Goal: Information Seeking & Learning: Learn about a topic

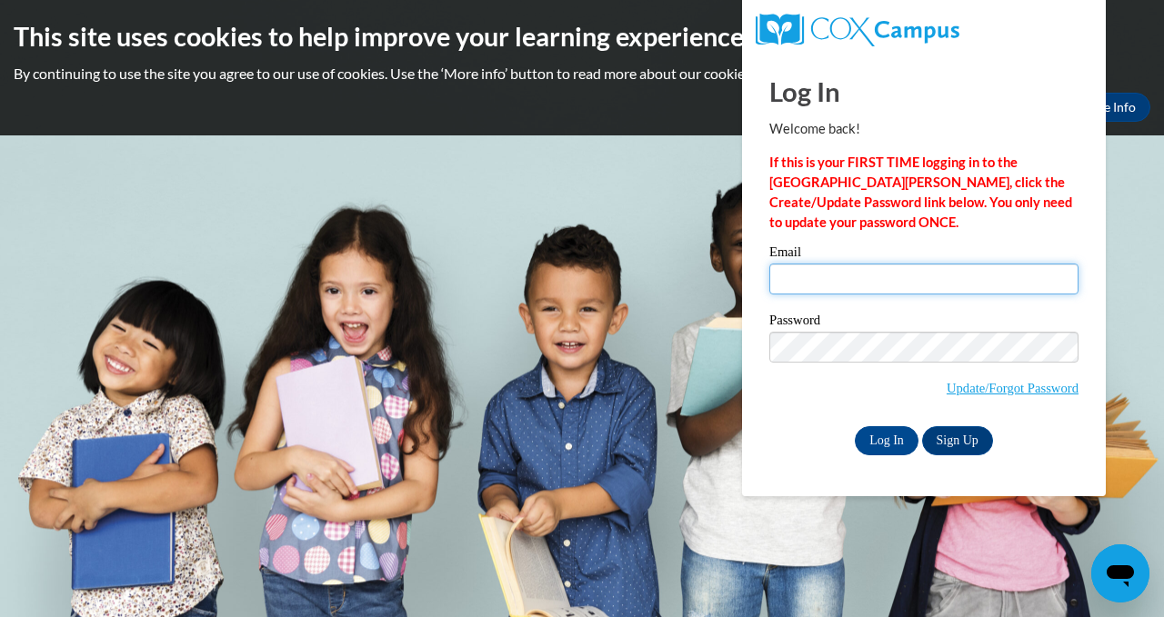
type input "eflores@waukesha.k12.wi.us"
click at [1031, 280] on input "eflores@waukesha.k12.wi.us" at bounding box center [923, 279] width 309 height 31
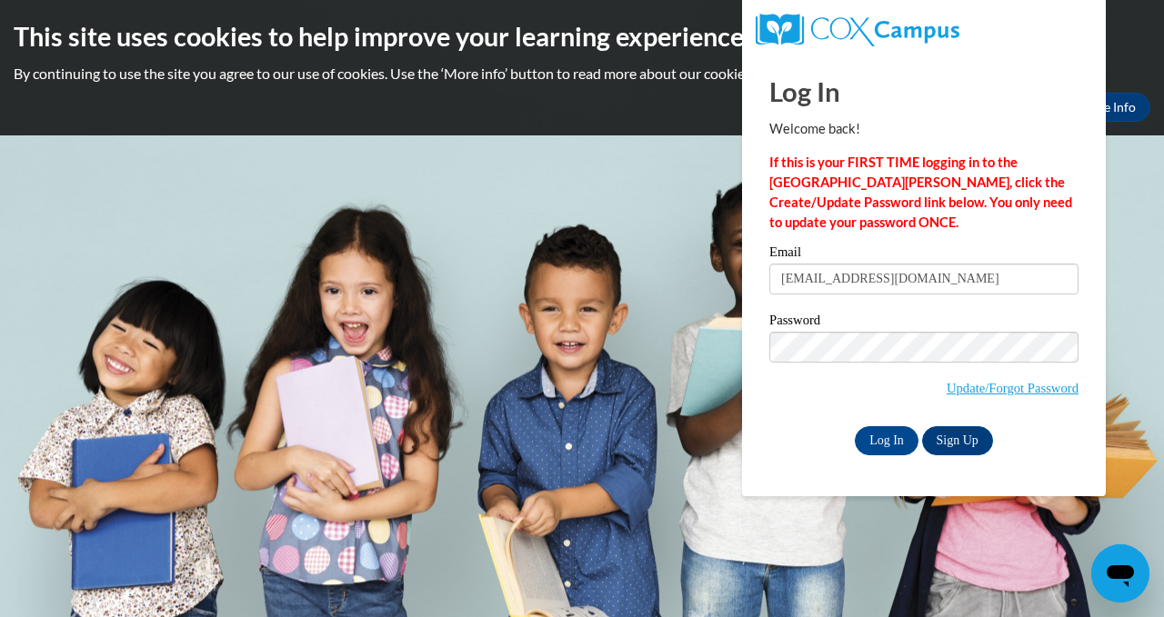
click at [1155, 234] on body "This site uses cookies to help improve your learning experience. By continuing …" at bounding box center [582, 308] width 1164 height 617
click at [888, 444] on input "Log In" at bounding box center [886, 440] width 64 height 29
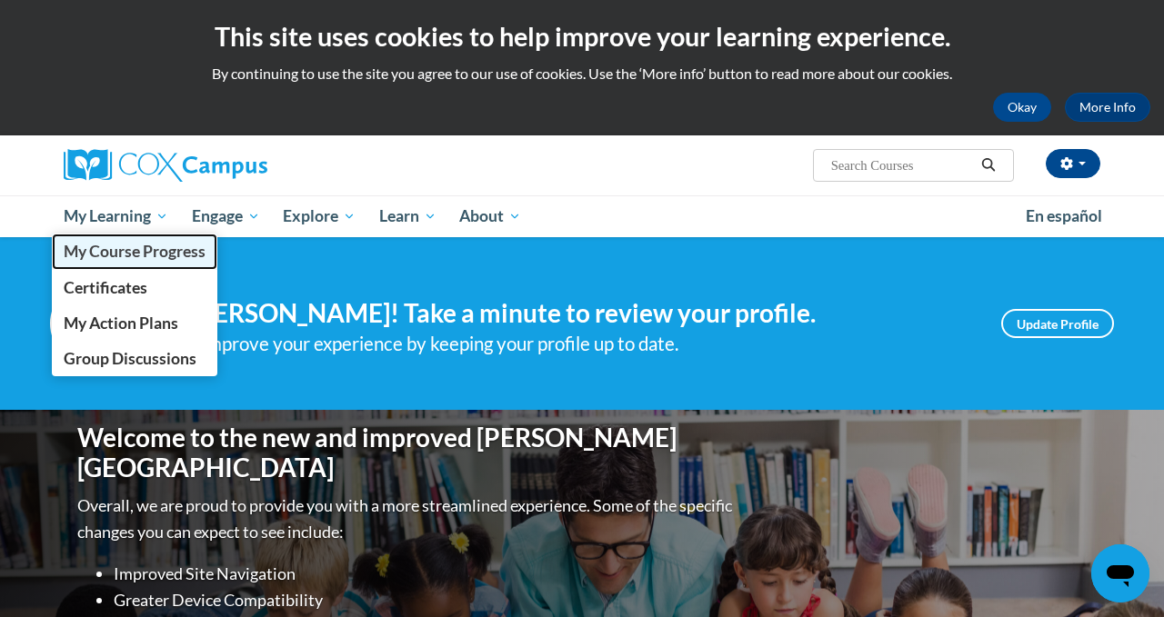
click at [155, 256] on span "My Course Progress" at bounding box center [135, 251] width 142 height 19
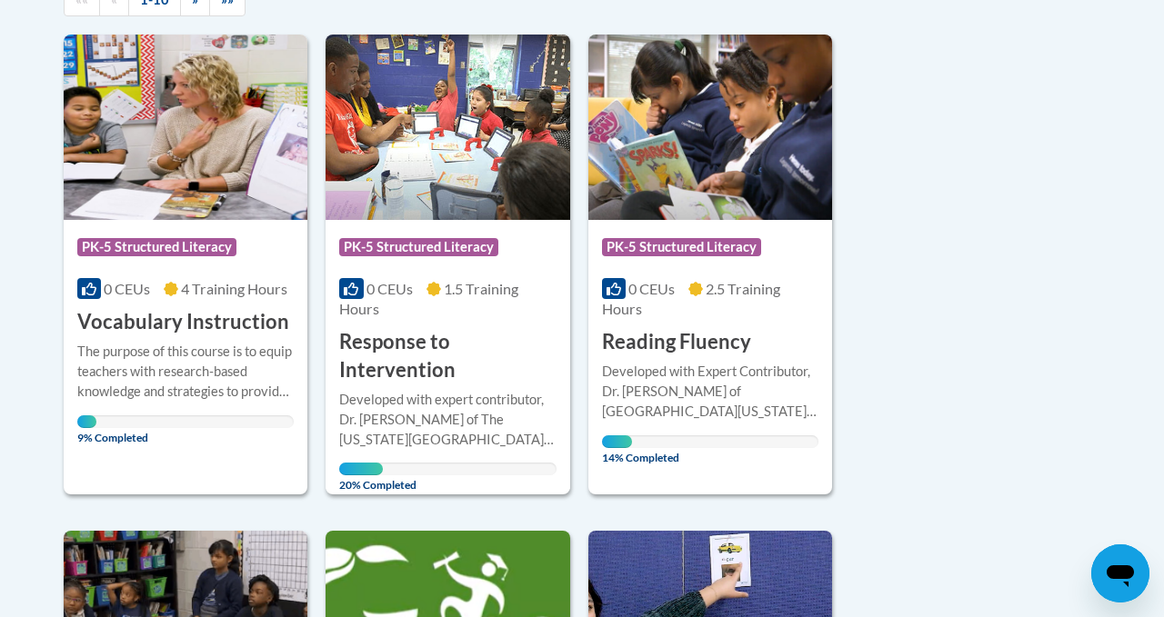
scroll to position [472, 0]
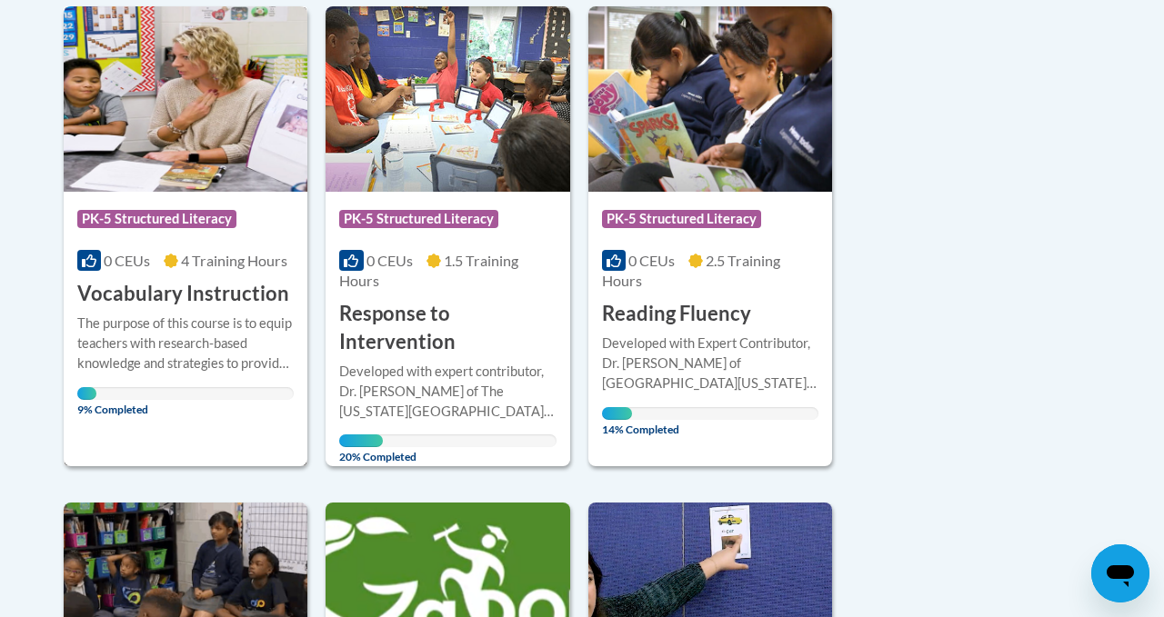
click at [232, 142] on img at bounding box center [186, 98] width 244 height 185
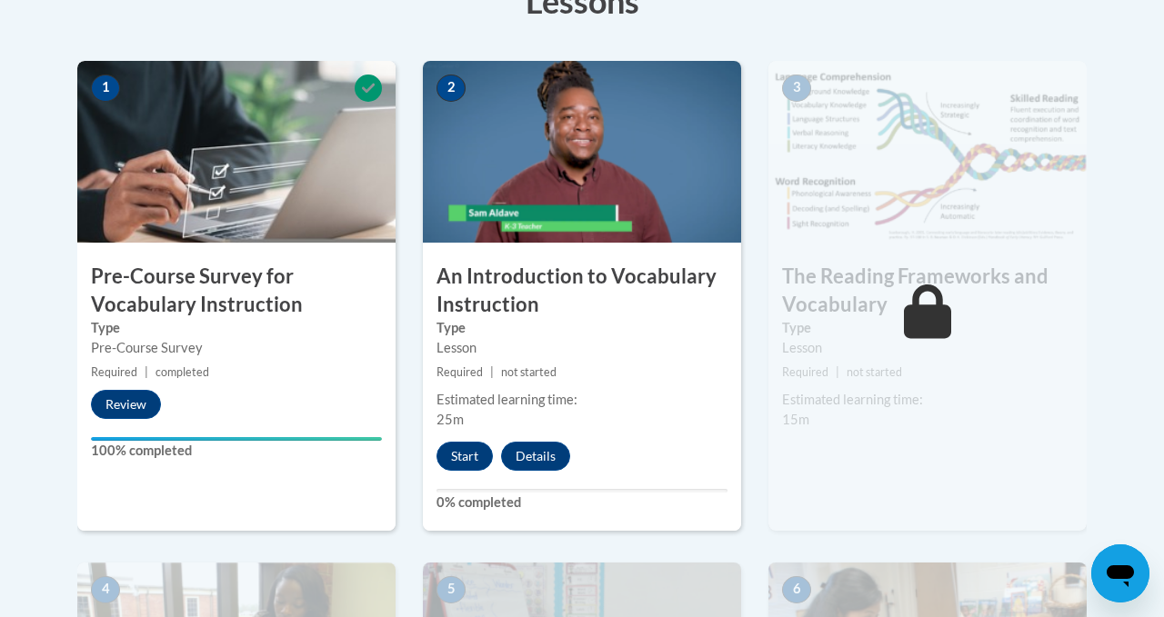
scroll to position [553, 0]
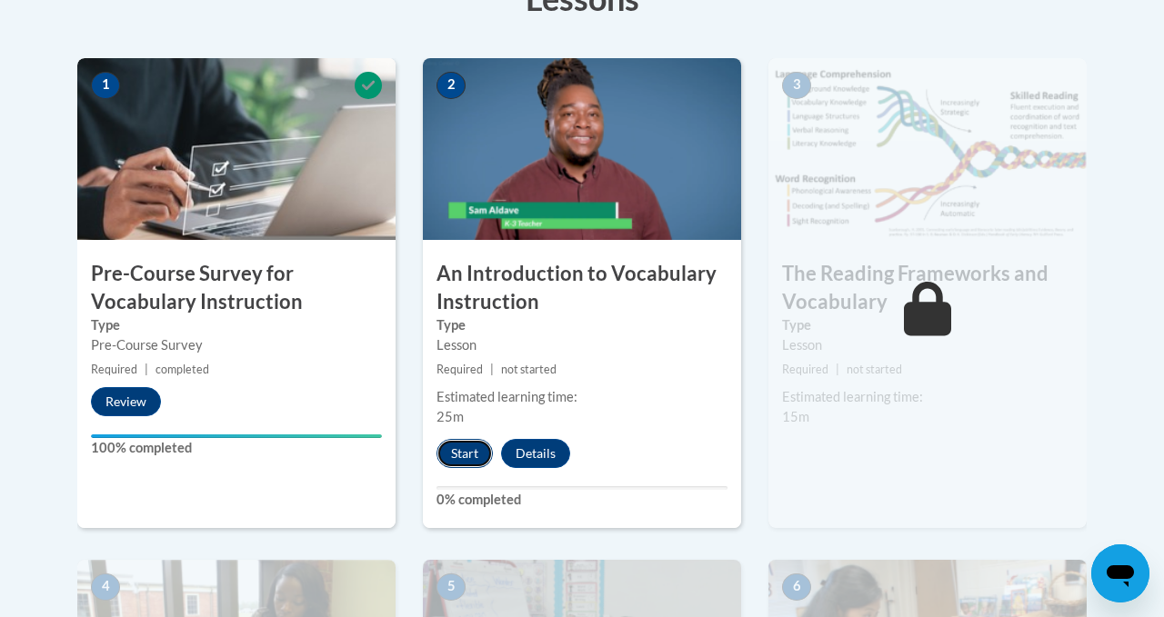
click at [474, 450] on button "Start" at bounding box center [464, 453] width 56 height 29
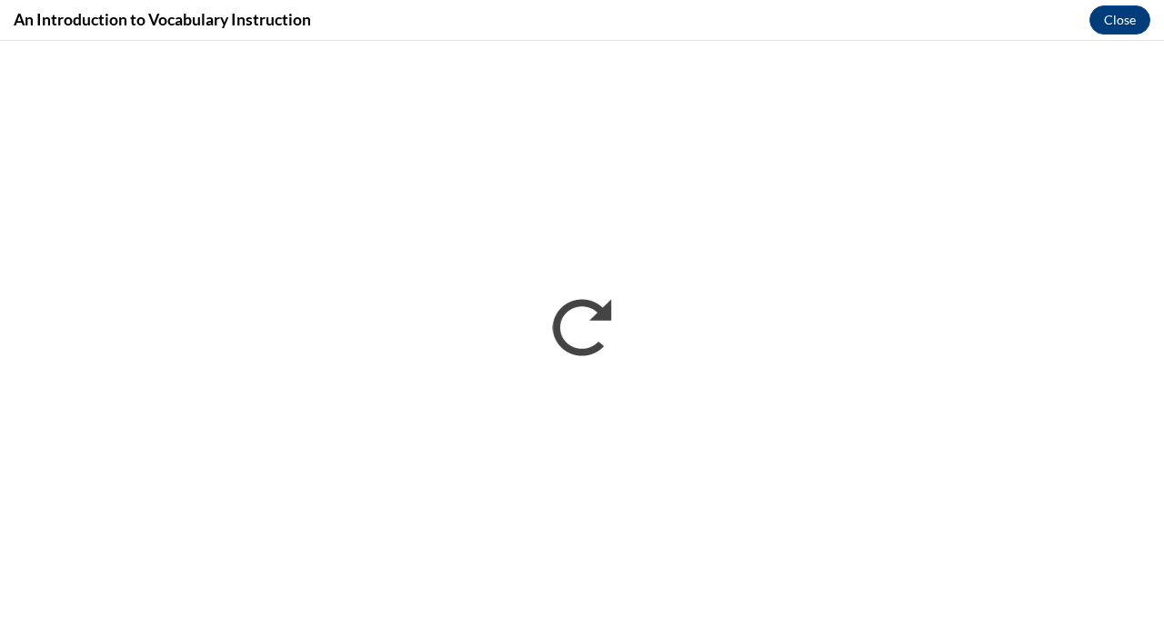
scroll to position [0, 0]
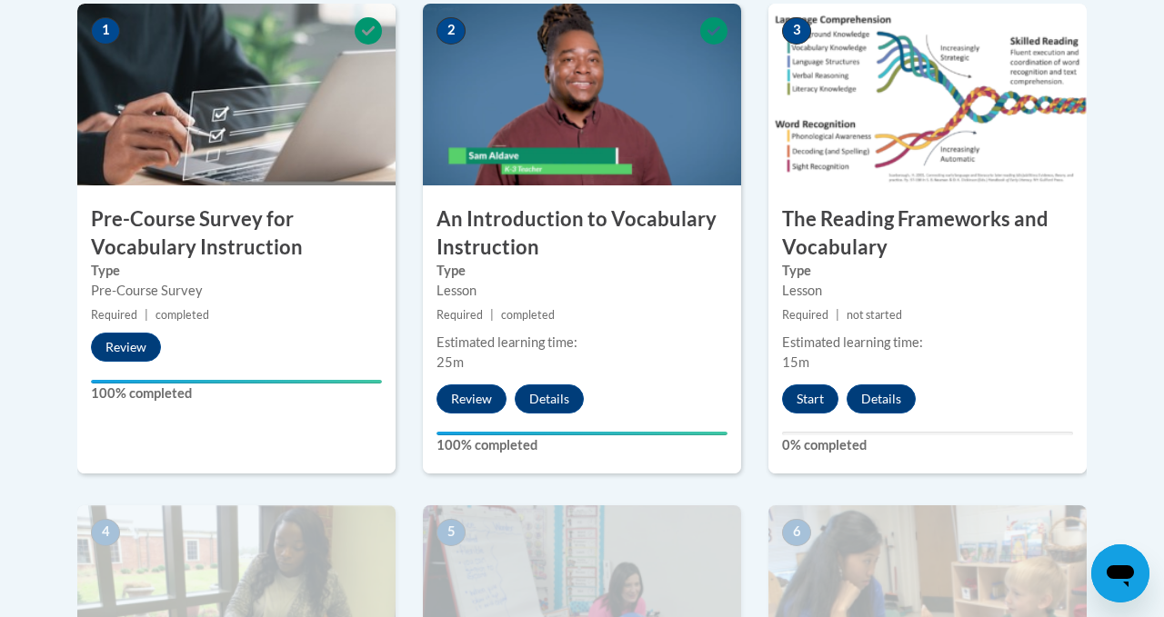
scroll to position [713, 0]
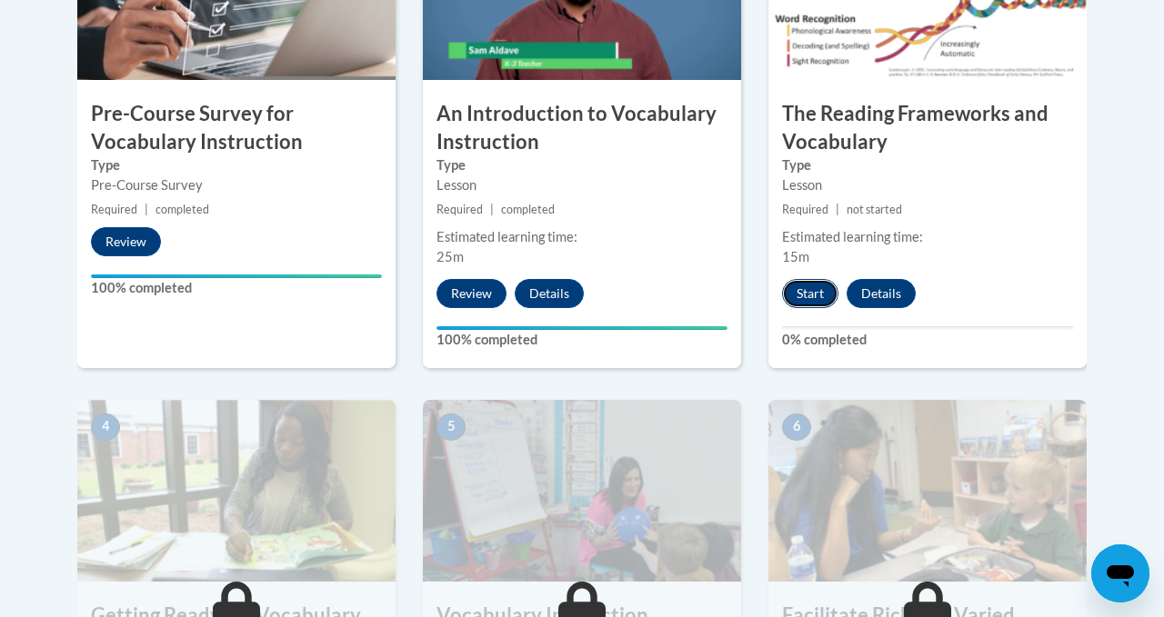
click at [815, 293] on button "Start" at bounding box center [810, 293] width 56 height 29
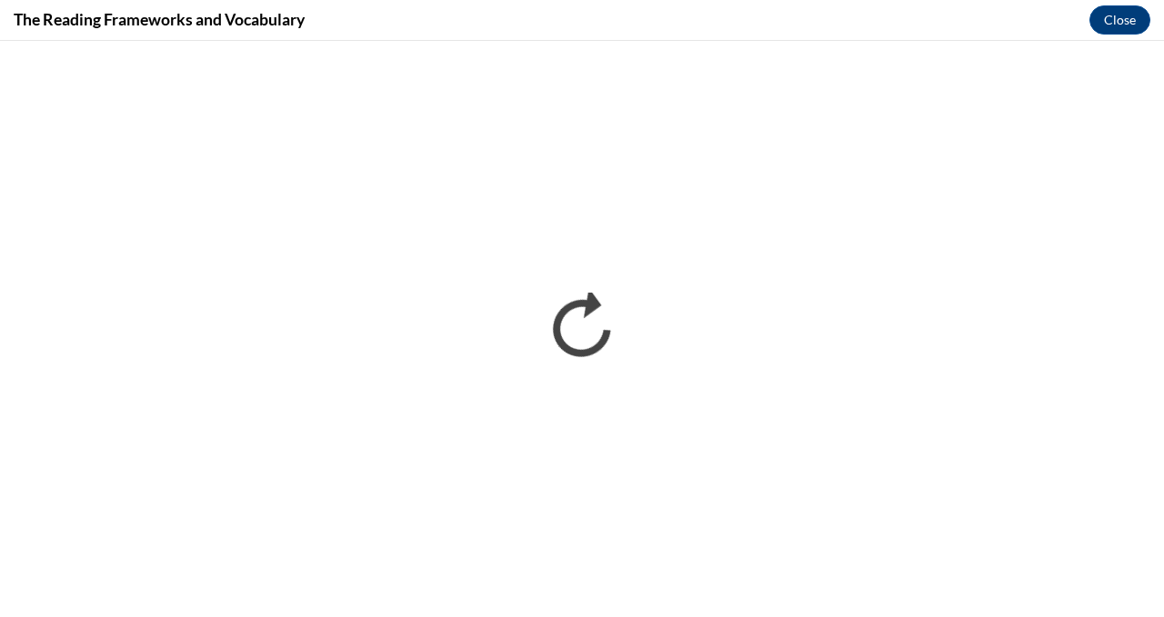
scroll to position [0, 0]
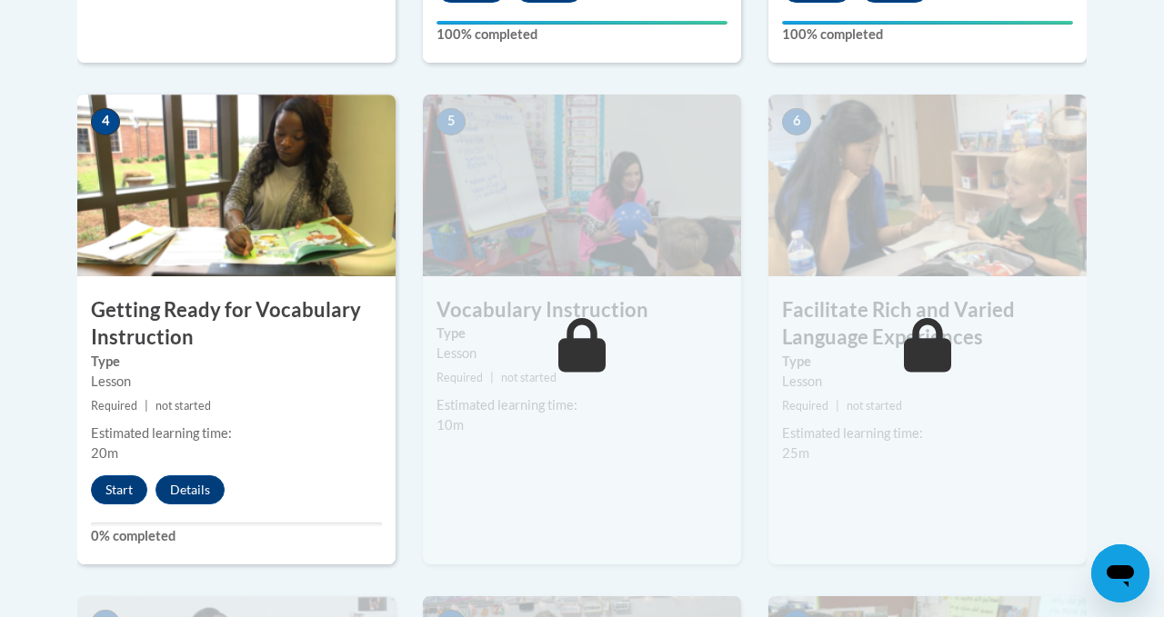
scroll to position [1033, 0]
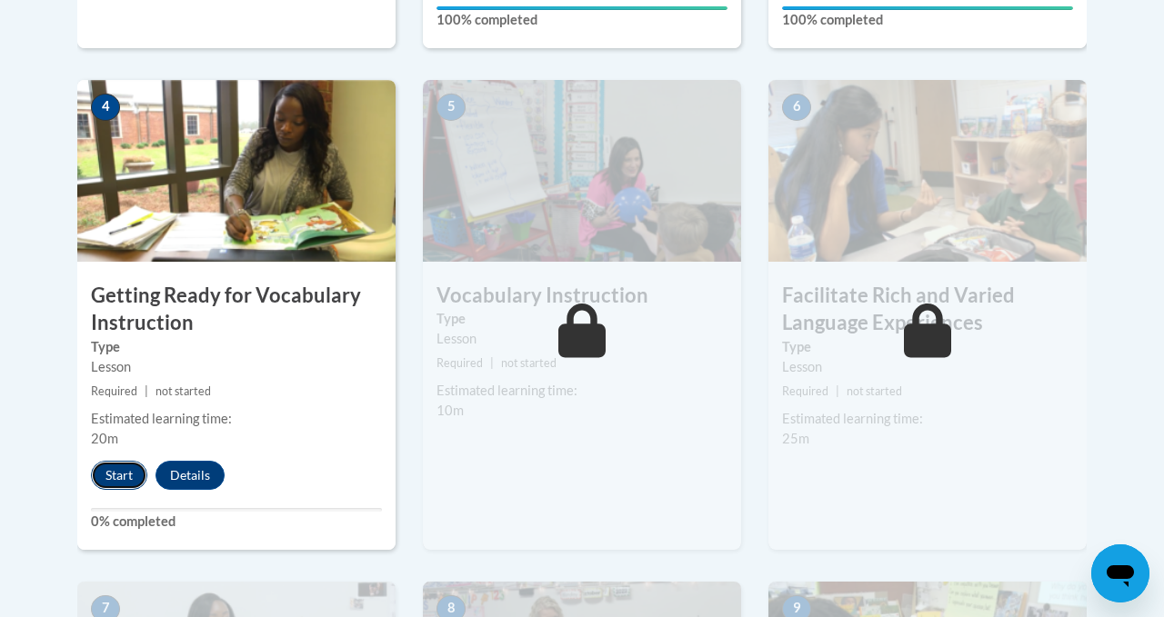
click at [105, 477] on button "Start" at bounding box center [119, 475] width 56 height 29
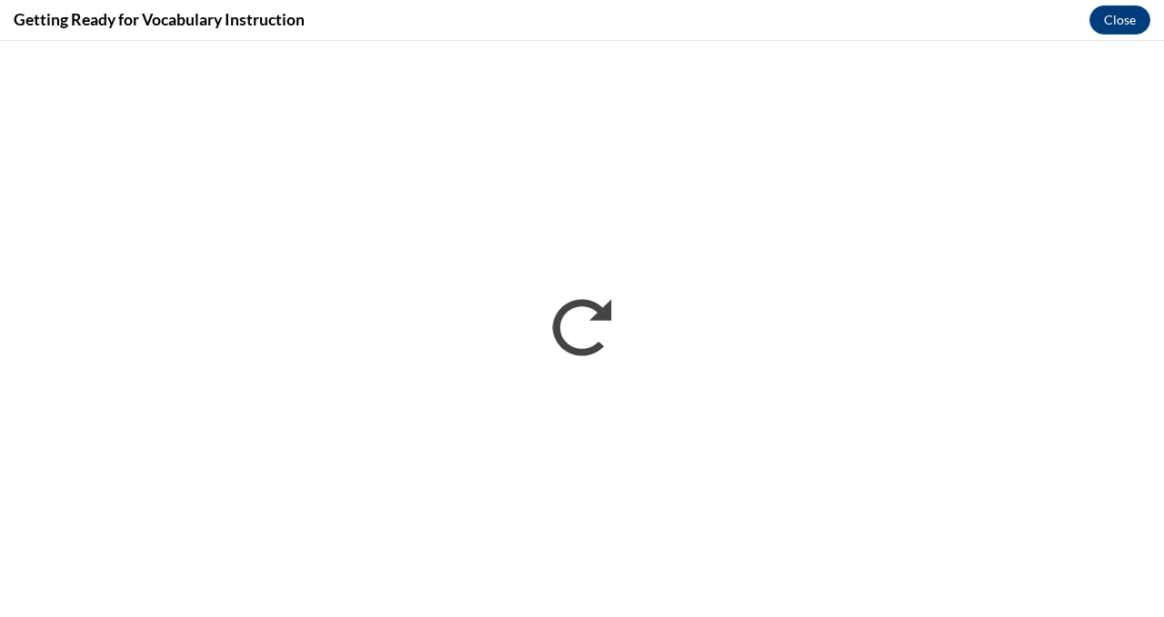
scroll to position [0, 0]
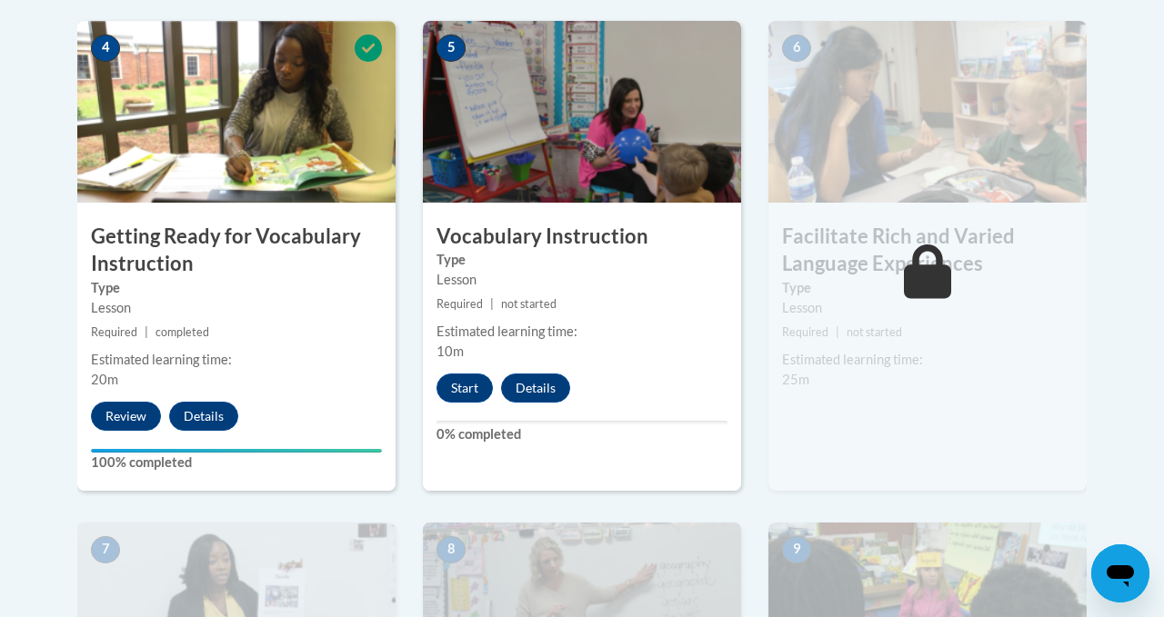
scroll to position [1094, 0]
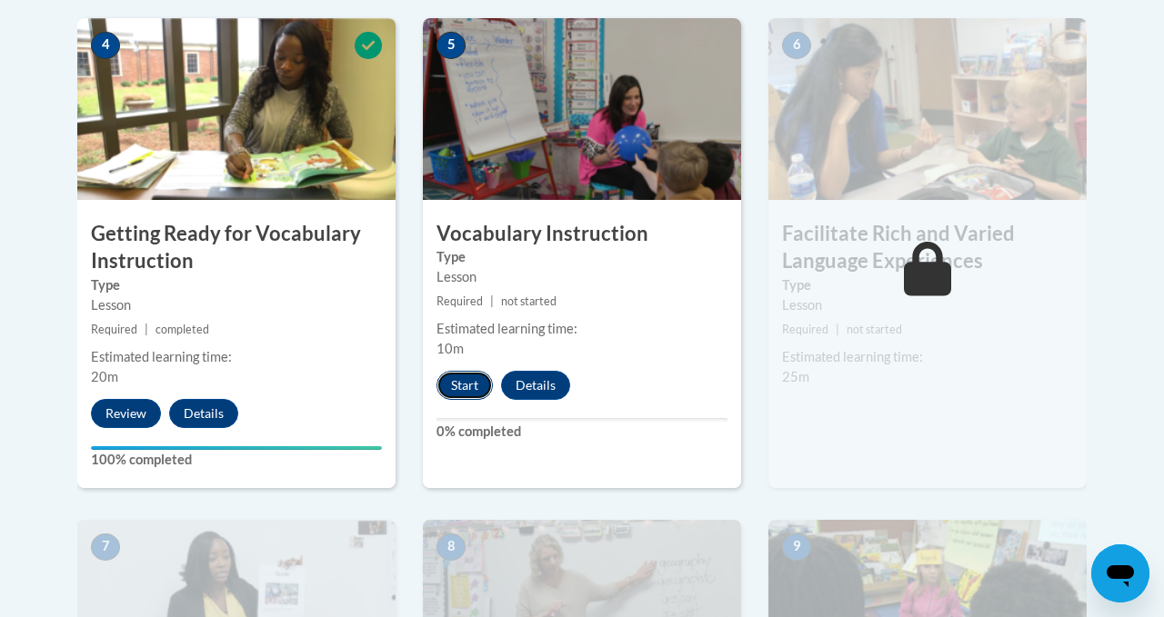
click at [454, 391] on button "Start" at bounding box center [464, 385] width 56 height 29
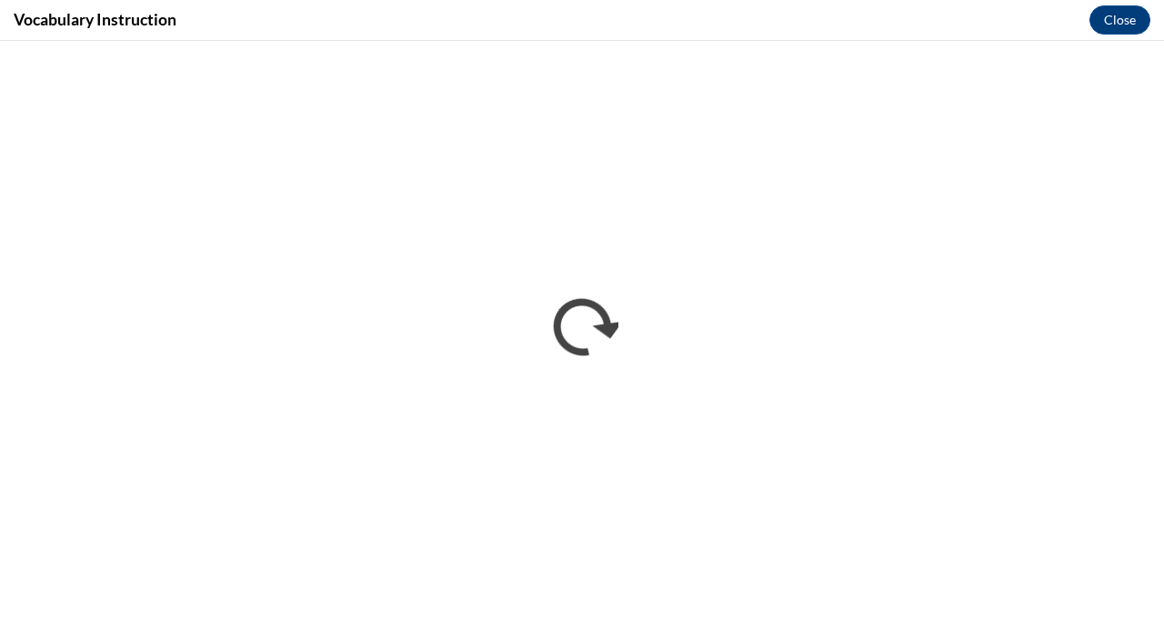
scroll to position [0, 0]
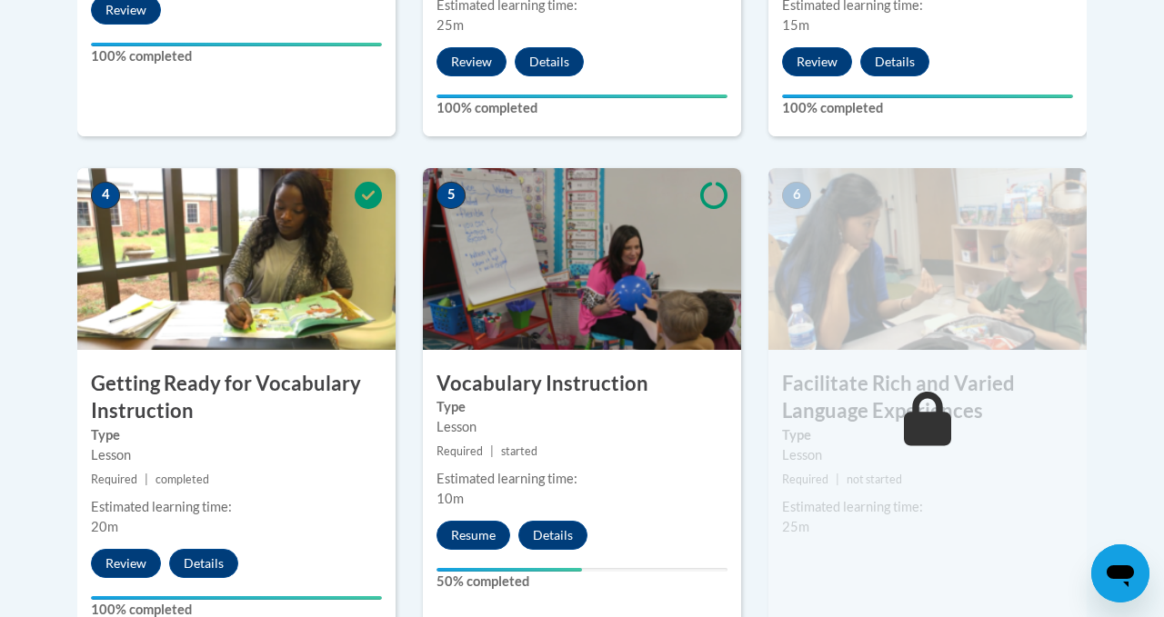
scroll to position [1013, 0]
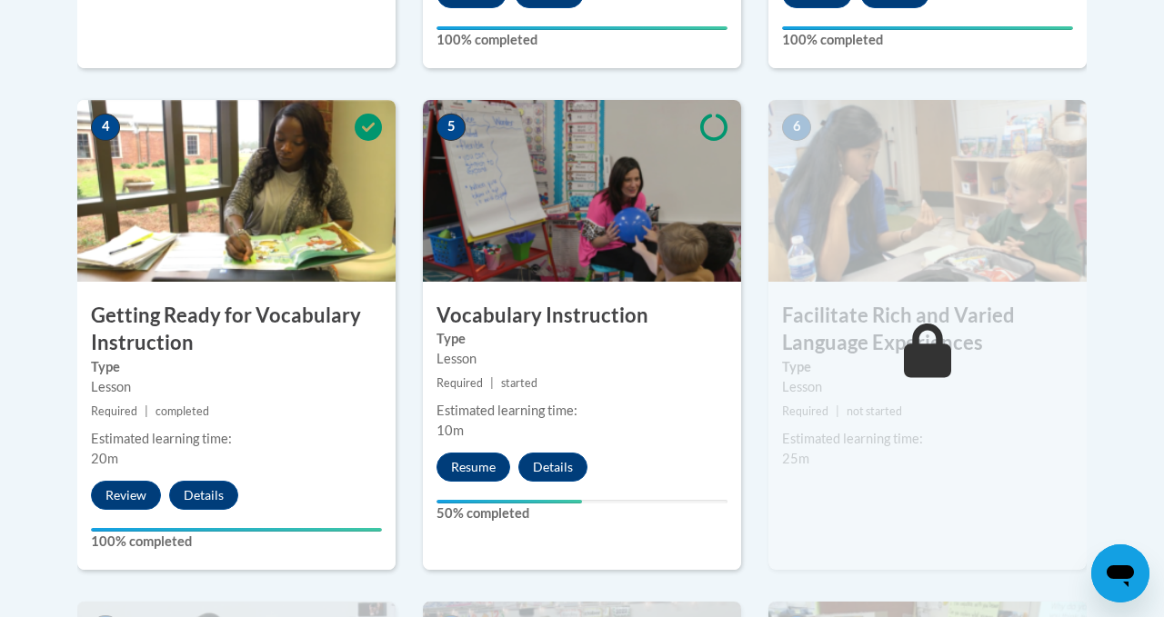
click at [227, 236] on img at bounding box center [236, 191] width 318 height 182
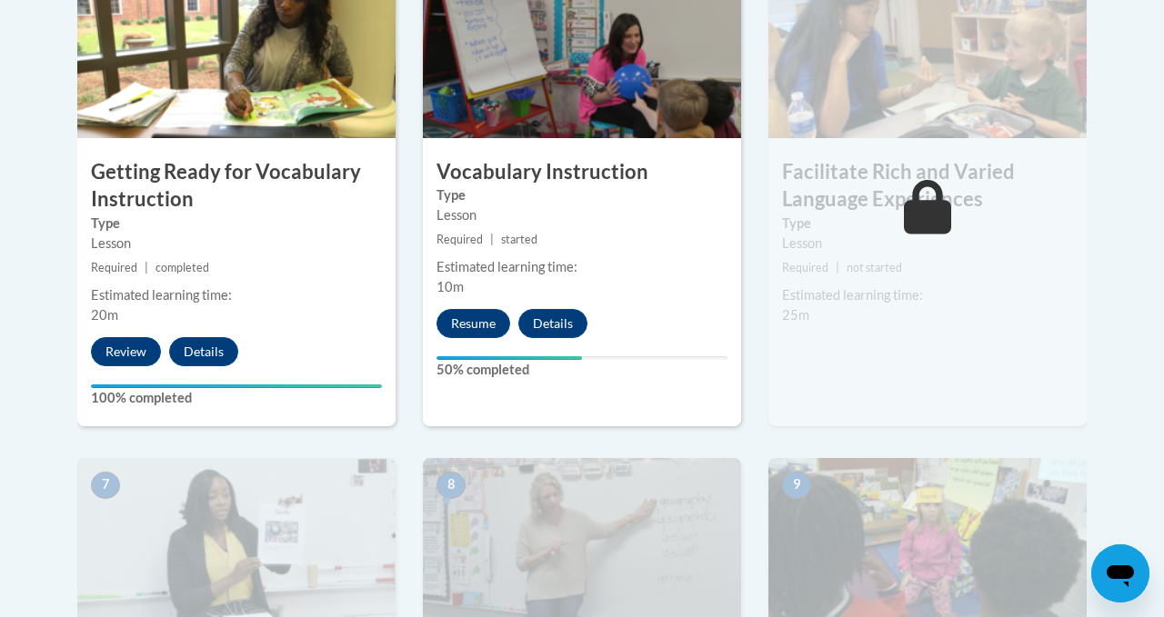
scroll to position [1157, 0]
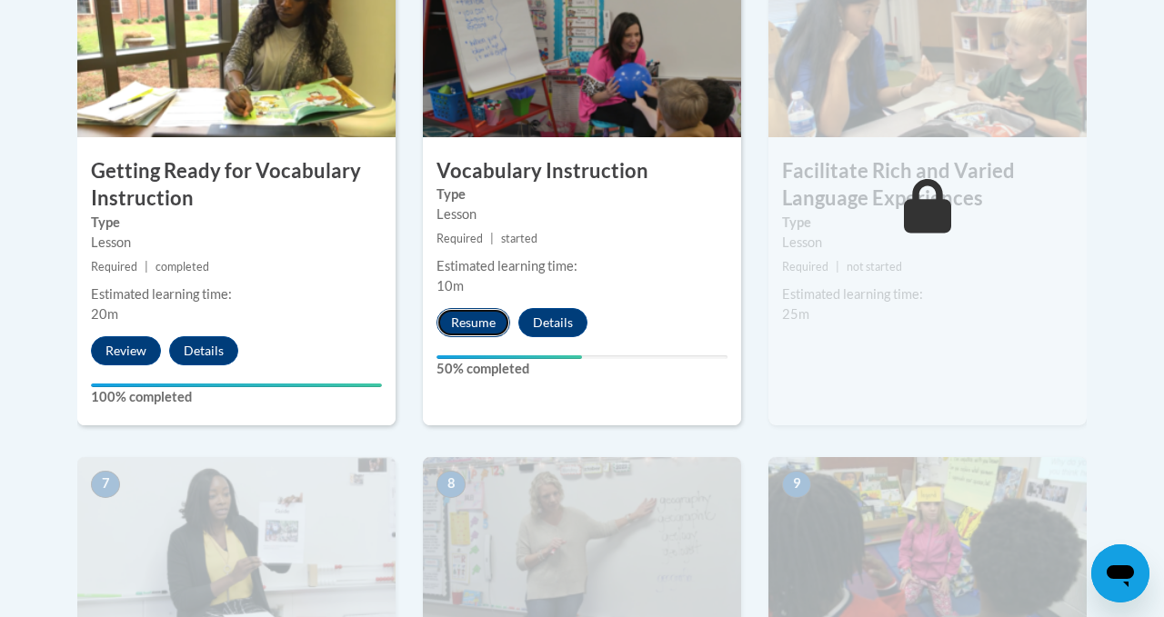
click at [484, 327] on button "Resume" at bounding box center [473, 322] width 74 height 29
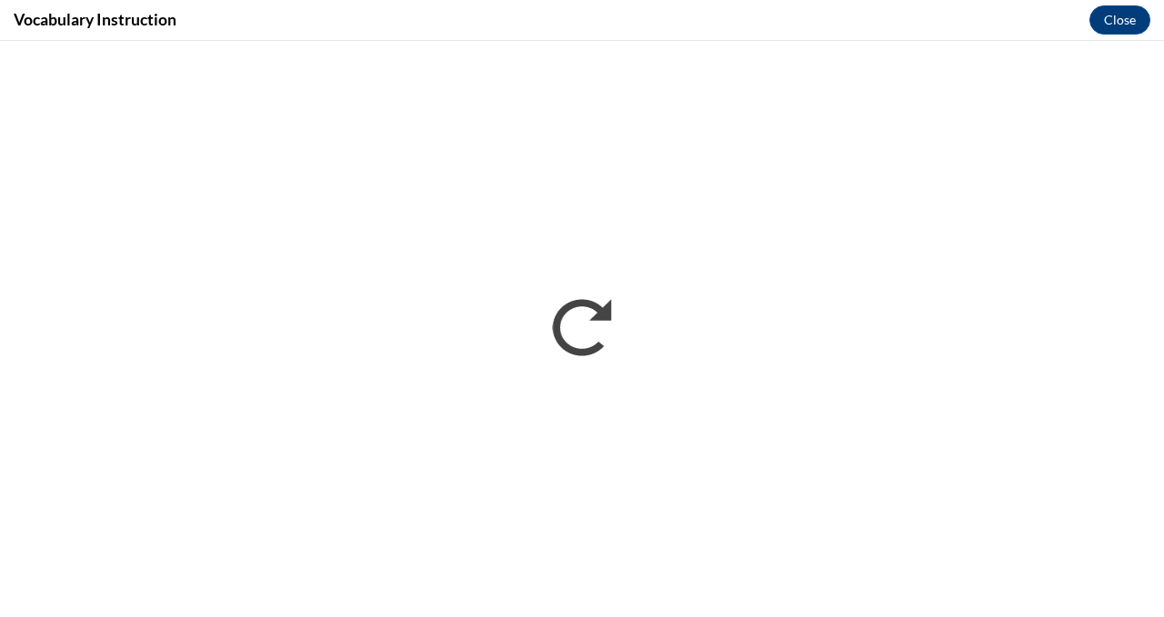
scroll to position [0, 0]
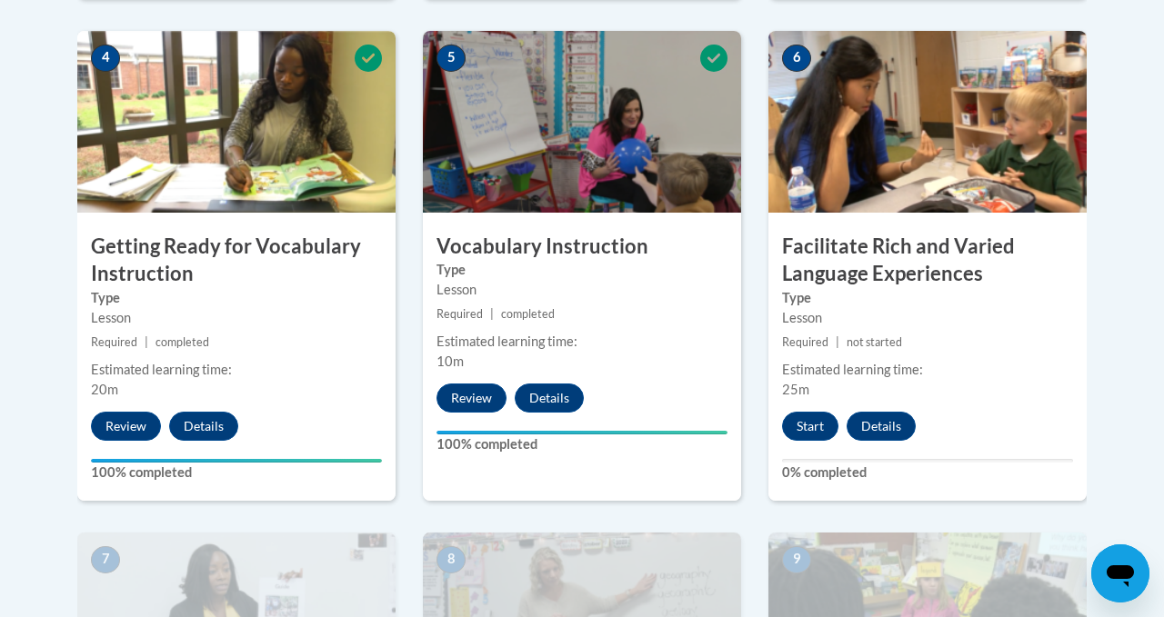
scroll to position [1083, 0]
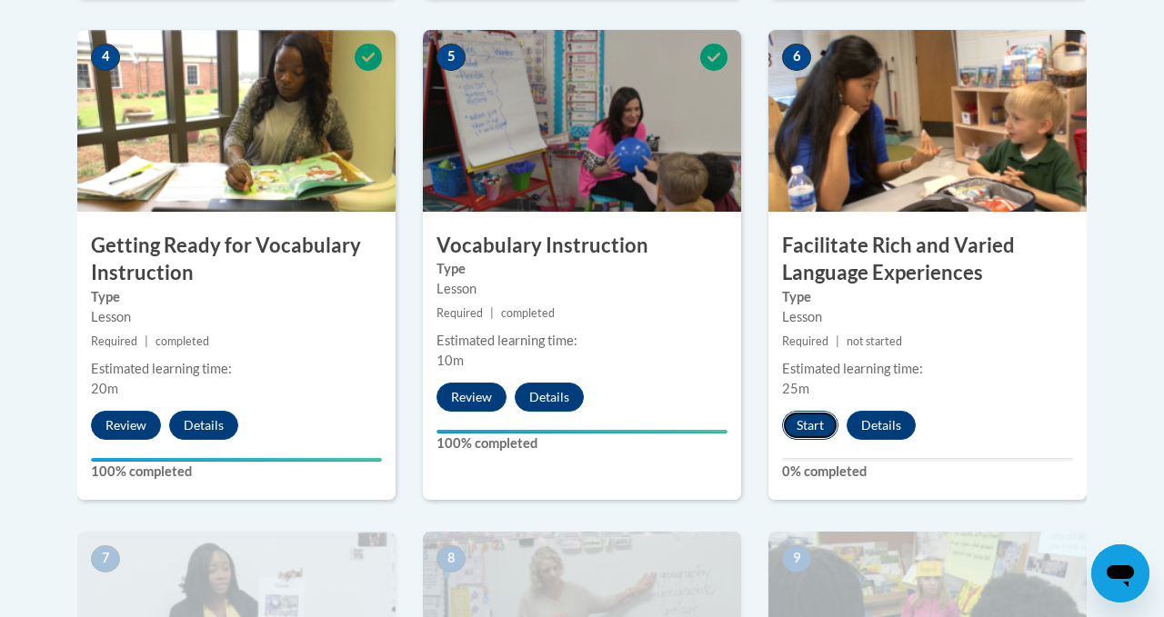
click at [811, 425] on button "Start" at bounding box center [810, 425] width 56 height 29
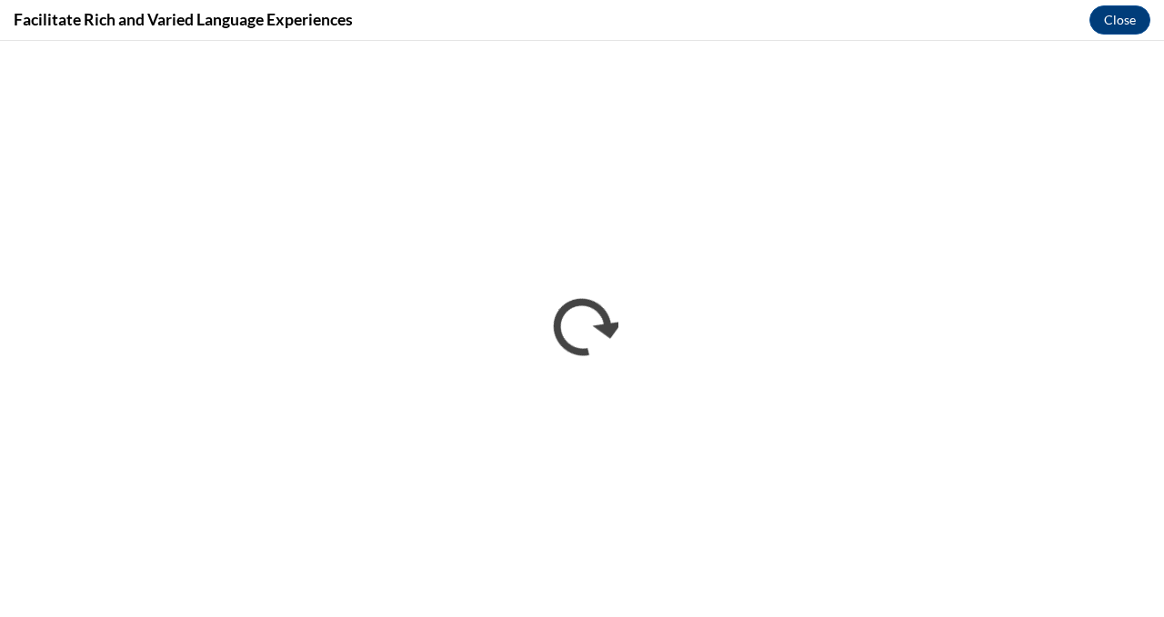
scroll to position [0, 0]
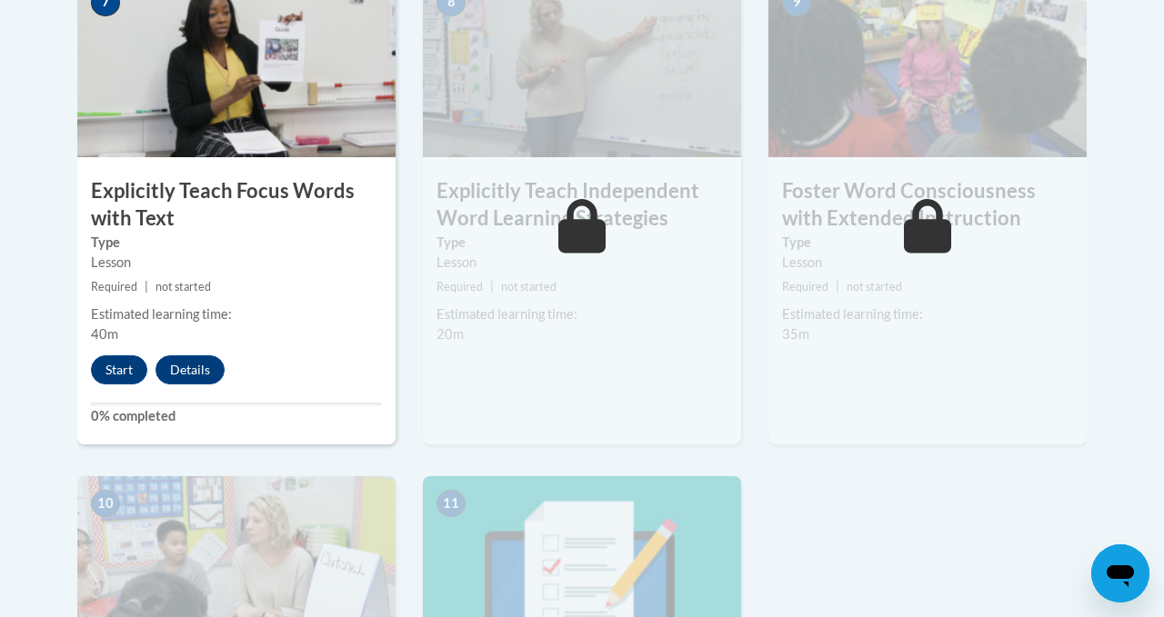
scroll to position [1630, 0]
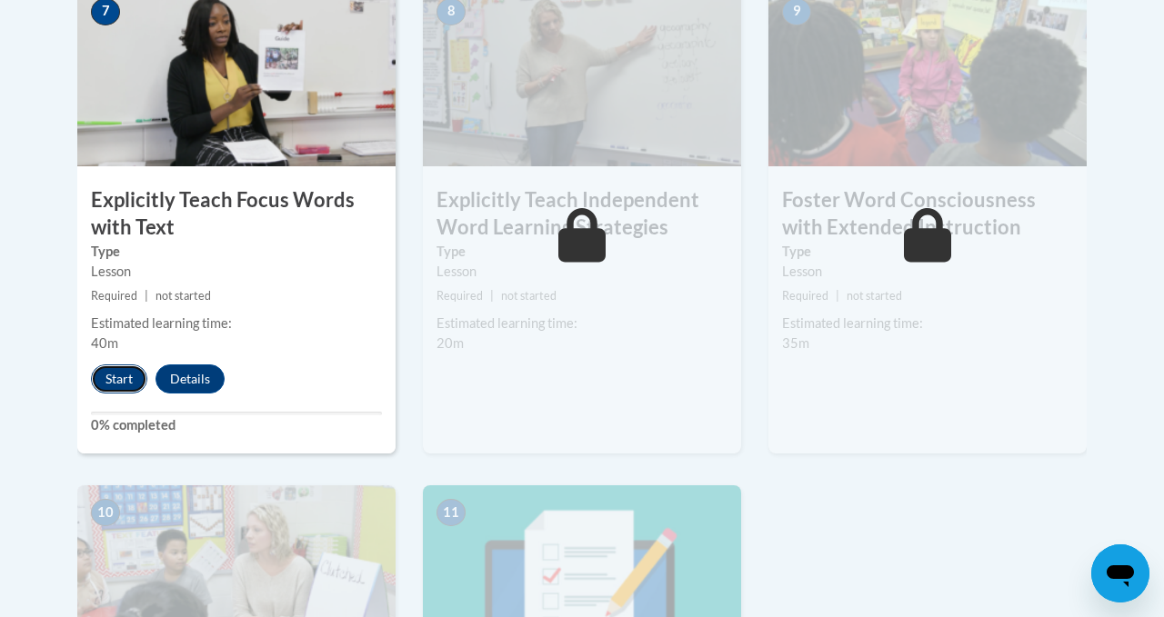
click at [105, 371] on button "Start" at bounding box center [119, 379] width 56 height 29
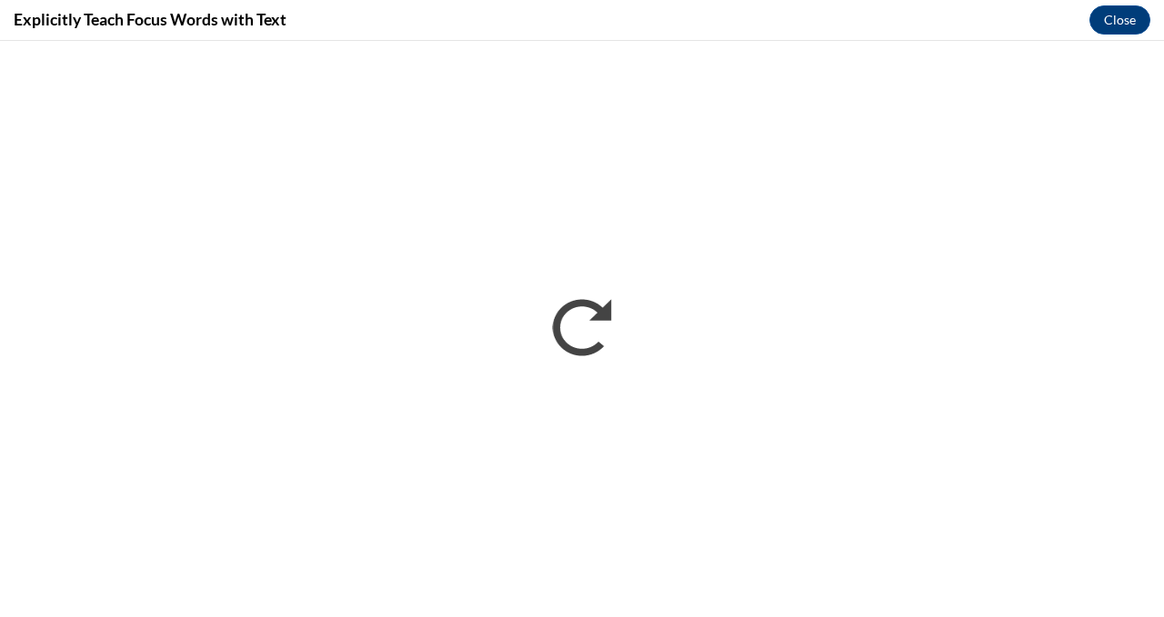
scroll to position [0, 0]
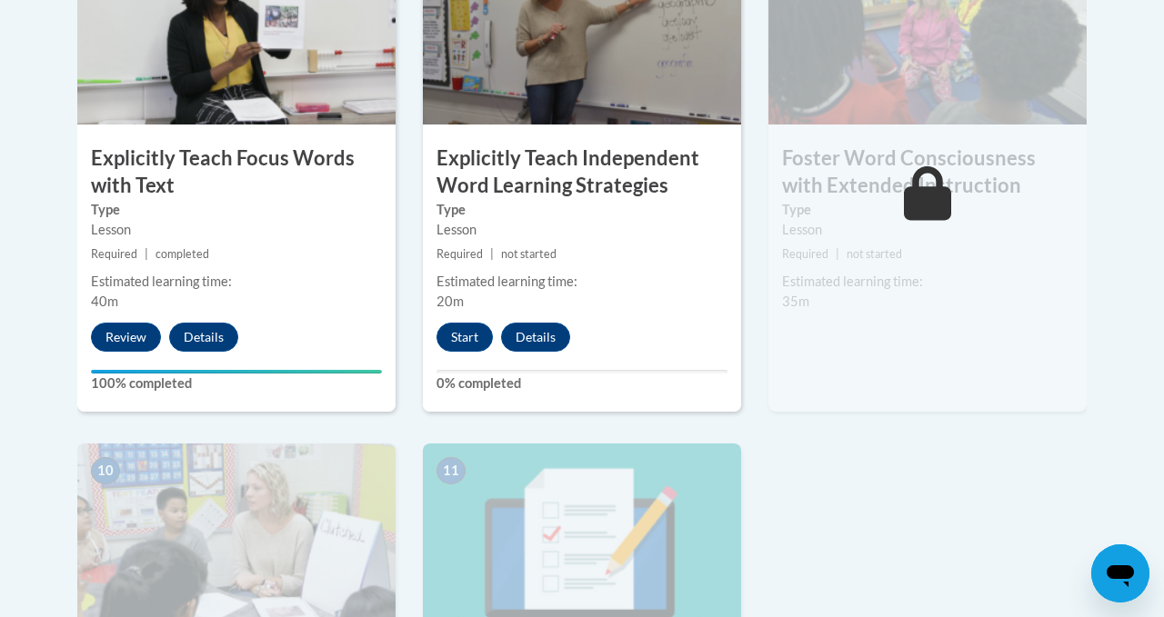
scroll to position [1673, 0]
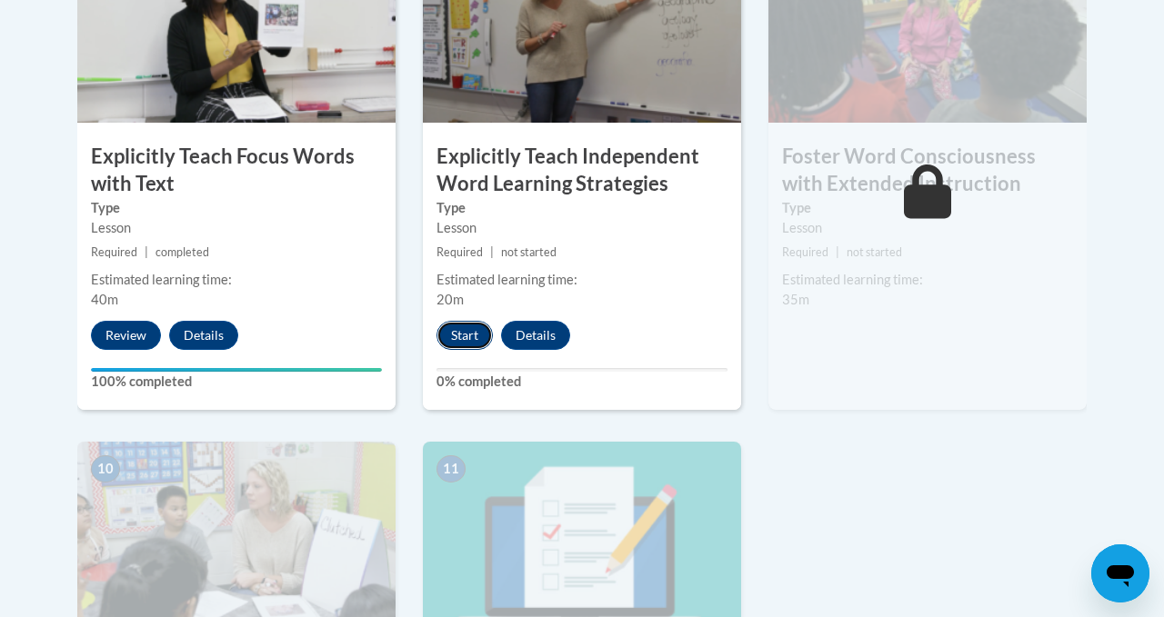
click at [461, 332] on button "Start" at bounding box center [464, 335] width 56 height 29
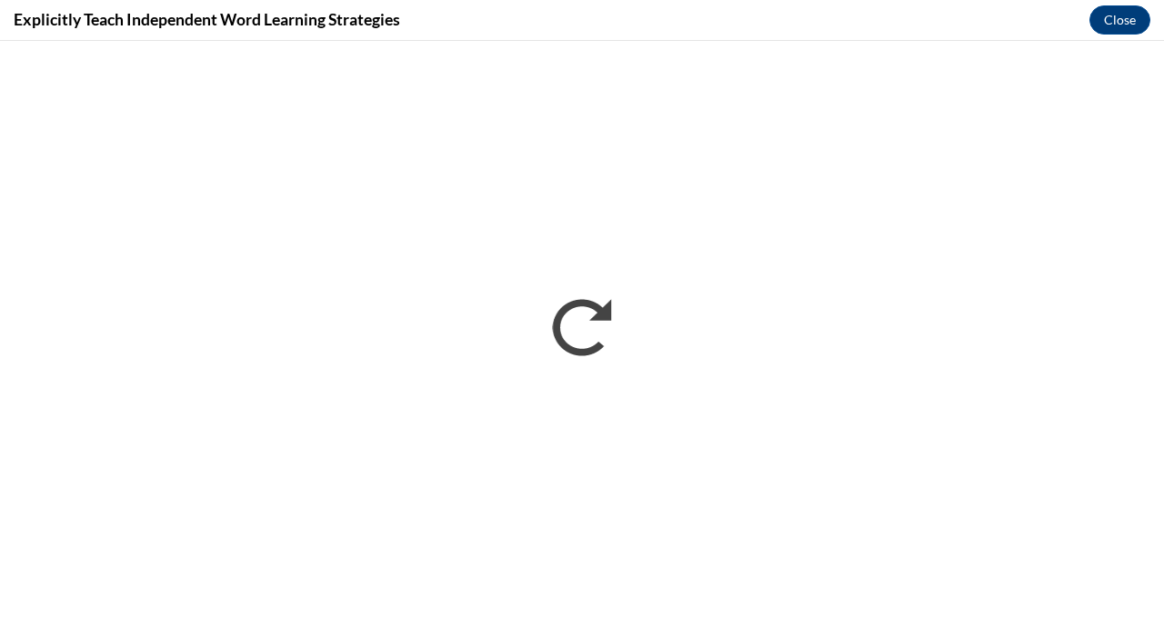
scroll to position [0, 0]
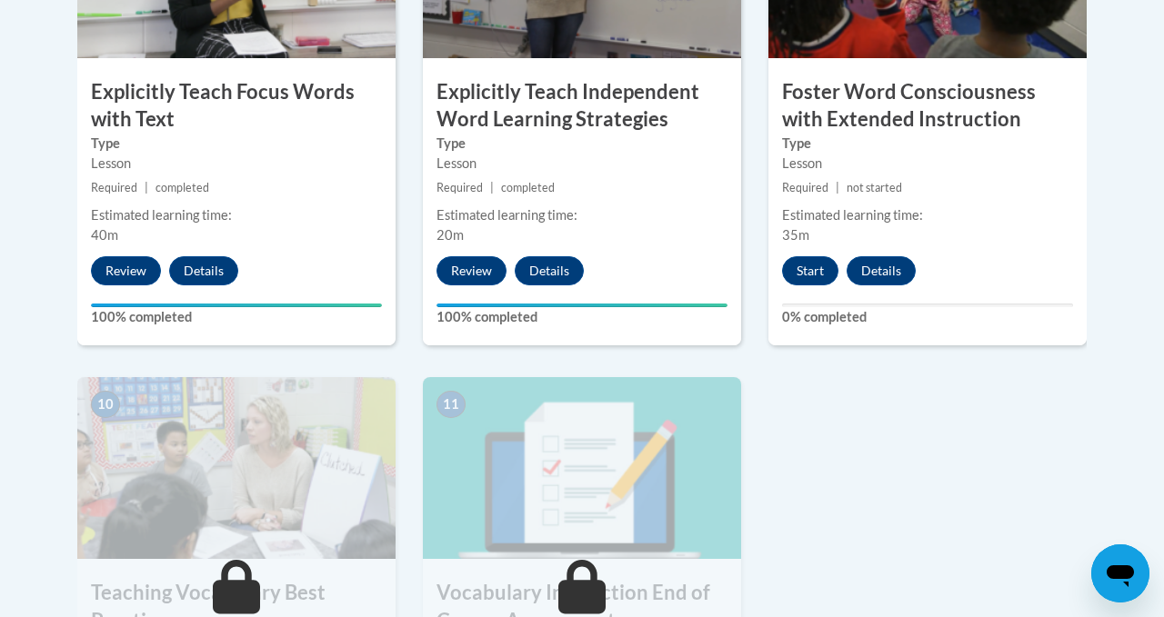
scroll to position [1724, 0]
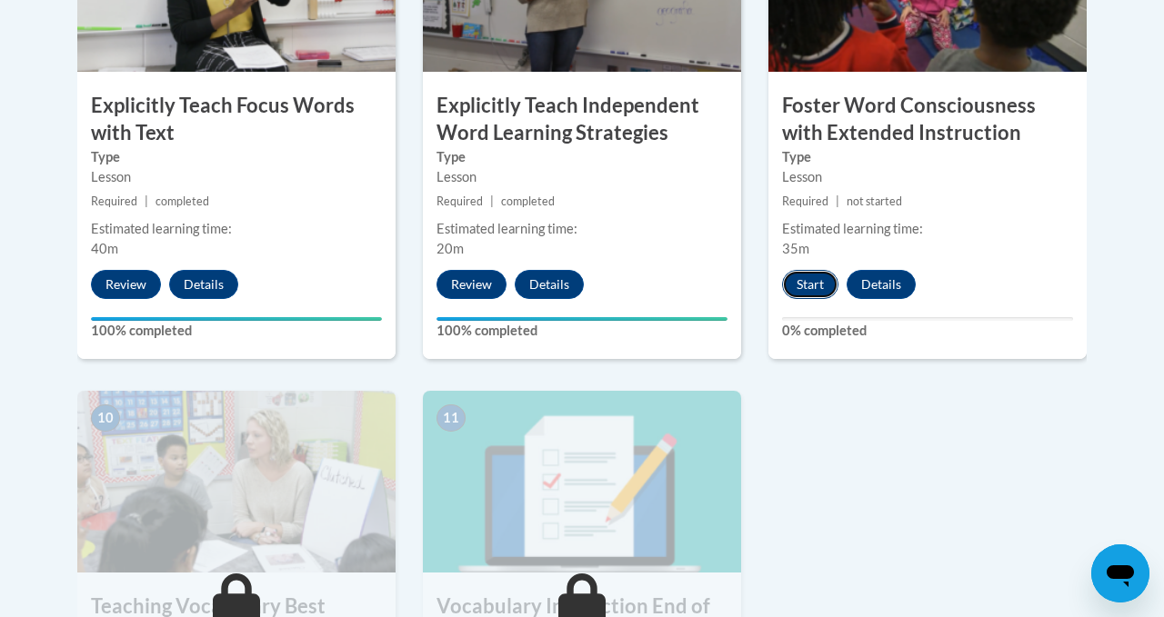
click at [806, 274] on button "Start" at bounding box center [810, 284] width 56 height 29
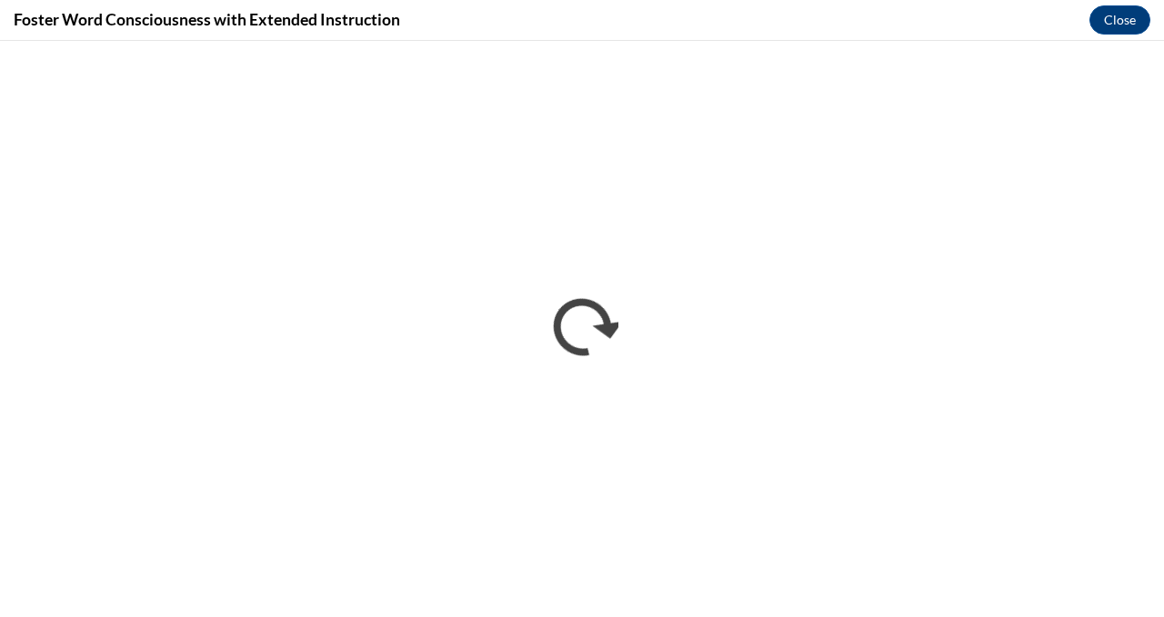
scroll to position [0, 0]
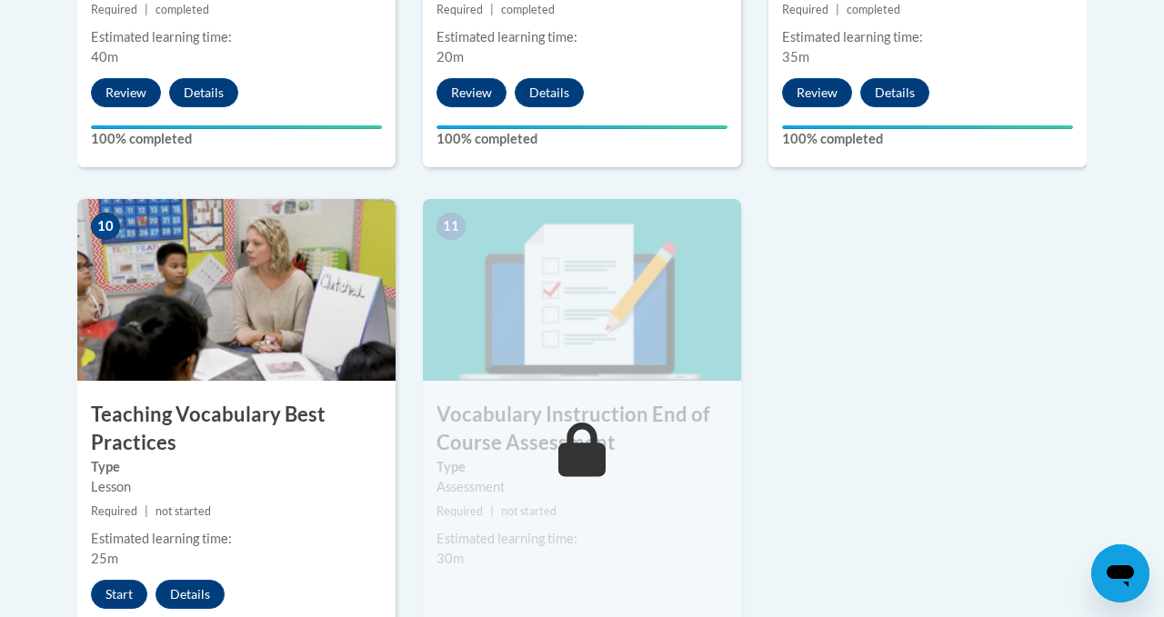
scroll to position [1936, 0]
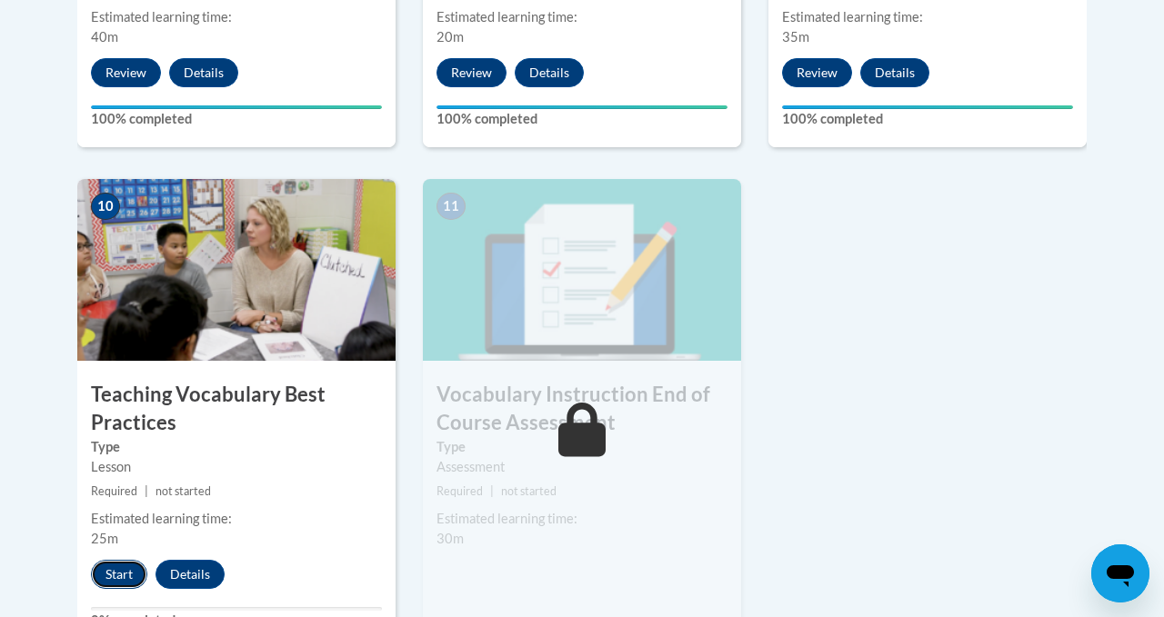
click at [121, 570] on button "Start" at bounding box center [119, 574] width 56 height 29
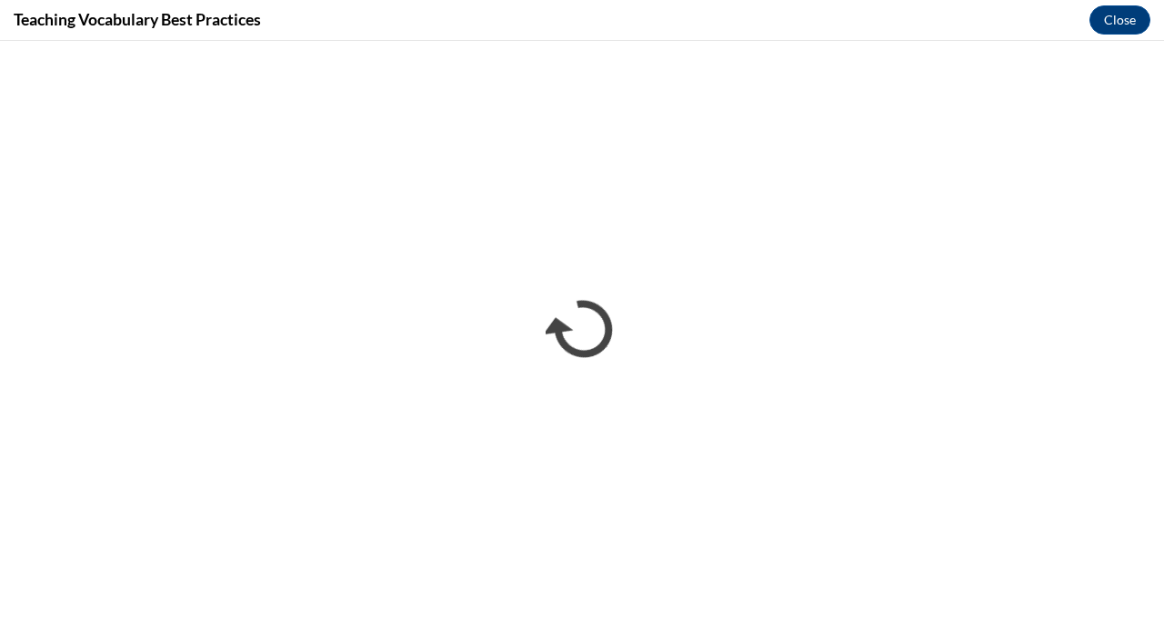
scroll to position [0, 0]
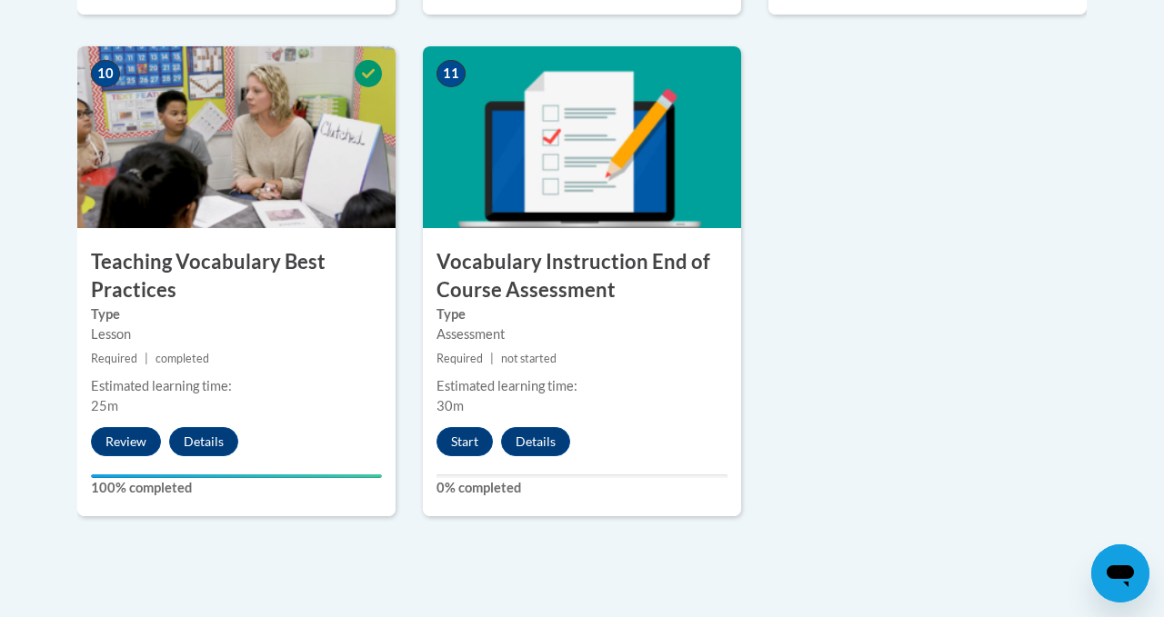
scroll to position [2068, 0]
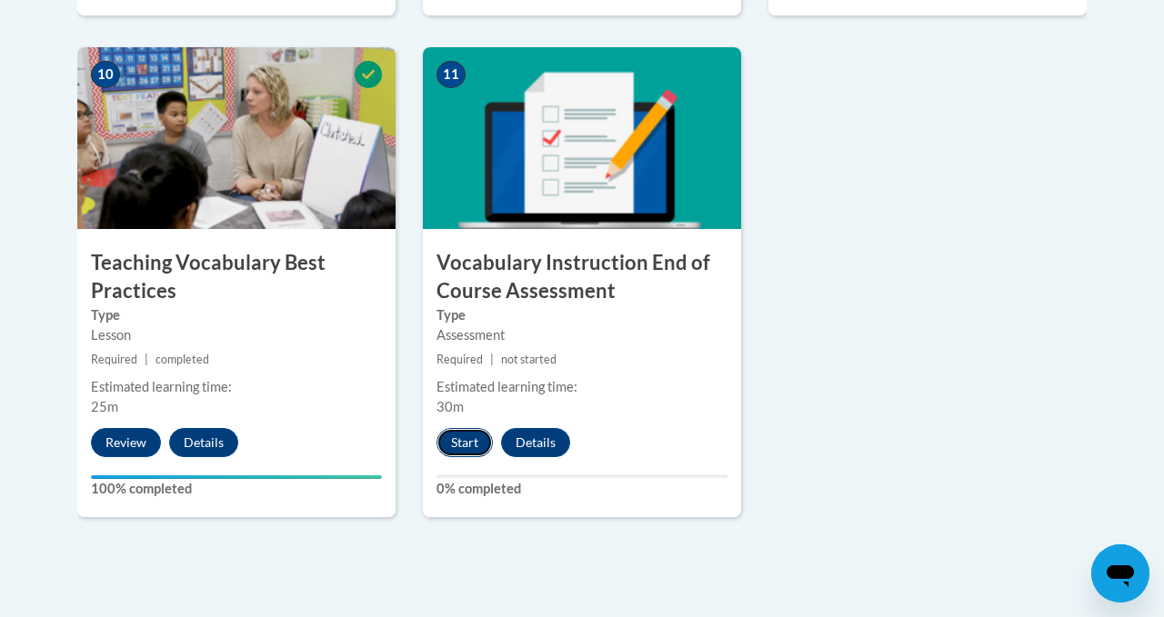
click at [462, 453] on button "Start" at bounding box center [464, 442] width 56 height 29
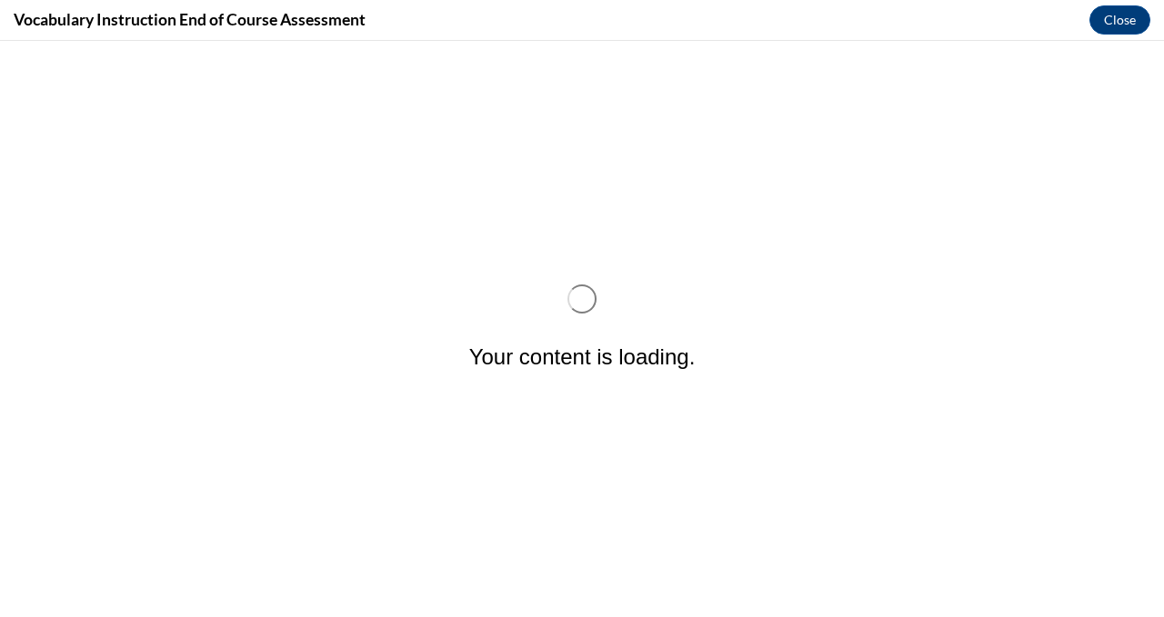
scroll to position [0, 0]
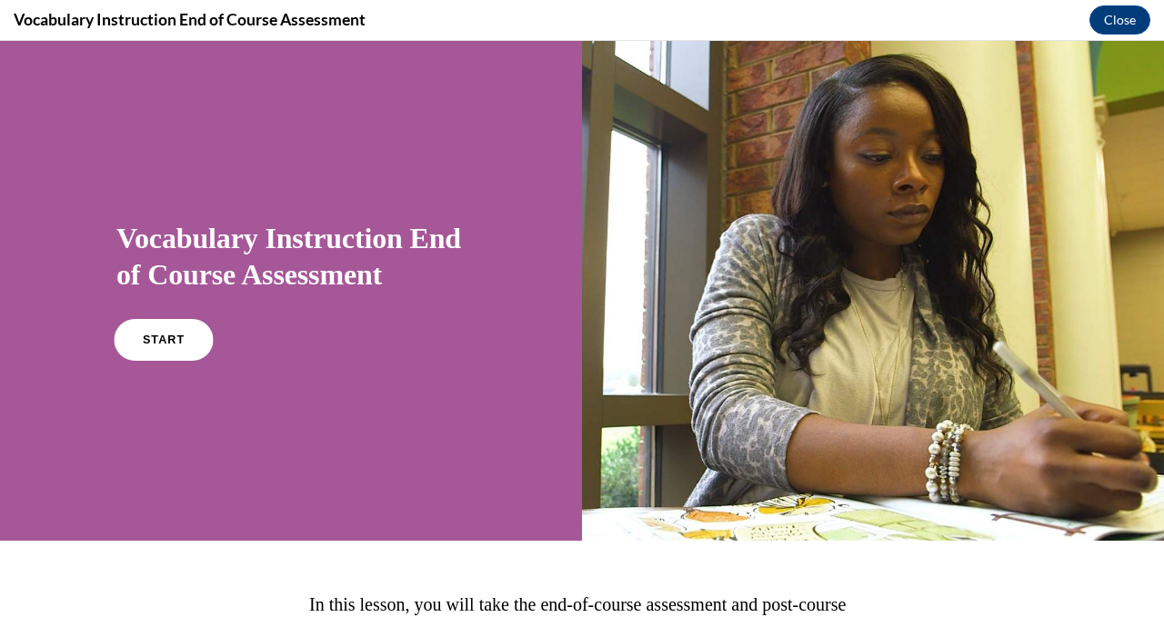
click at [179, 343] on span "START" at bounding box center [164, 341] width 42 height 14
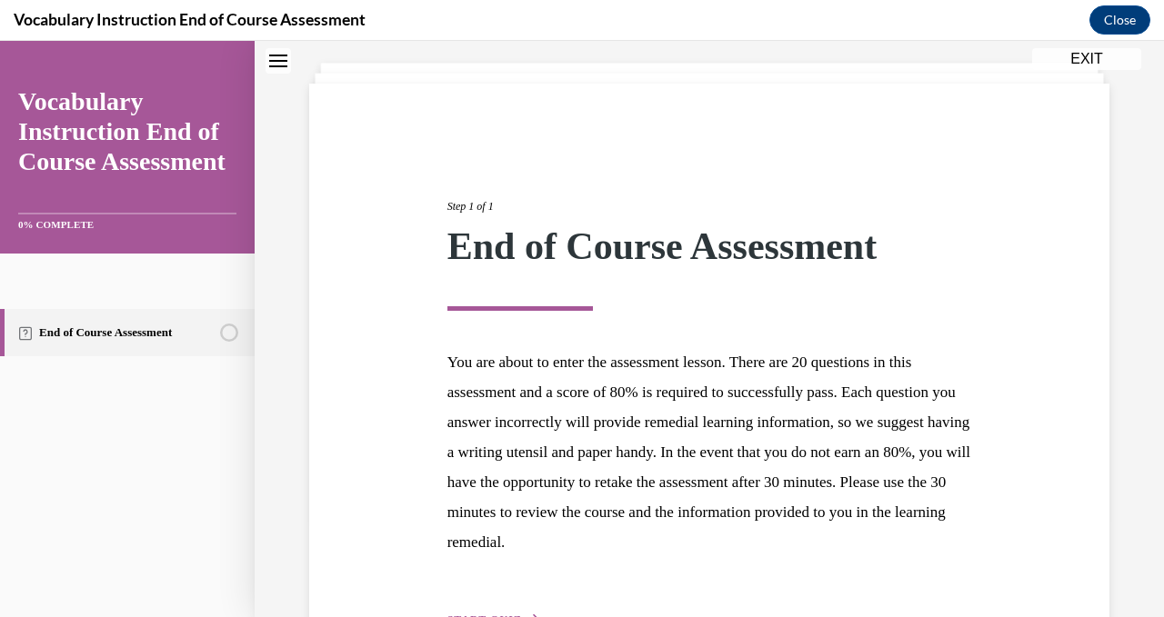
scroll to position [217, 0]
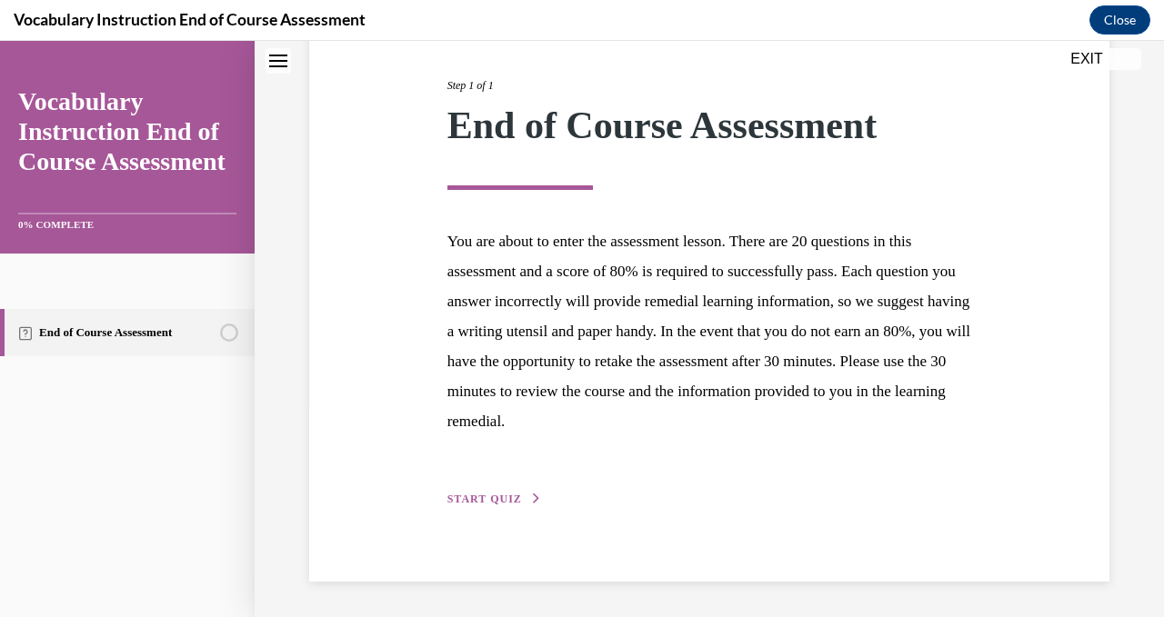
click at [507, 500] on span "START QUIZ" at bounding box center [484, 499] width 75 height 13
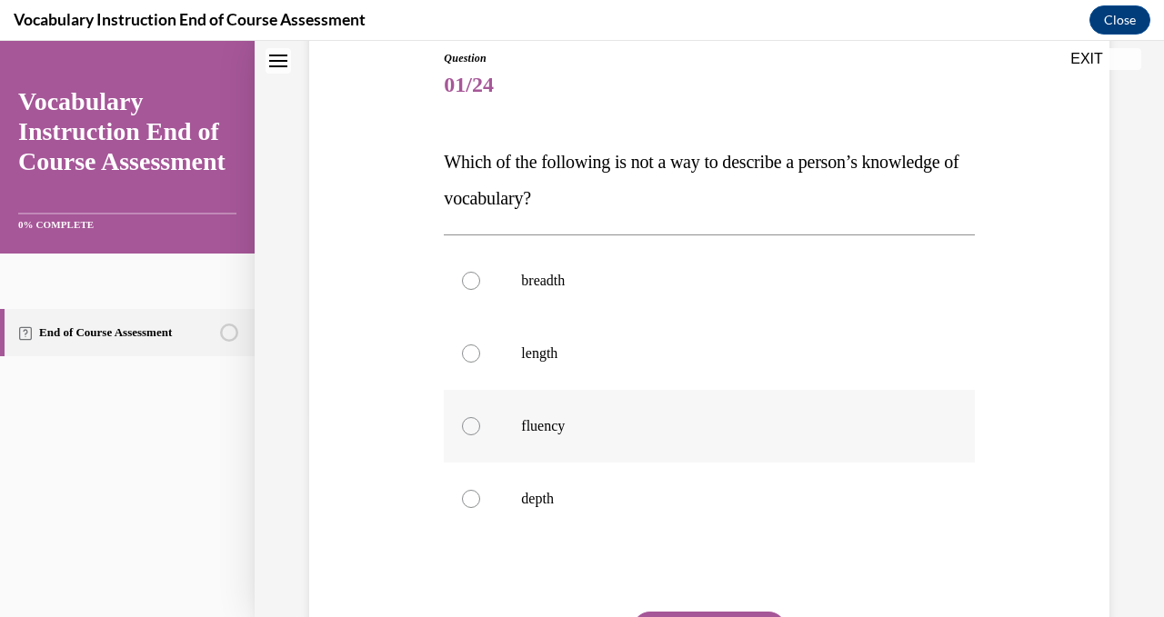
click at [470, 430] on div at bounding box center [471, 426] width 18 height 18
click at [470, 430] on input "fluency" at bounding box center [471, 426] width 18 height 18
radio input "true"
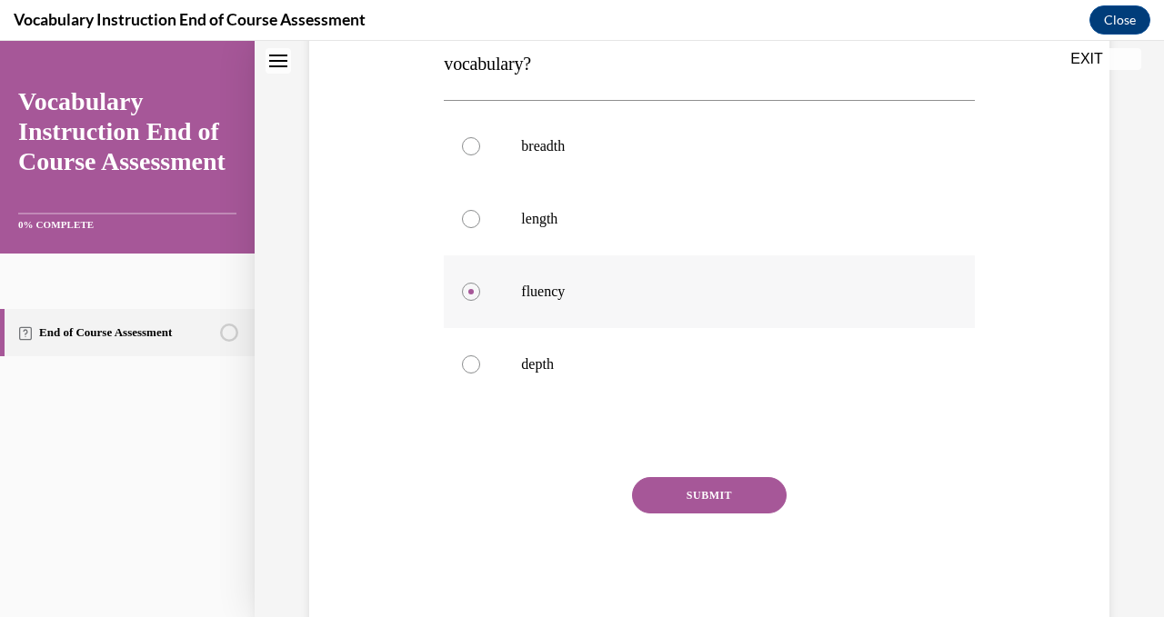
scroll to position [341, 0]
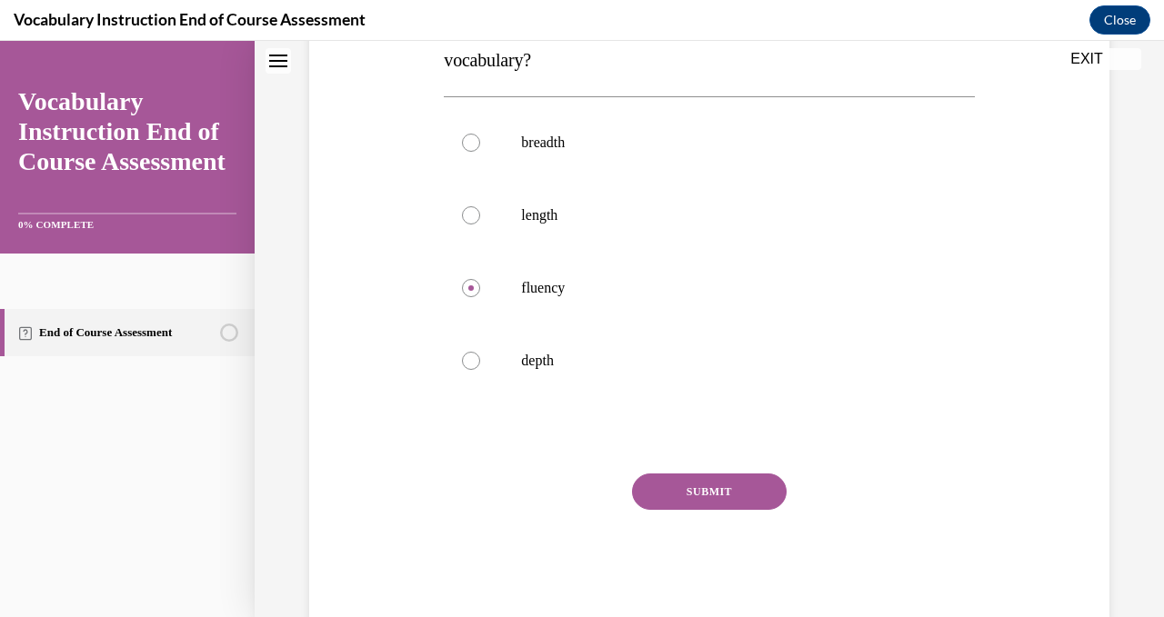
click at [737, 493] on button "SUBMIT" at bounding box center [709, 492] width 155 height 36
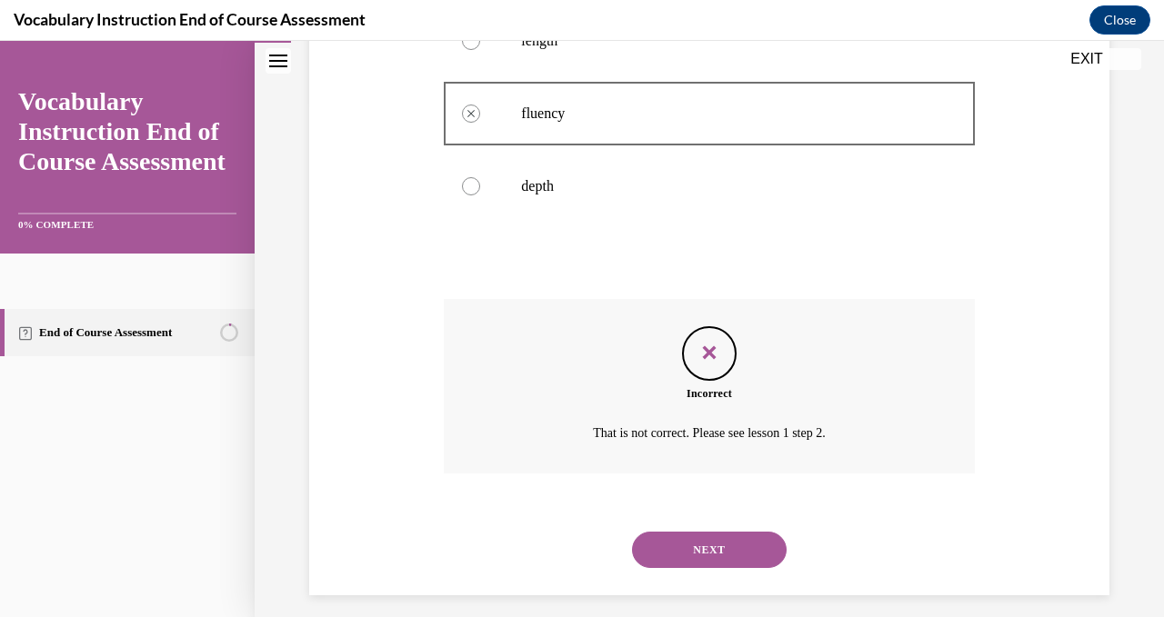
scroll to position [530, 0]
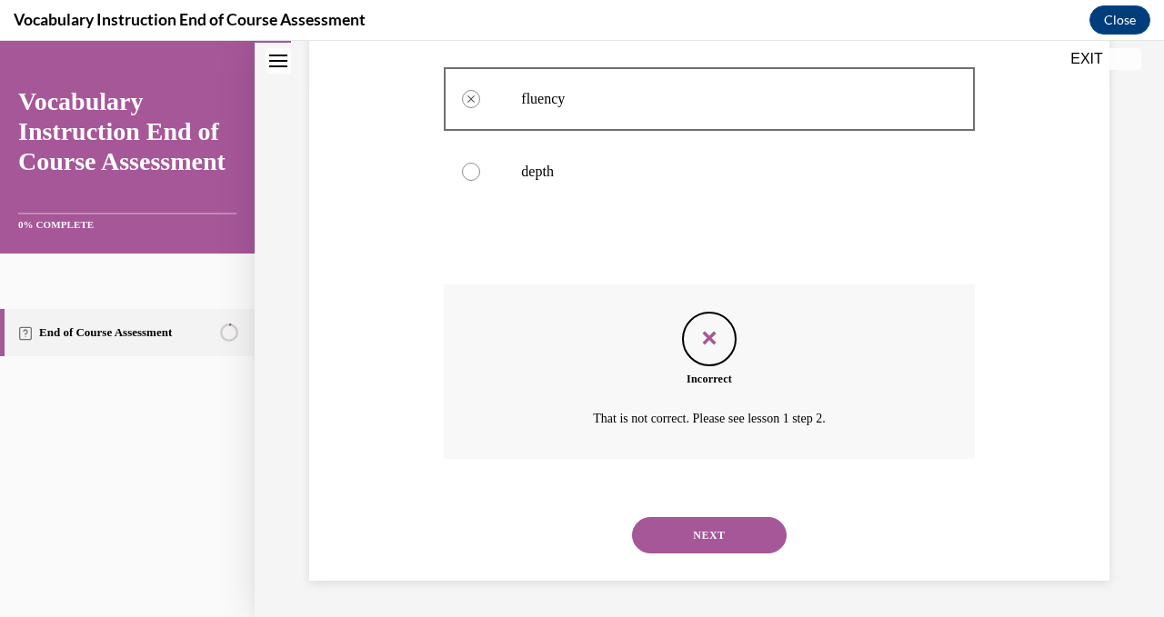
click at [1081, 67] on button "EXIT" at bounding box center [1086, 59] width 109 height 22
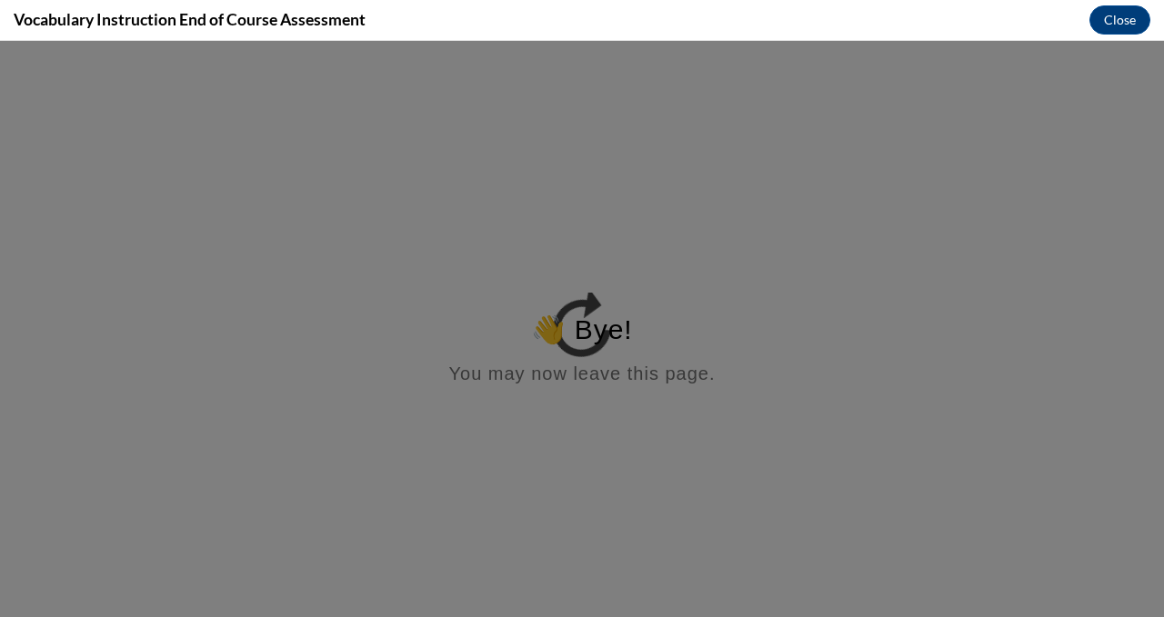
scroll to position [0, 0]
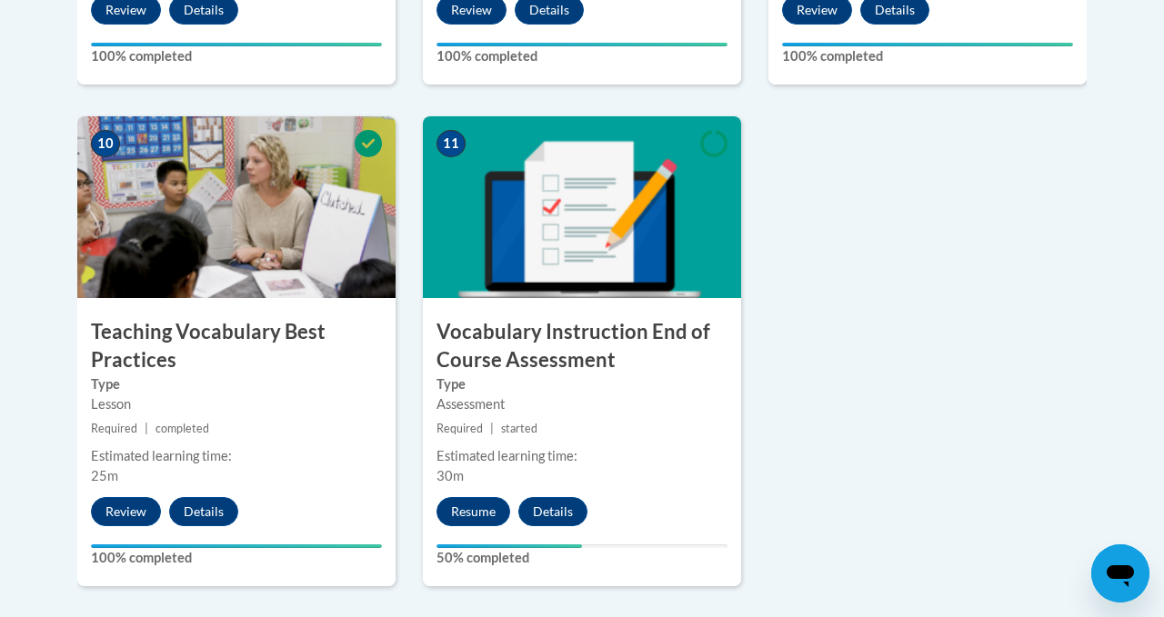
scroll to position [2003, 0]
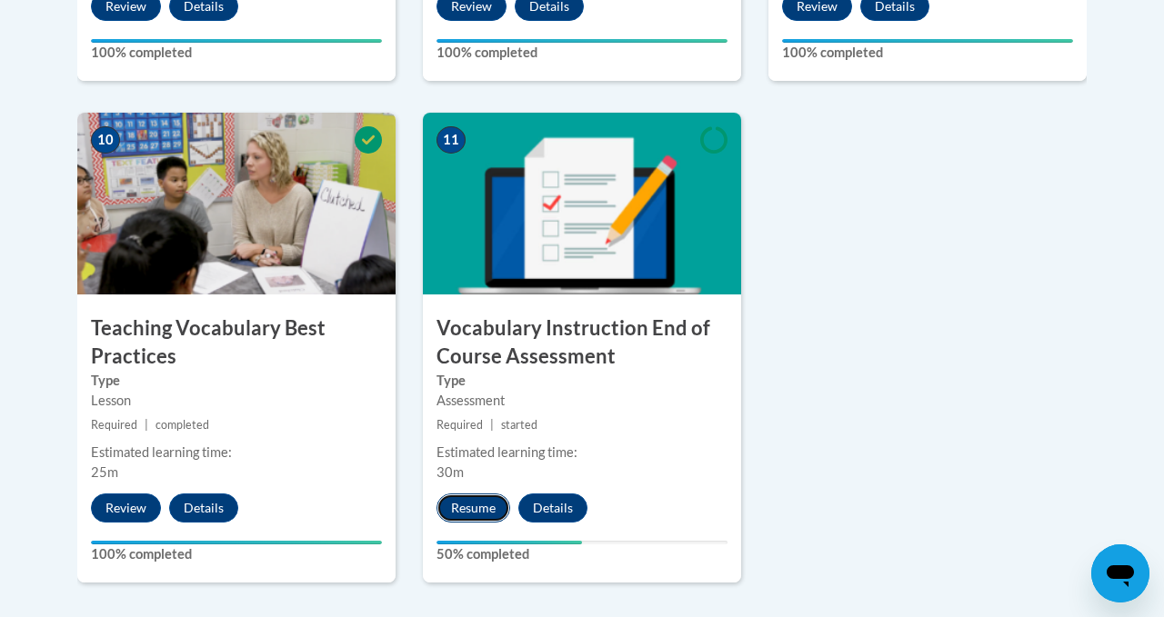
click at [482, 504] on button "Resume" at bounding box center [473, 508] width 74 height 29
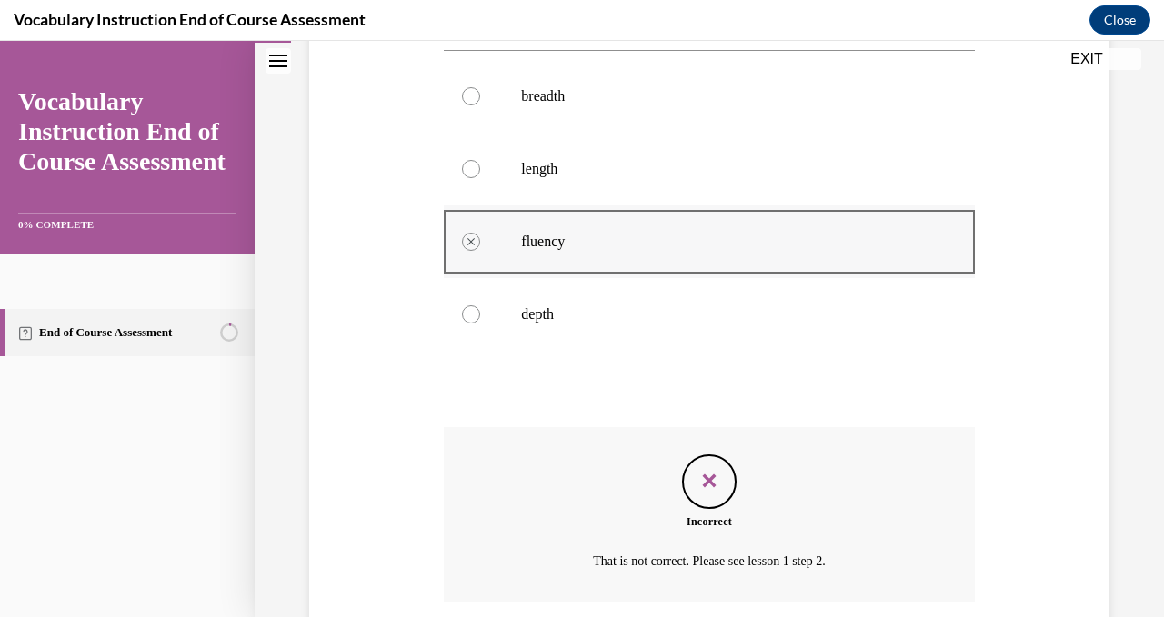
scroll to position [530, 0]
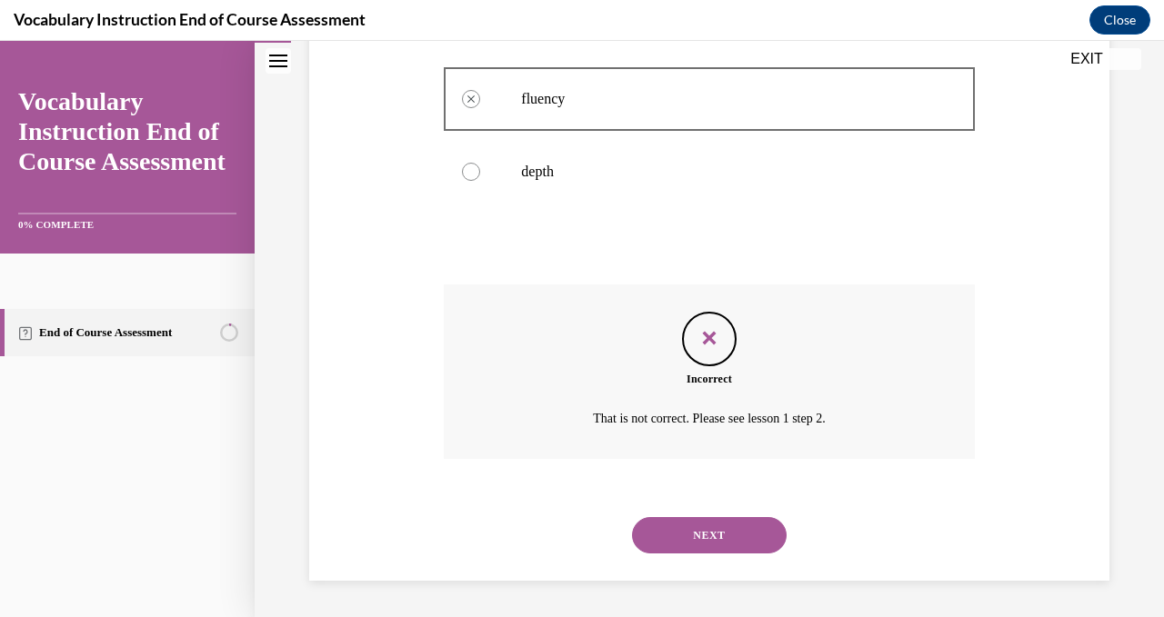
click at [709, 534] on button "NEXT" at bounding box center [709, 535] width 155 height 36
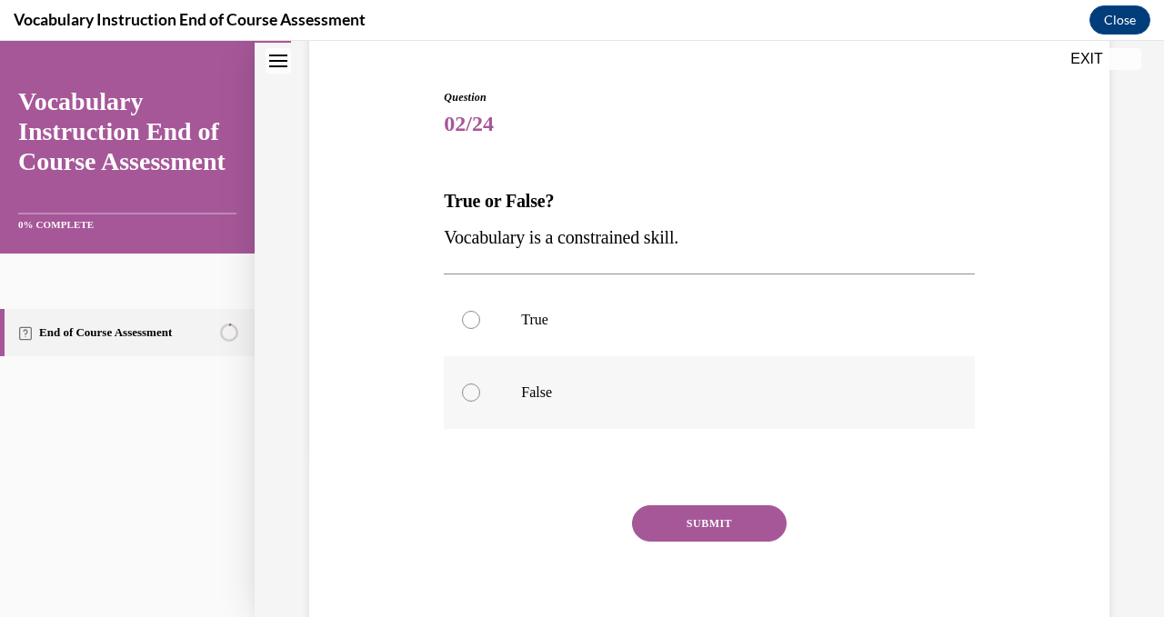
scroll to position [183, 0]
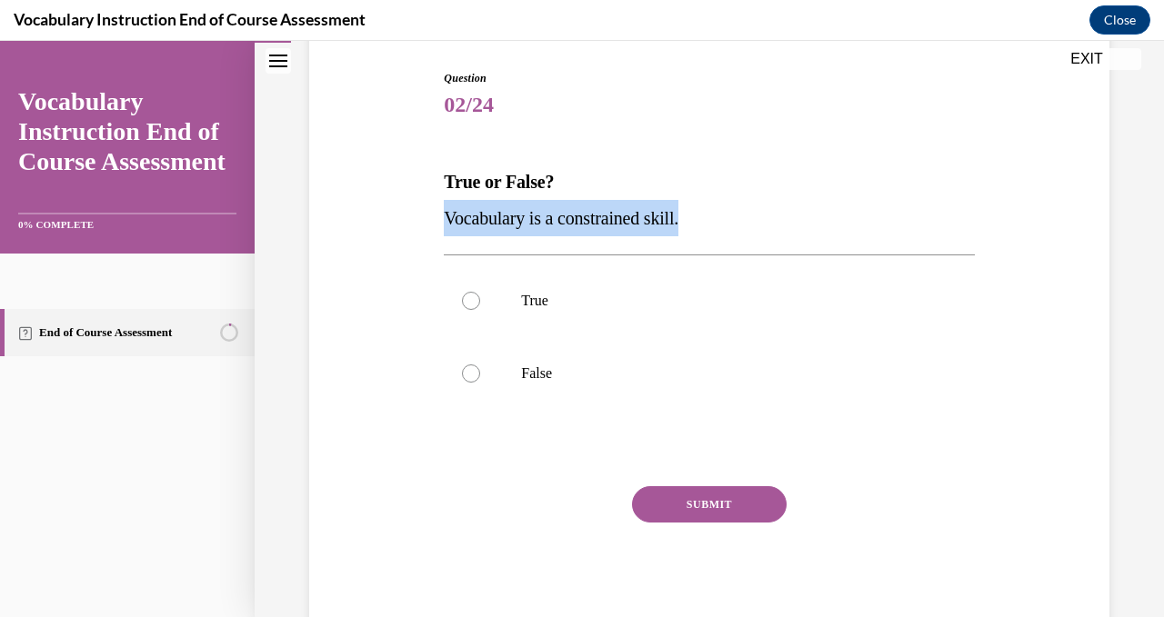
drag, startPoint x: 707, startPoint y: 224, endPoint x: 447, endPoint y: 221, distance: 260.0
click at [447, 220] on p "Vocabulary is a constrained skill." at bounding box center [709, 218] width 530 height 36
copy span "Vocabulary is a constrained skill."
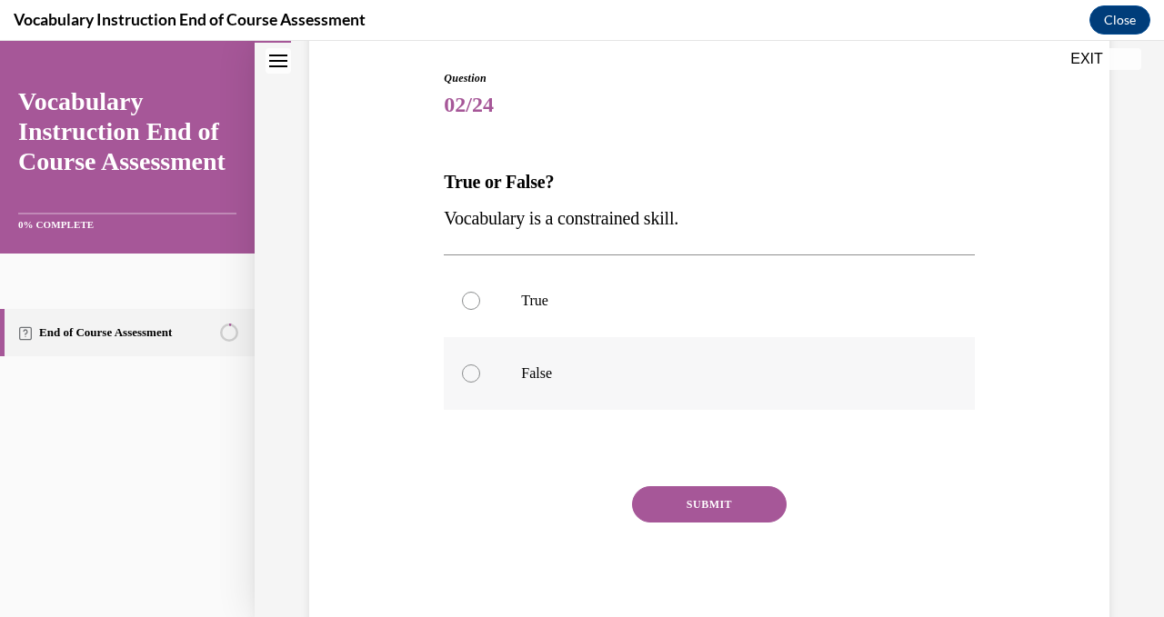
click at [469, 368] on div at bounding box center [471, 374] width 18 height 18
click at [469, 368] on input "False" at bounding box center [471, 374] width 18 height 18
radio input "true"
click at [749, 493] on button "SUBMIT" at bounding box center [709, 504] width 155 height 36
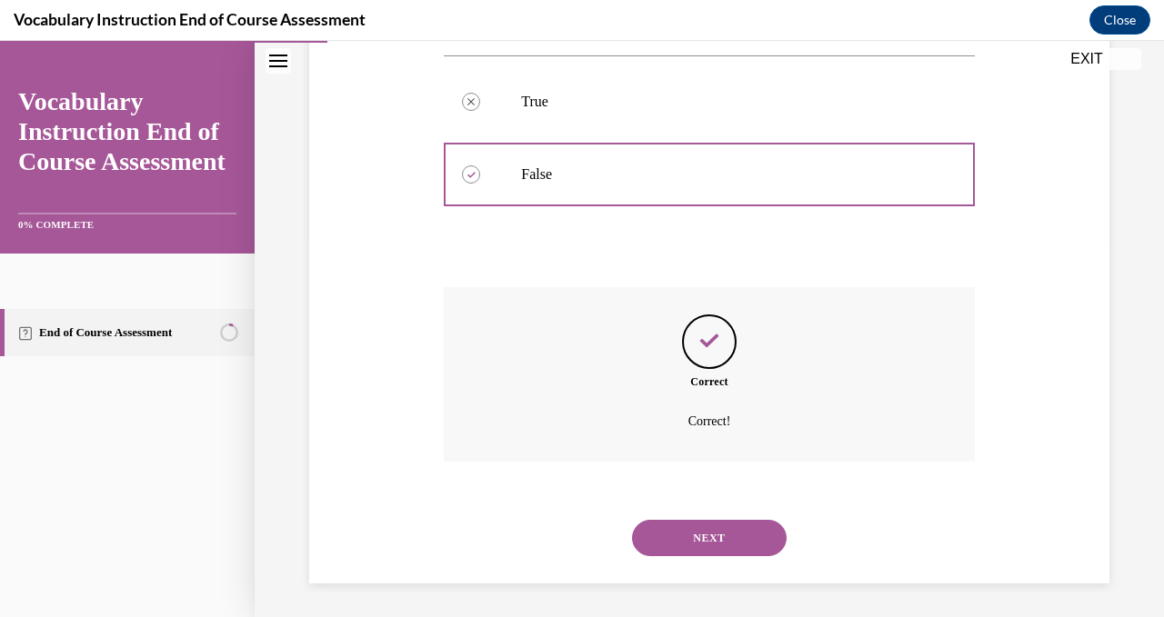
scroll to position [385, 0]
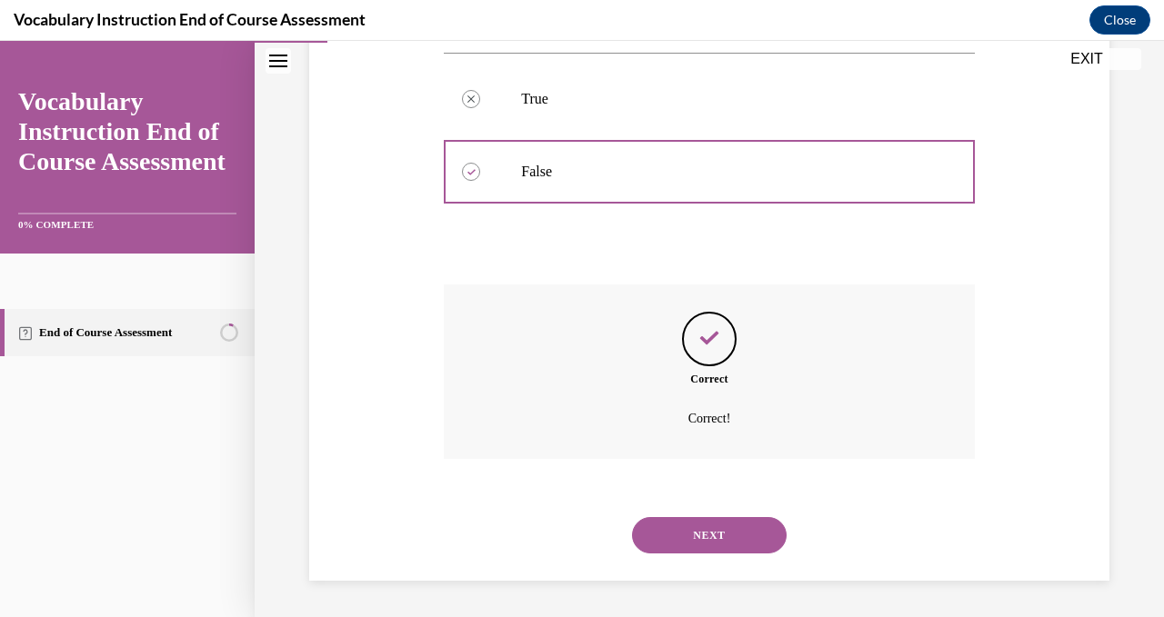
click at [720, 533] on button "NEXT" at bounding box center [709, 535] width 155 height 36
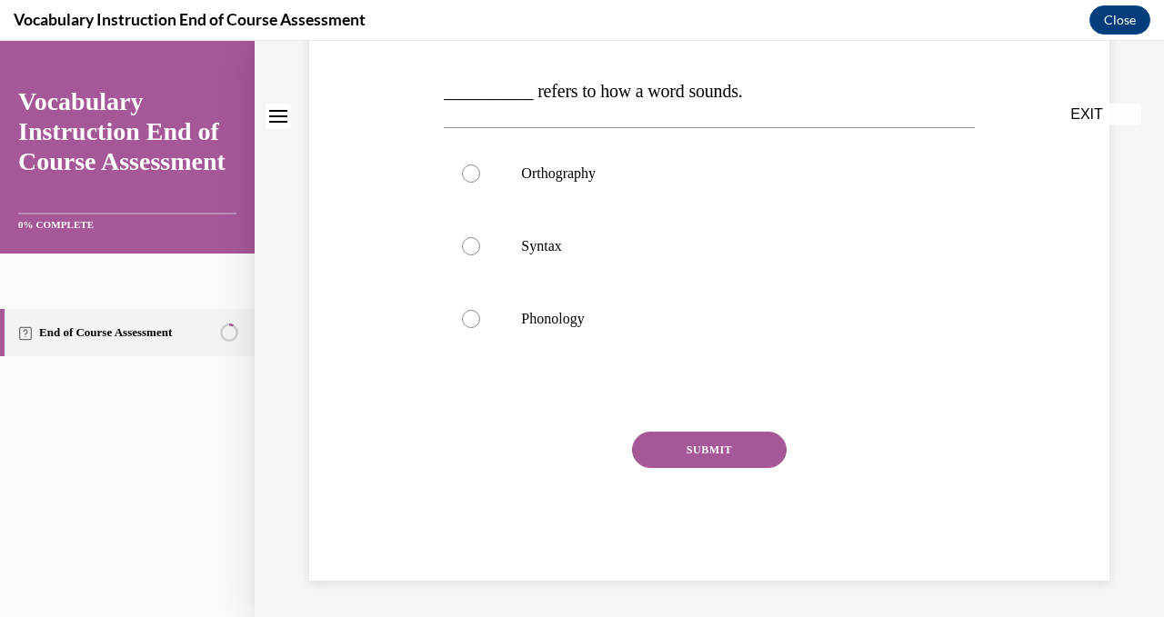
scroll to position [0, 0]
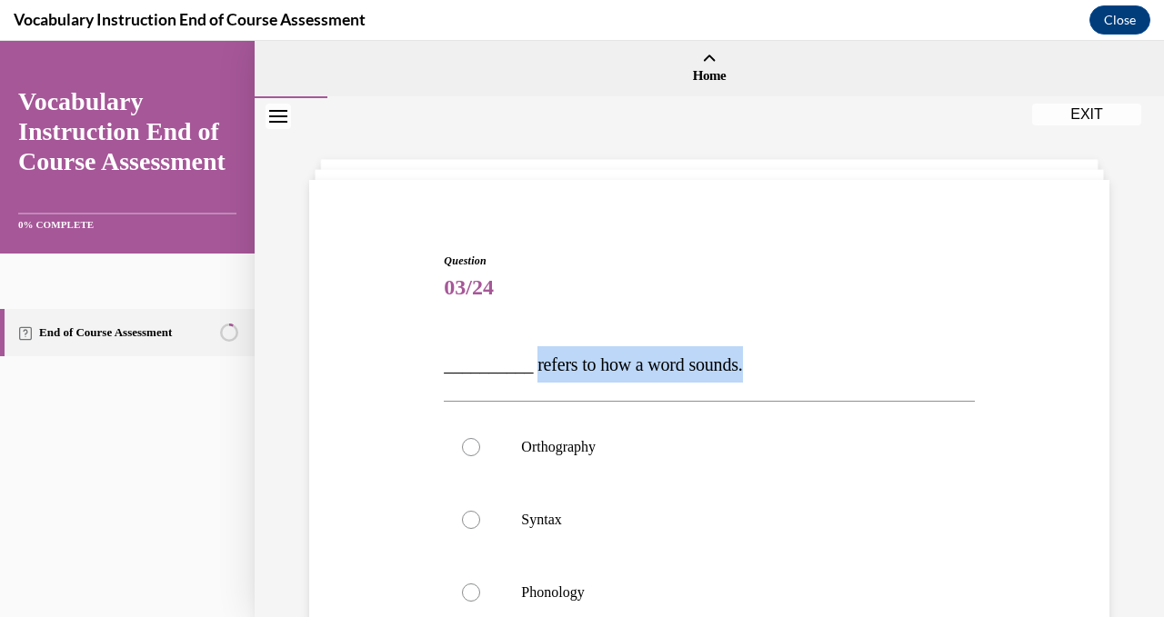
drag, startPoint x: 778, startPoint y: 371, endPoint x: 528, endPoint y: 360, distance: 250.2
click at [528, 360] on p "__________ refers to how a word sounds." at bounding box center [709, 364] width 530 height 36
copy span "refers to how a word sounds."
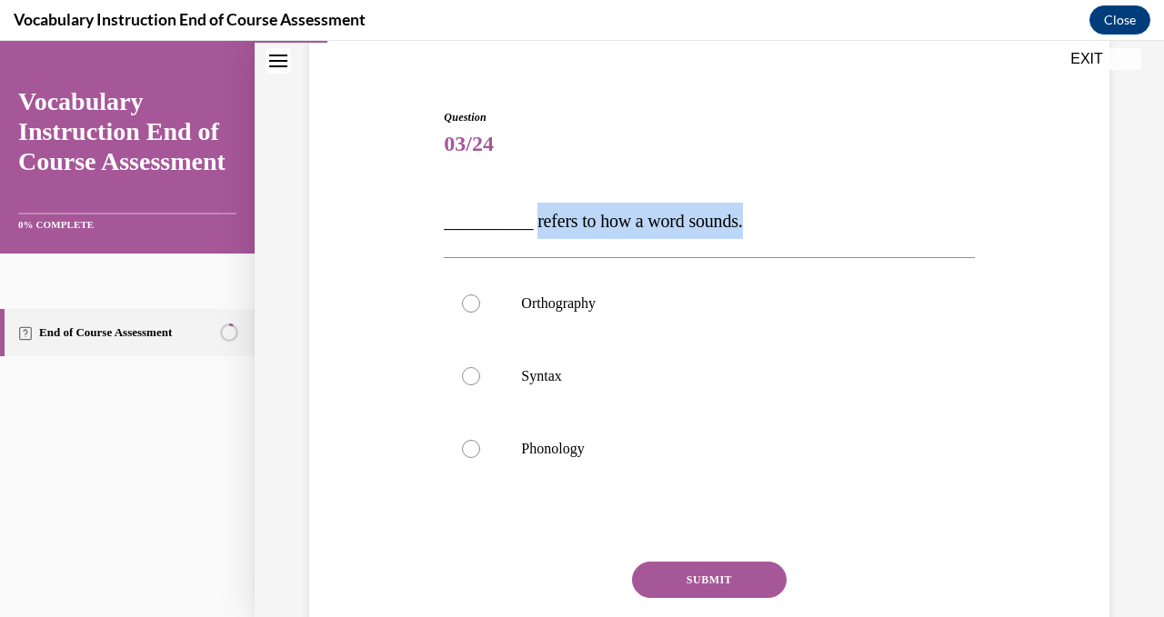
scroll to position [152, 0]
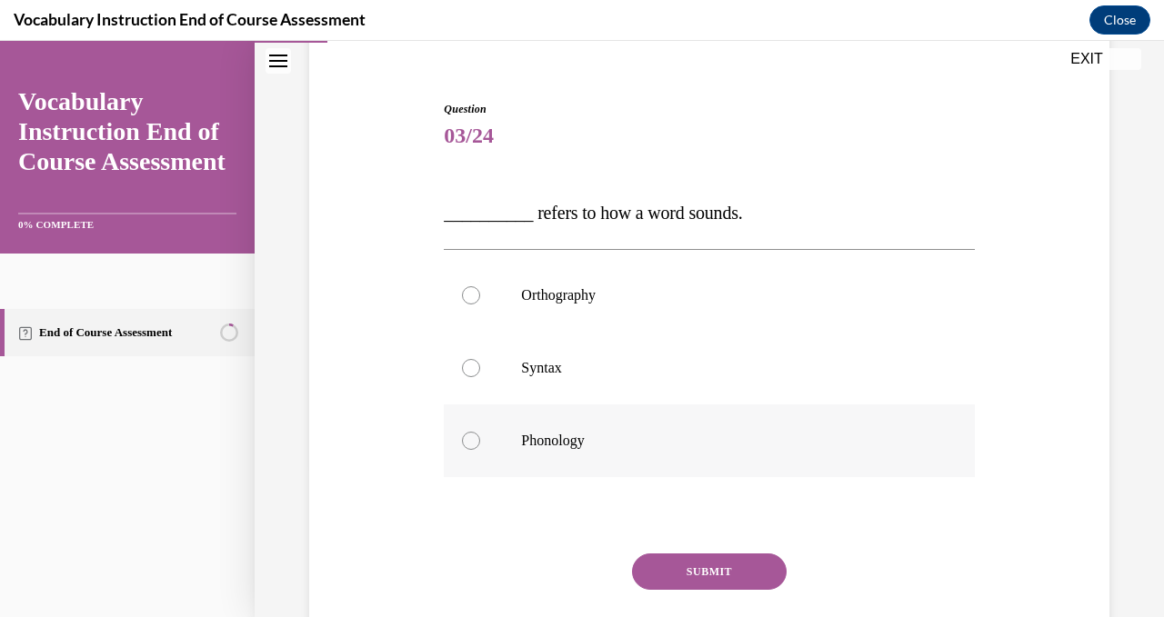
click at [464, 440] on div at bounding box center [471, 441] width 18 height 18
click at [464, 440] on input "Phonology" at bounding box center [471, 441] width 18 height 18
radio input "true"
click at [723, 577] on button "SUBMIT" at bounding box center [709, 572] width 155 height 36
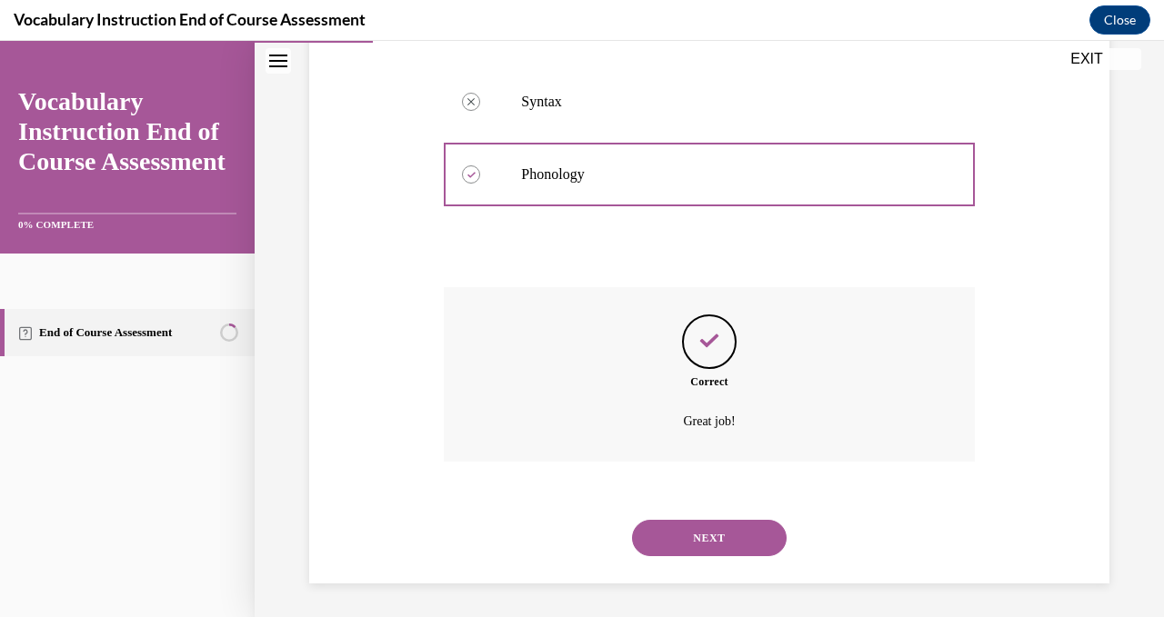
scroll to position [421, 0]
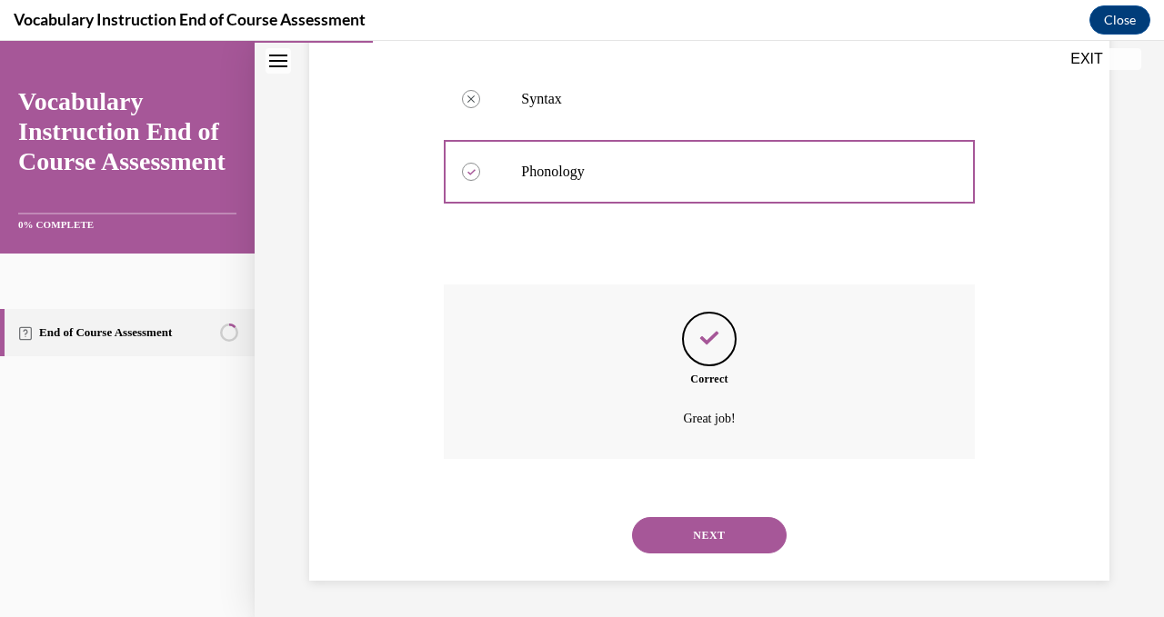
click at [721, 538] on button "NEXT" at bounding box center [709, 535] width 155 height 36
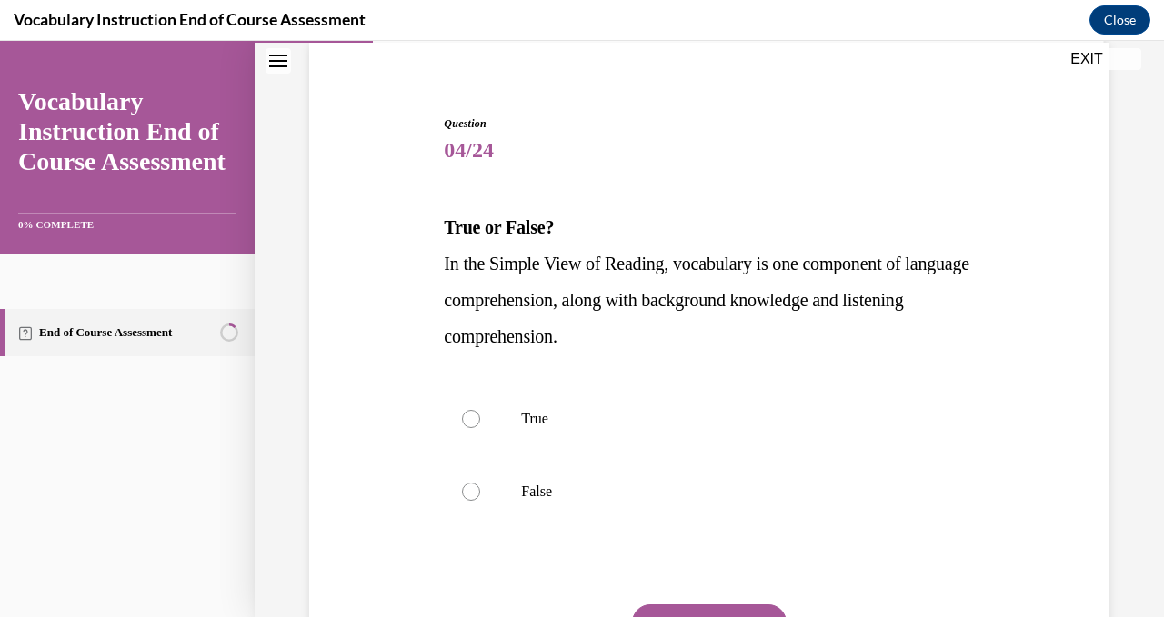
scroll to position [139, 0]
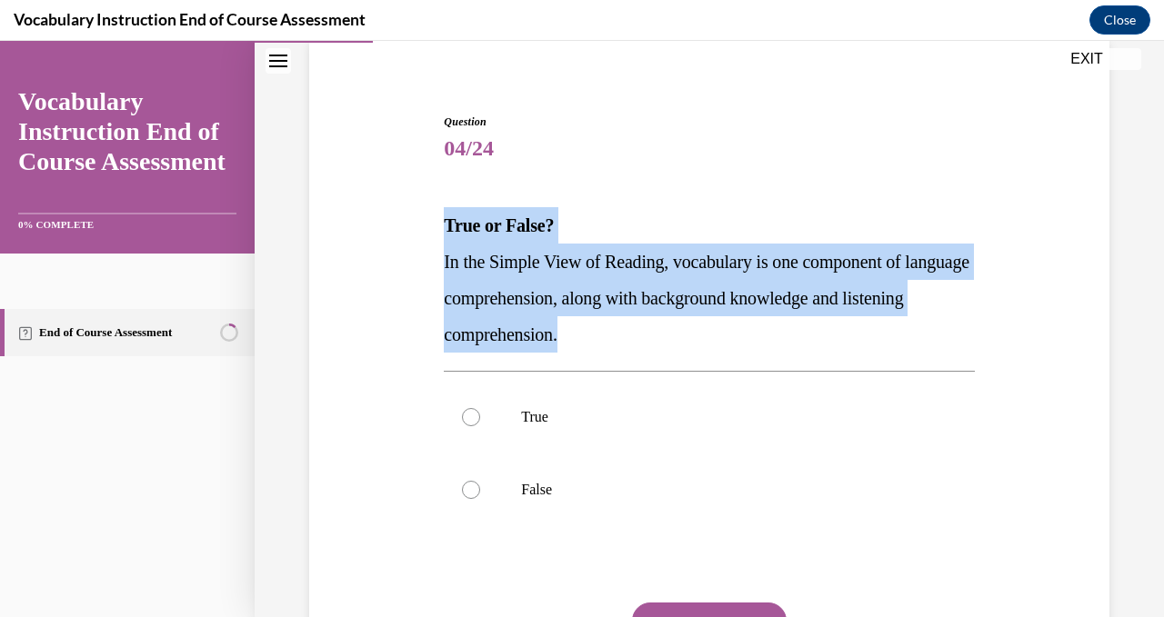
drag, startPoint x: 658, startPoint y: 335, endPoint x: 441, endPoint y: 221, distance: 245.2
click at [441, 221] on div "Question 04/24 True or False? In the Simple View of Reading, vocabulary is one …" at bounding box center [708, 418] width 539 height 665
copy div "True or False? In the Simple View of Reading, vocabulary is one component of la…"
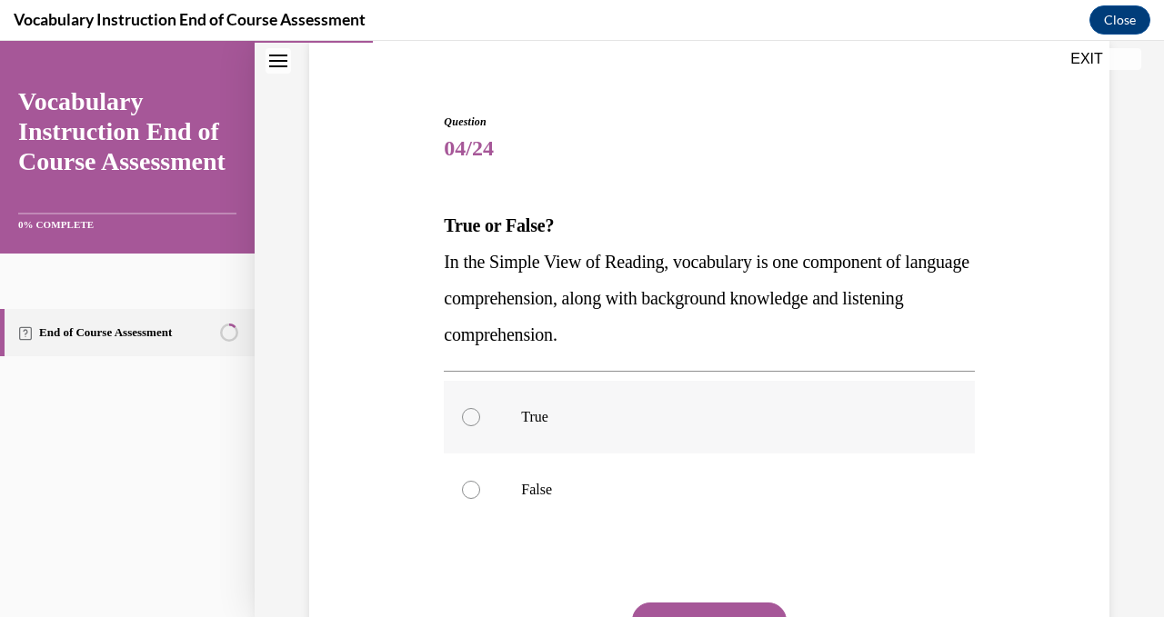
click at [472, 399] on label "True" at bounding box center [709, 417] width 530 height 73
click at [472, 408] on input "True" at bounding box center [471, 417] width 18 height 18
radio input "true"
click at [691, 605] on button "SUBMIT" at bounding box center [709, 621] width 155 height 36
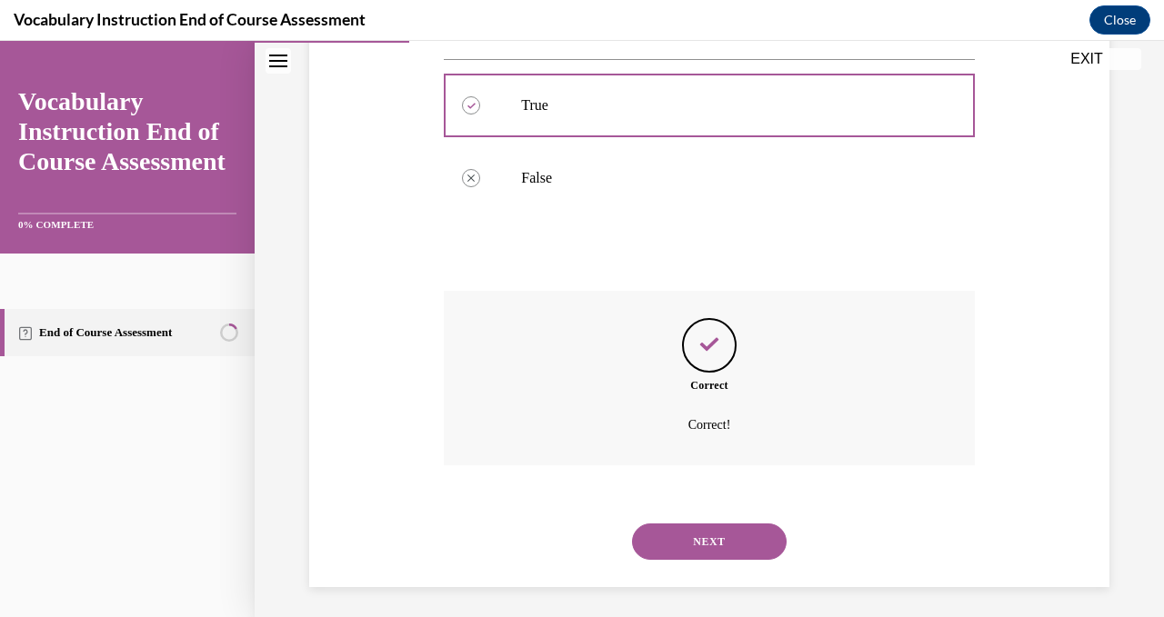
scroll to position [457, 0]
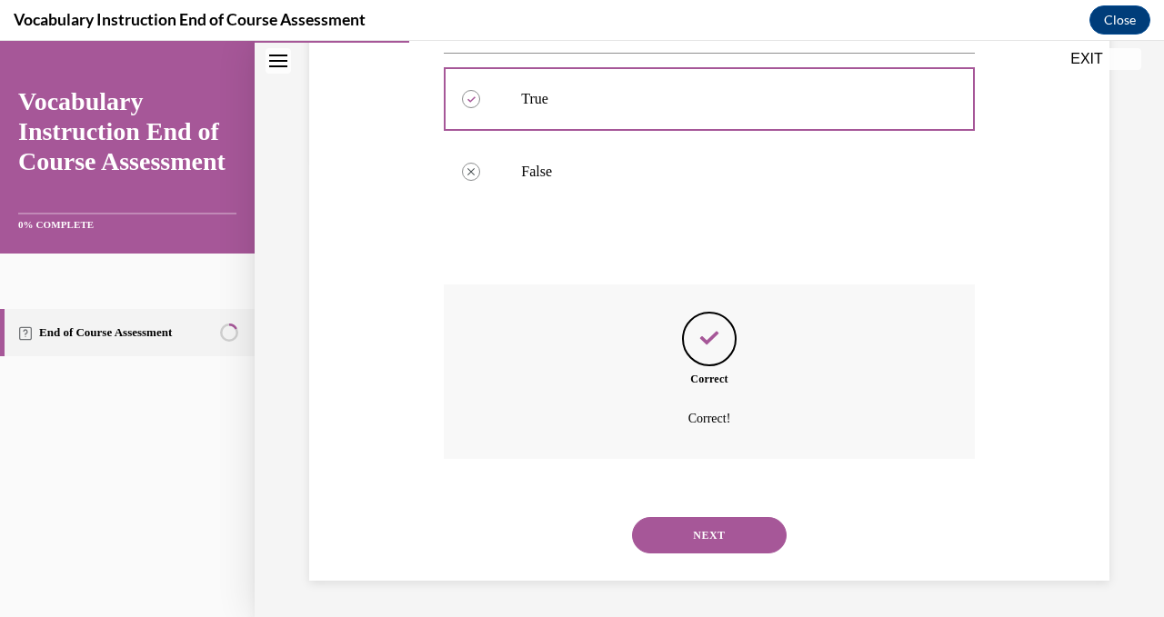
click at [706, 520] on button "NEXT" at bounding box center [709, 535] width 155 height 36
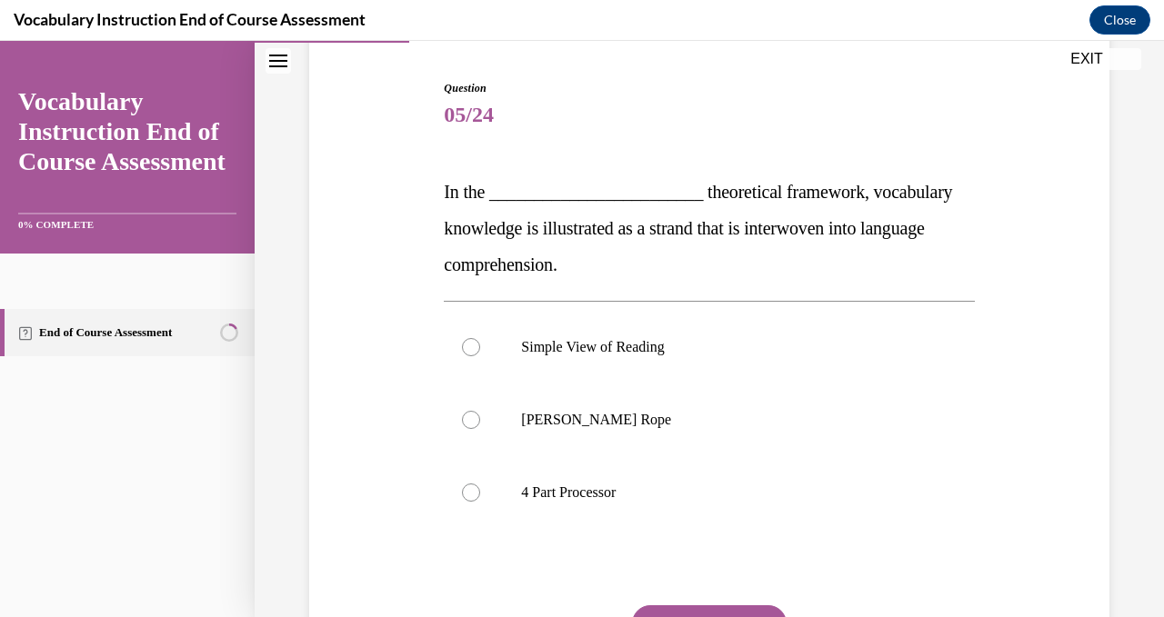
scroll to position [175, 0]
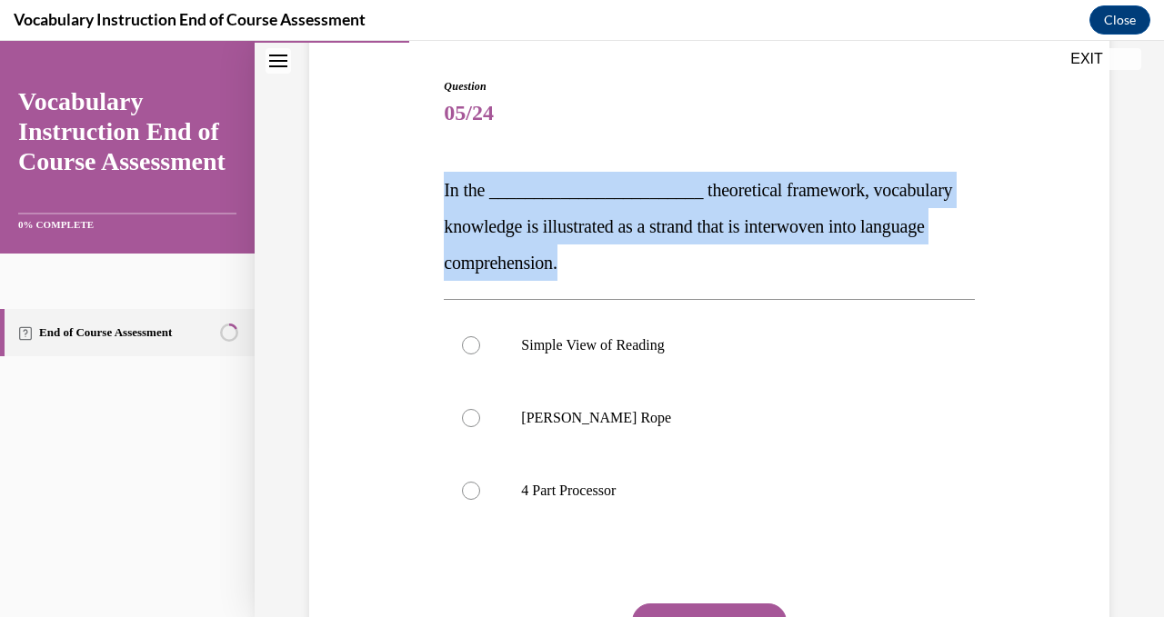
drag, startPoint x: 589, startPoint y: 267, endPoint x: 429, endPoint y: 192, distance: 176.9
click at [429, 192] on div "Question 05/24 In the ________________________ theoretical framework, vocabular…" at bounding box center [709, 388] width 809 height 729
copy span "In the ________________________ theoretical framework, vocabulary knowledge is …"
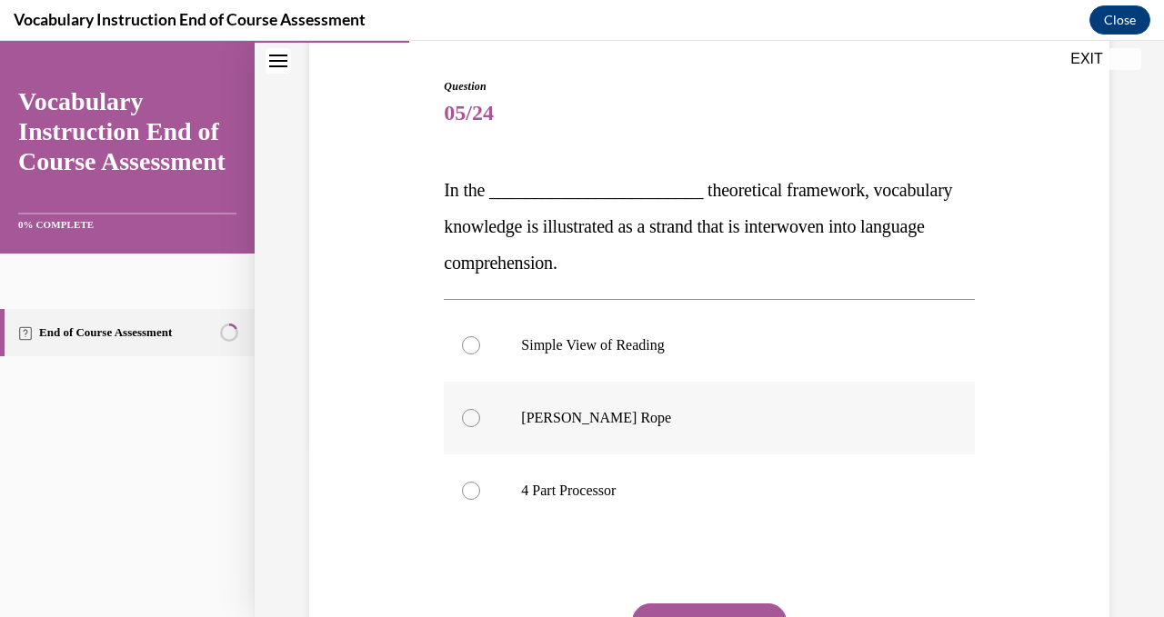
click at [467, 421] on div at bounding box center [471, 418] width 18 height 18
click at [467, 421] on input "Scarborough's Rope" at bounding box center [471, 418] width 18 height 18
radio input "true"
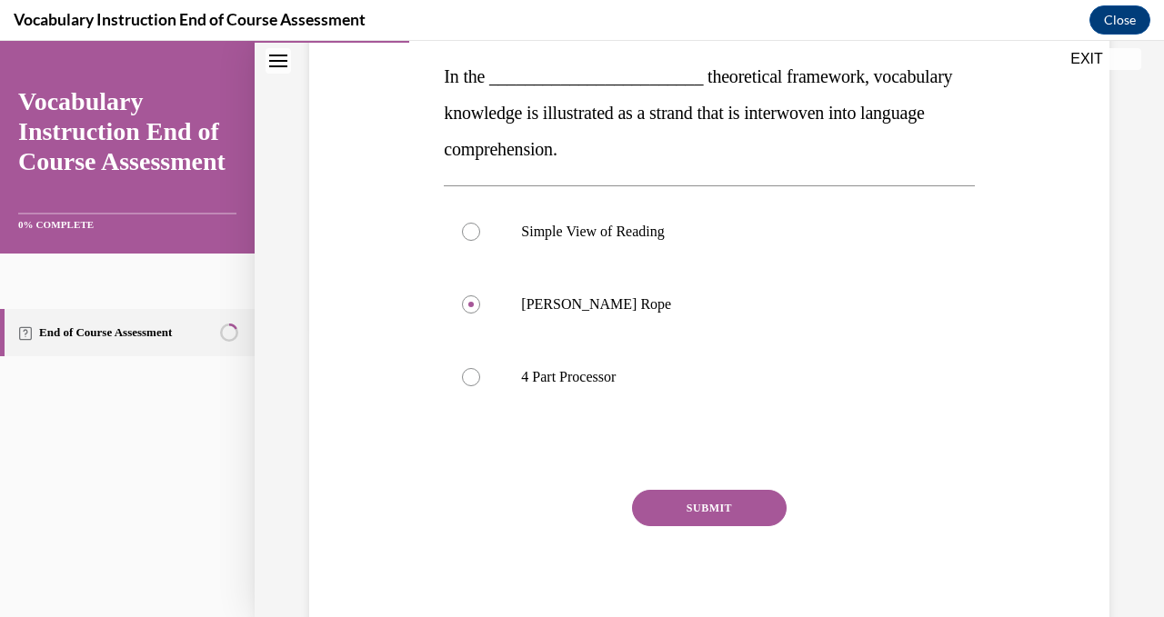
click at [692, 518] on button "SUBMIT" at bounding box center [709, 508] width 155 height 36
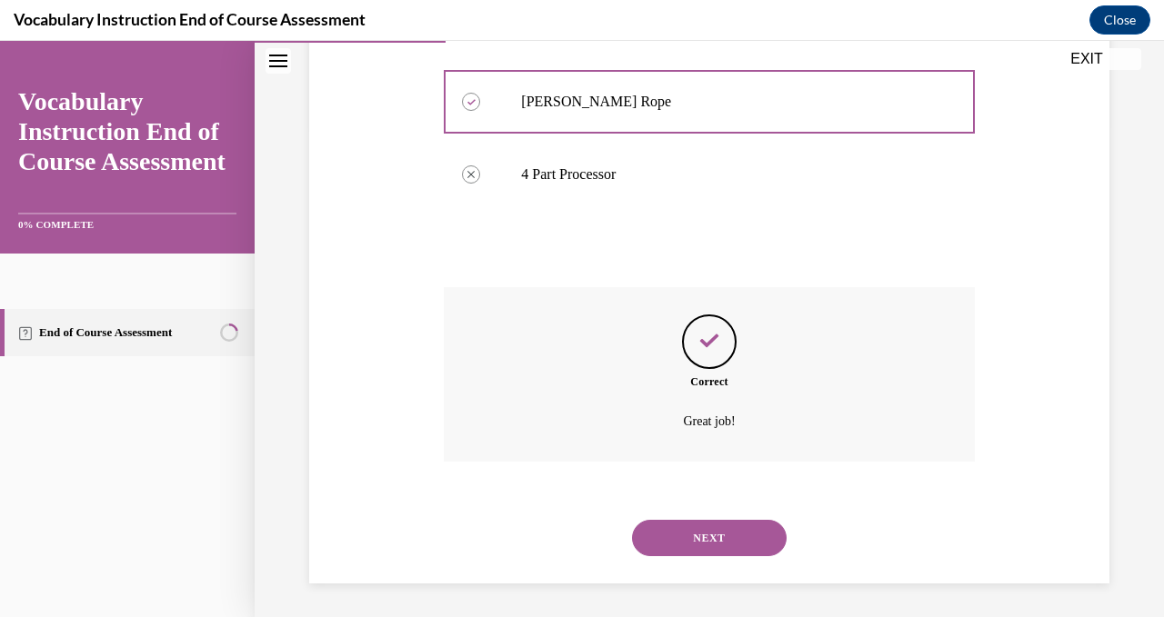
scroll to position [494, 0]
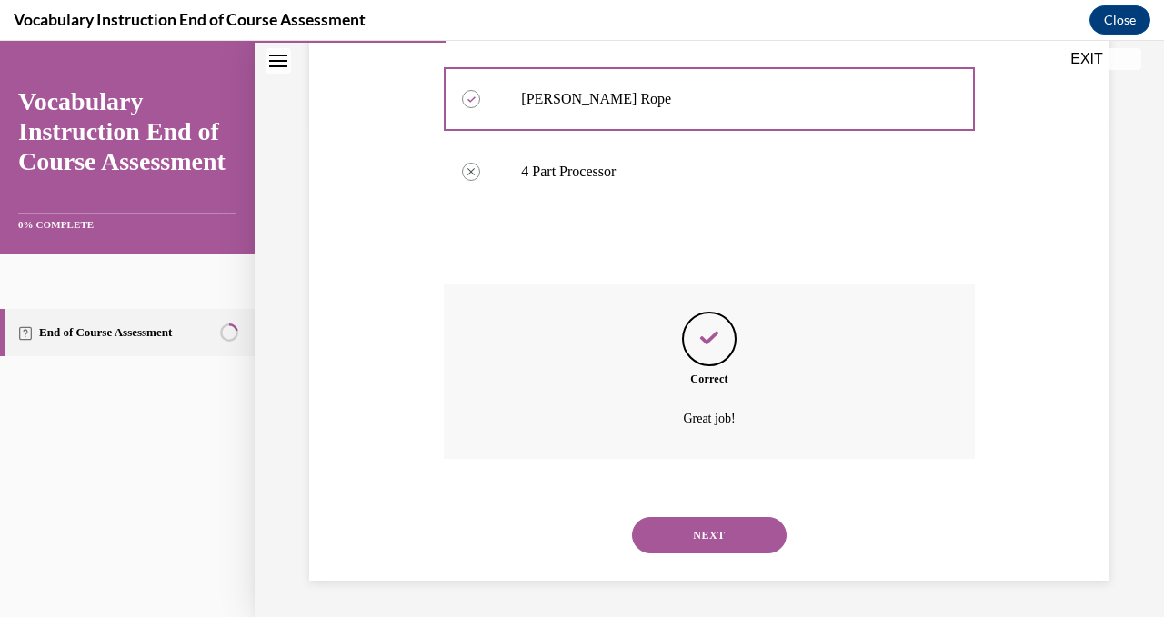
click at [707, 538] on button "NEXT" at bounding box center [709, 535] width 155 height 36
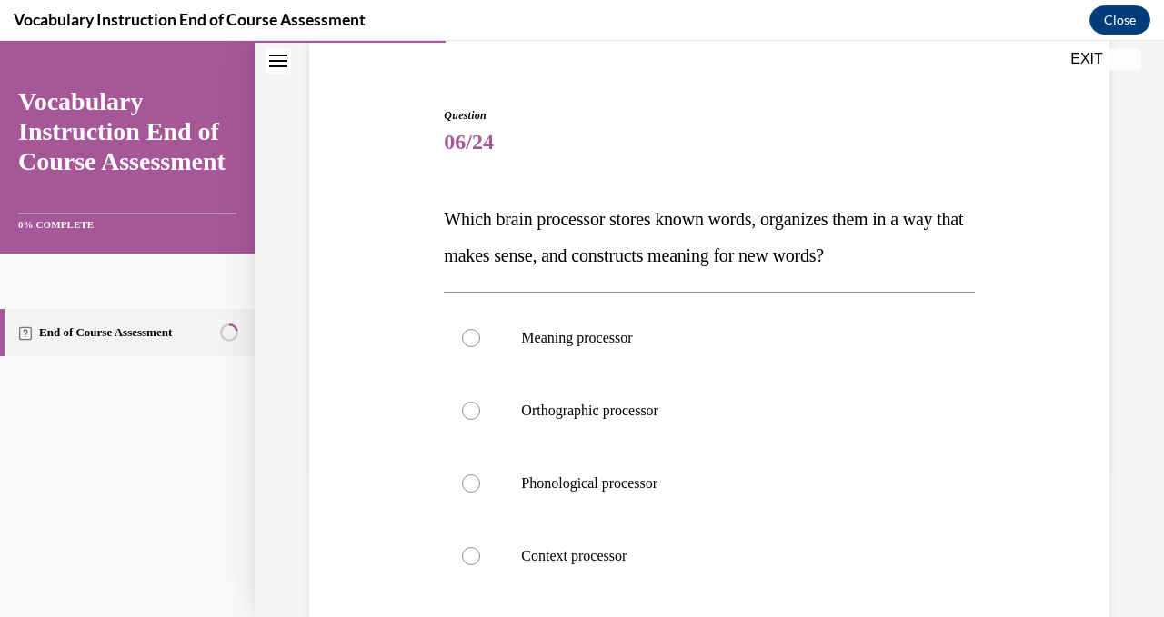
scroll to position [153, 0]
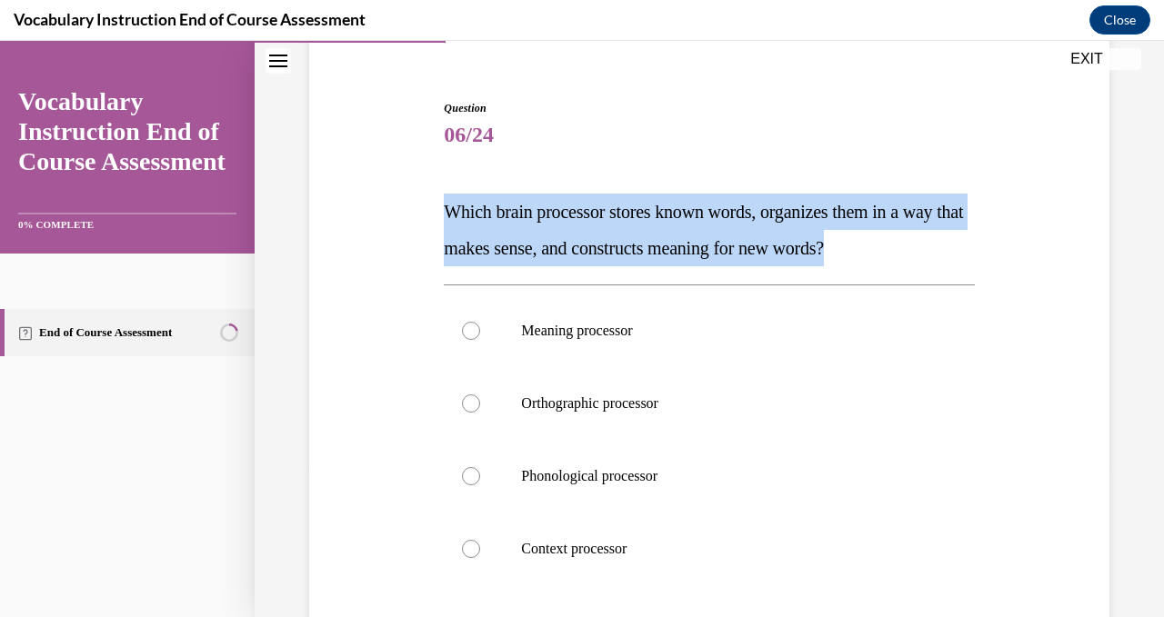
drag, startPoint x: 944, startPoint y: 250, endPoint x: 445, endPoint y: 222, distance: 500.7
click at [445, 222] on p "Which brain processor stores known words, organizes them in a way that makes se…" at bounding box center [709, 230] width 530 height 73
copy span "Which brain processor stores known words, organizes them in a way that makes se…"
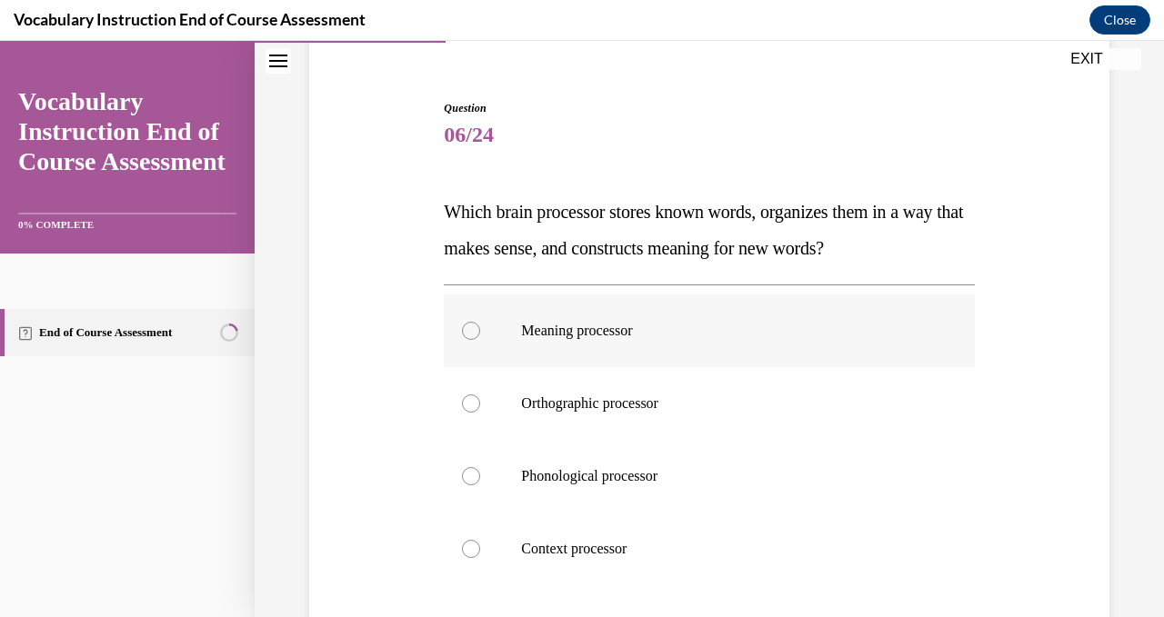
click at [466, 335] on div at bounding box center [471, 331] width 18 height 18
click at [466, 335] on input "Meaning processor" at bounding box center [471, 331] width 18 height 18
radio input "true"
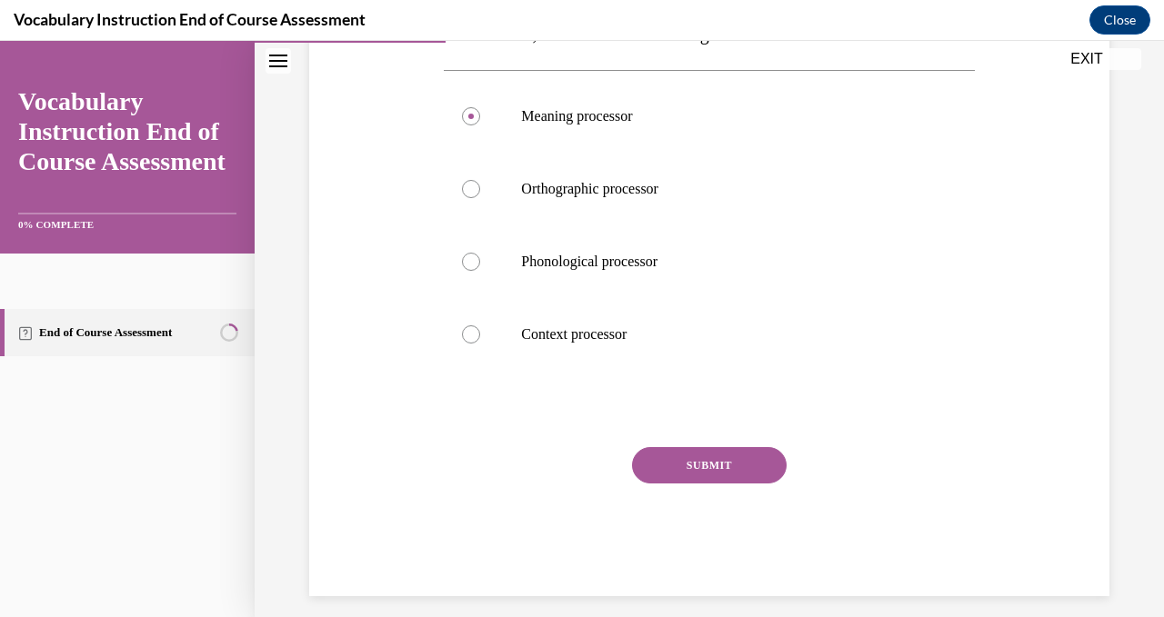
click at [700, 471] on button "SUBMIT" at bounding box center [709, 465] width 155 height 36
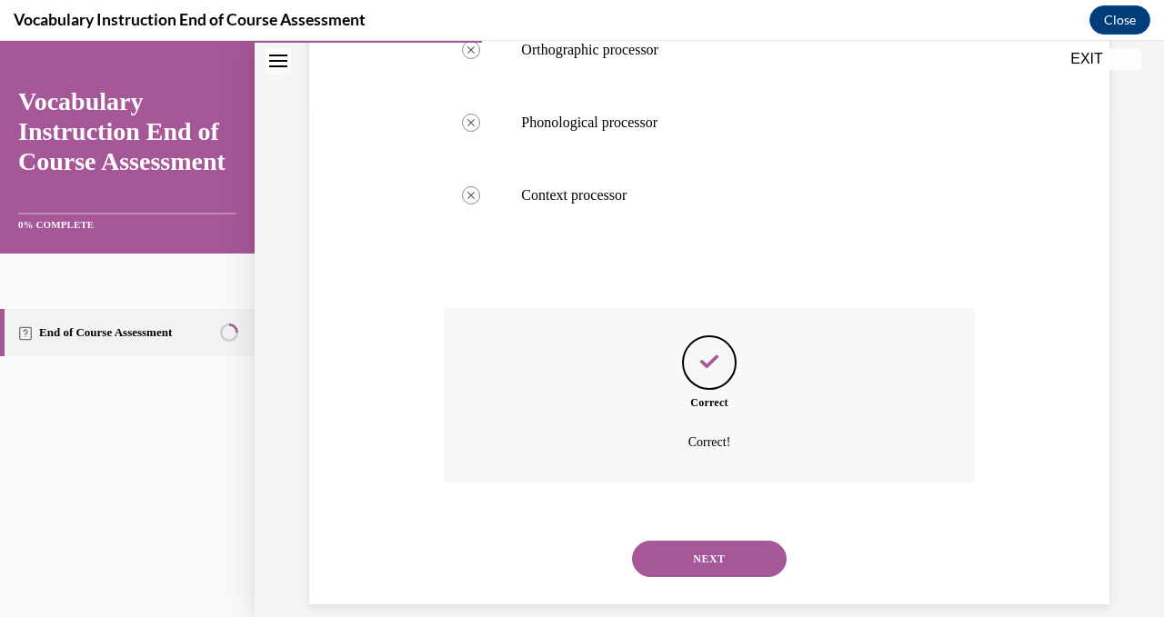
scroll to position [530, 0]
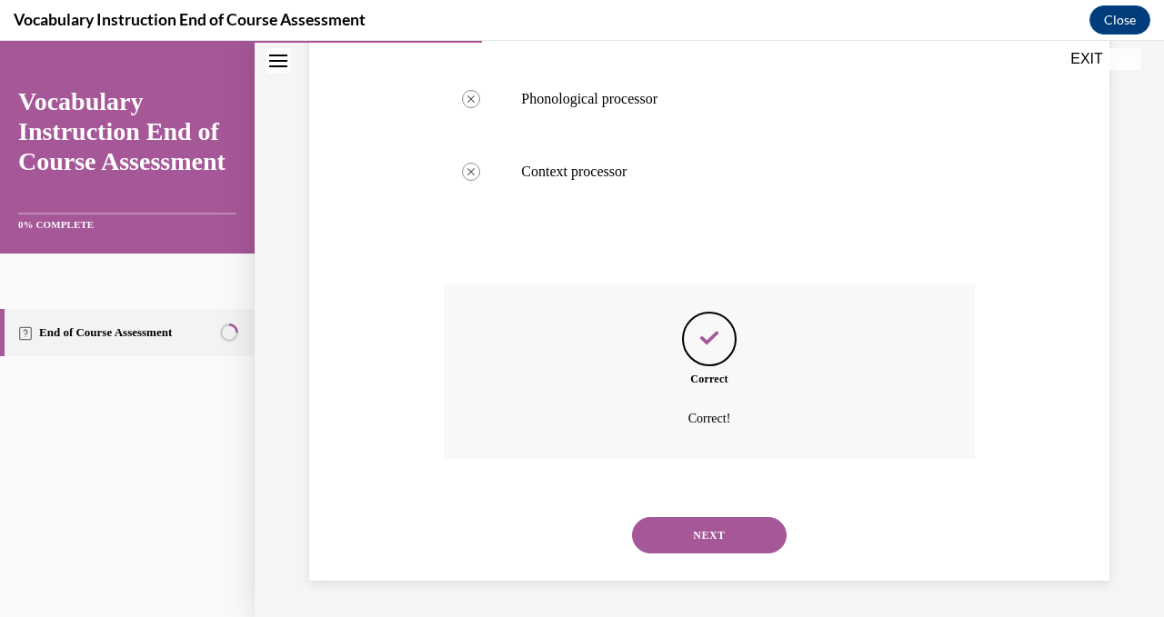
click at [724, 527] on button "NEXT" at bounding box center [709, 535] width 155 height 36
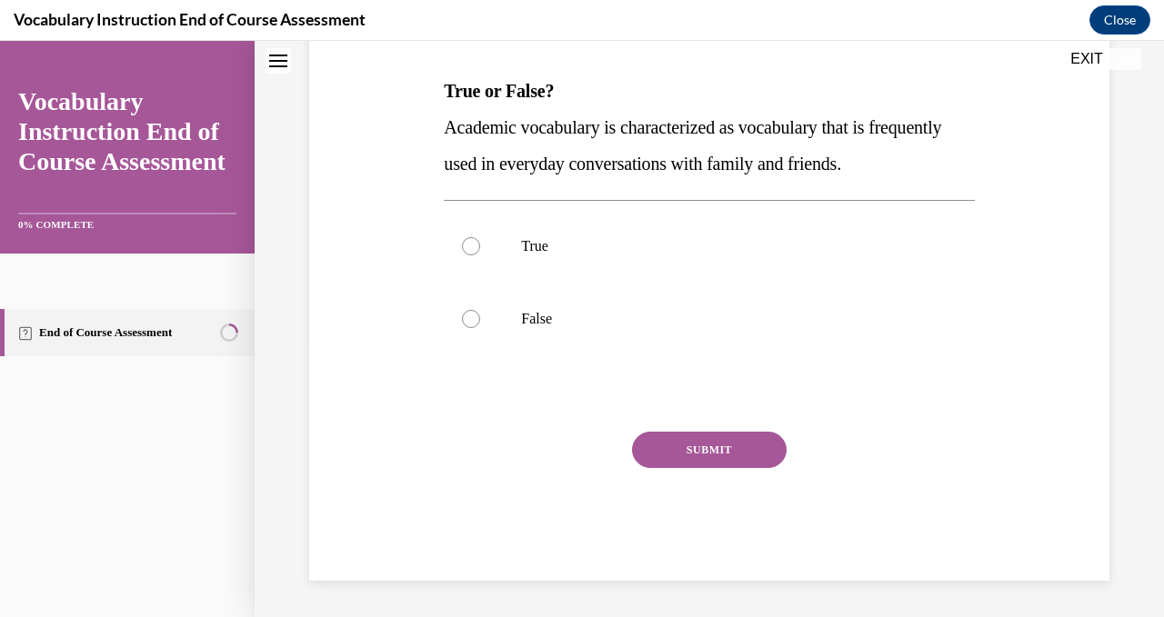
scroll to position [0, 0]
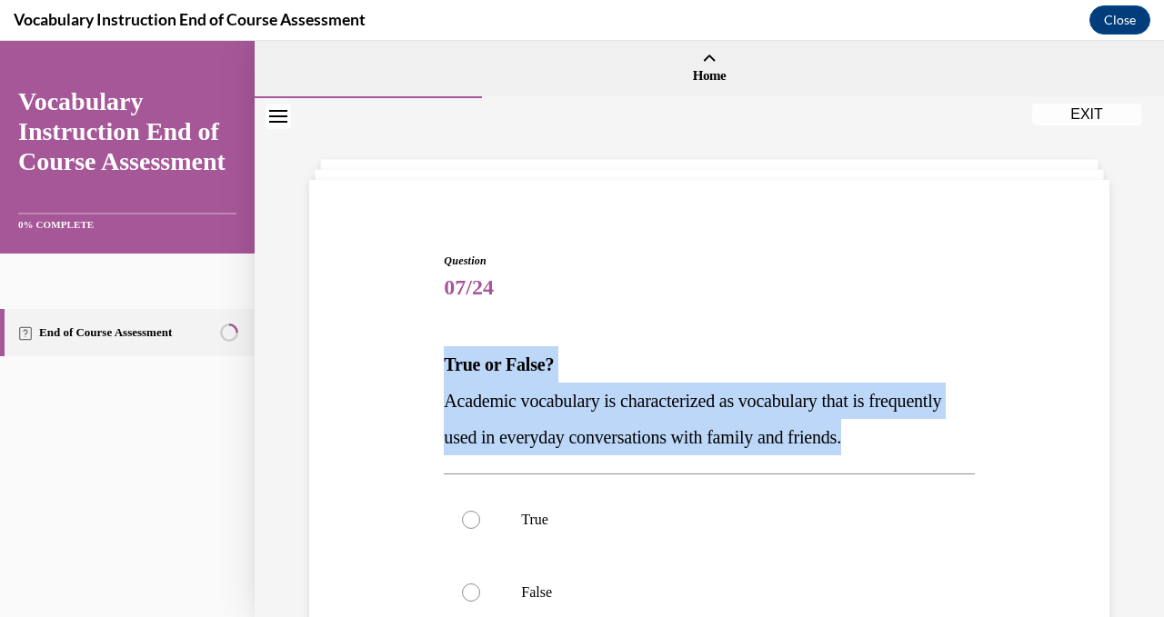
drag, startPoint x: 963, startPoint y: 432, endPoint x: 444, endPoint y: 365, distance: 523.4
click at [444, 365] on div "True or False? Academic vocabulary is characterized as vocabulary that is frequ…" at bounding box center [709, 400] width 530 height 109
copy div "True or False? Academic vocabulary is characterized as vocabulary that is frequ…"
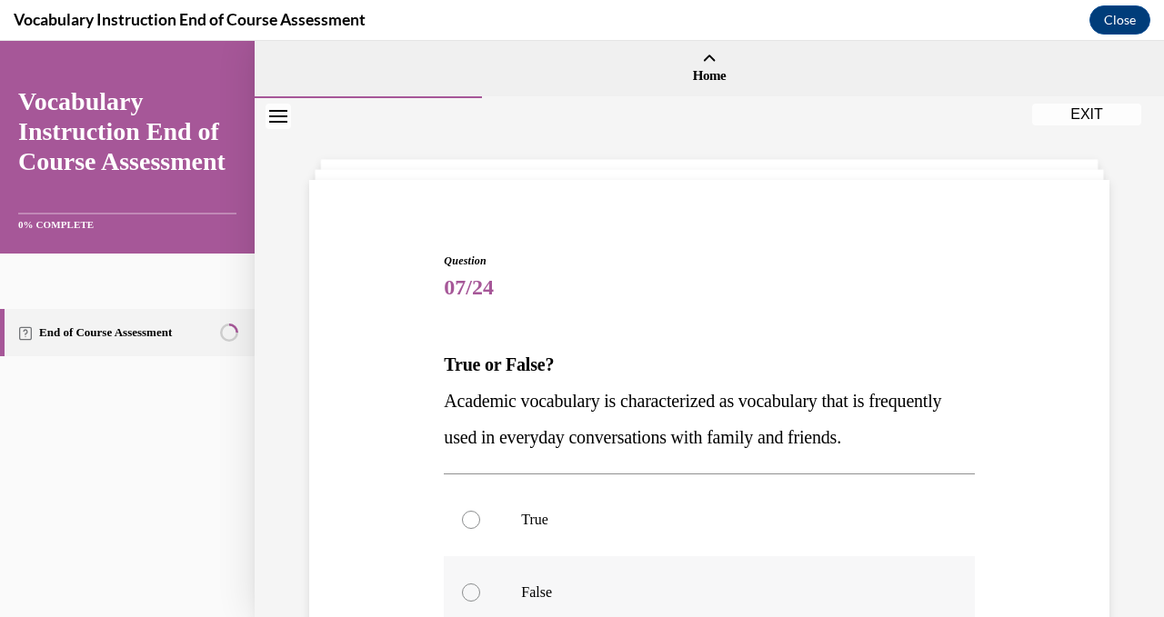
click at [461, 580] on label "False" at bounding box center [709, 592] width 530 height 73
click at [462, 584] on input "False" at bounding box center [471, 593] width 18 height 18
radio input "true"
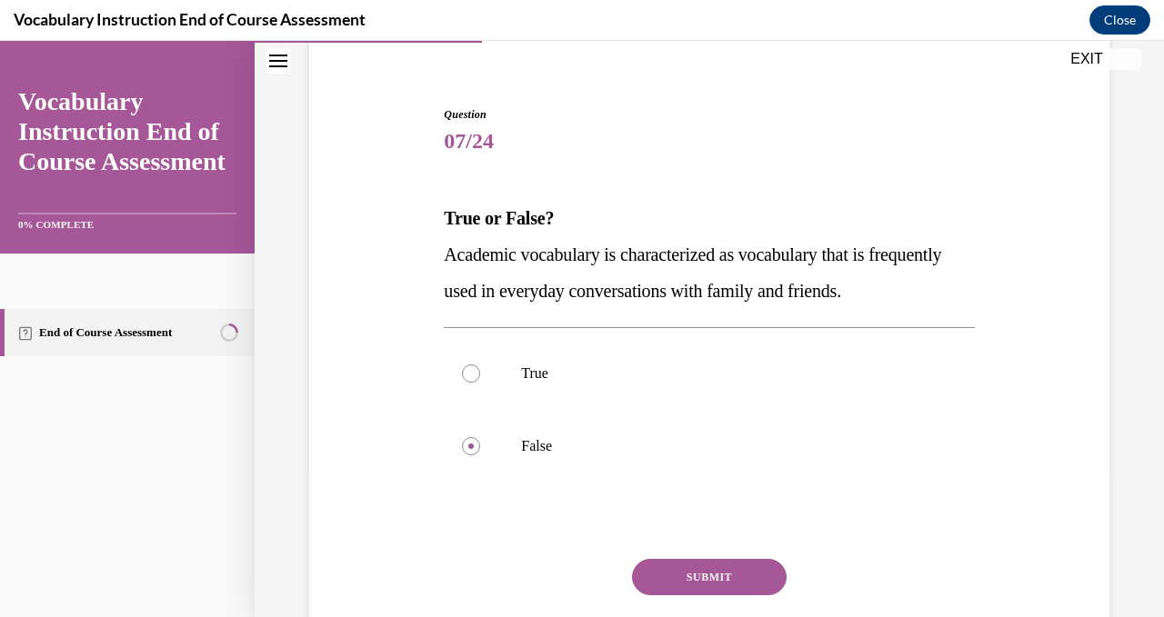
click at [684, 574] on button "SUBMIT" at bounding box center [709, 577] width 155 height 36
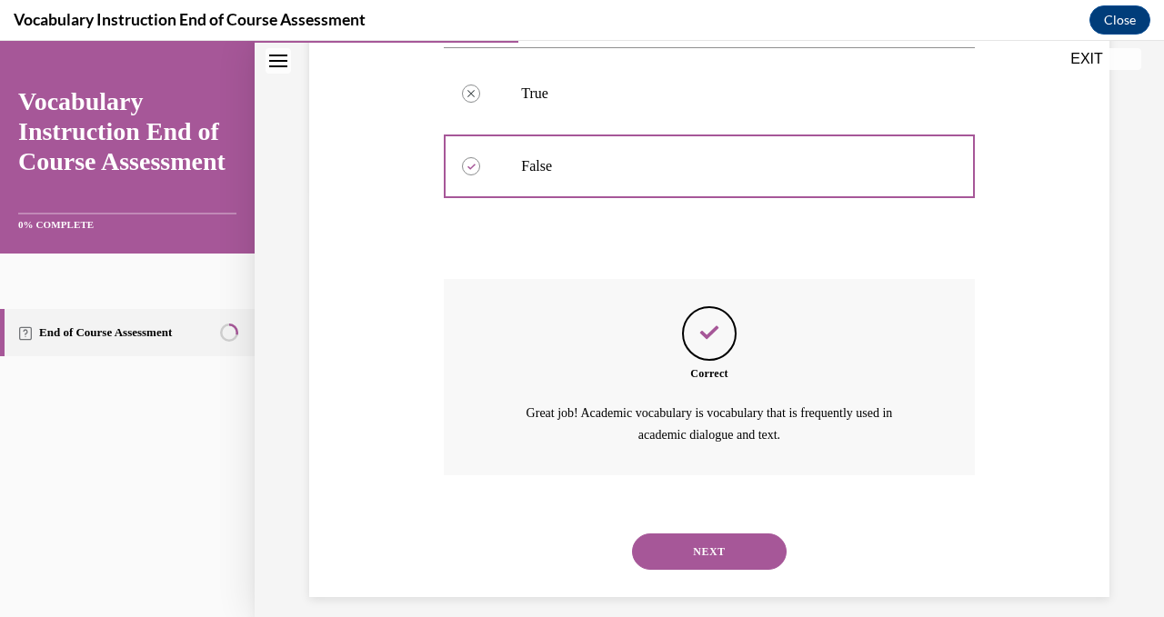
scroll to position [442, 0]
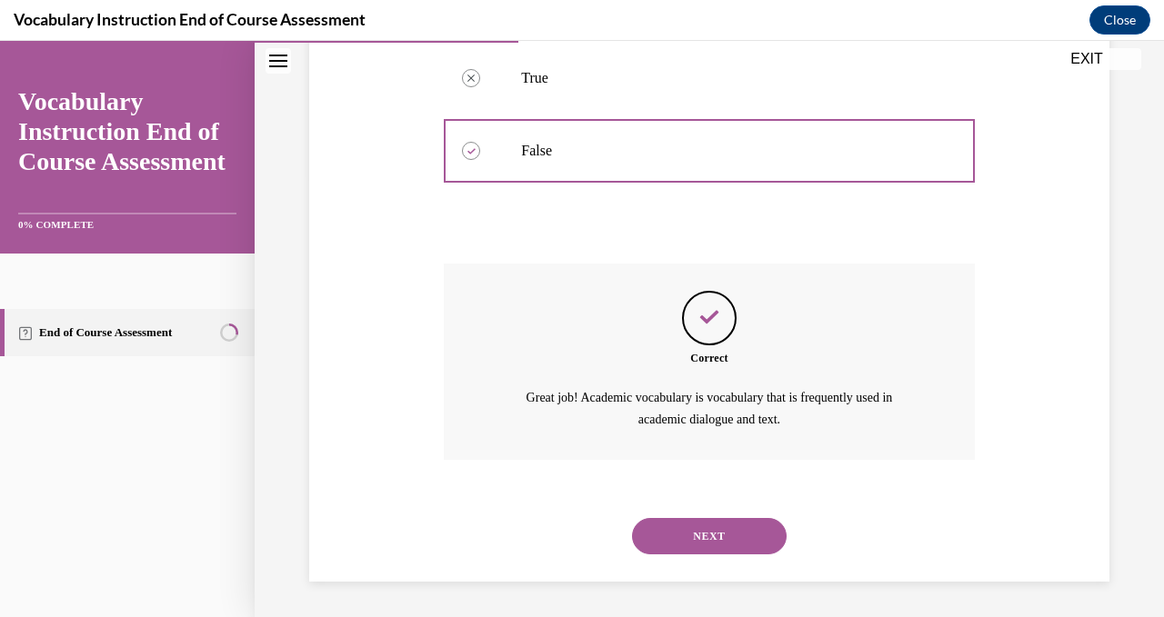
click at [706, 538] on button "NEXT" at bounding box center [709, 536] width 155 height 36
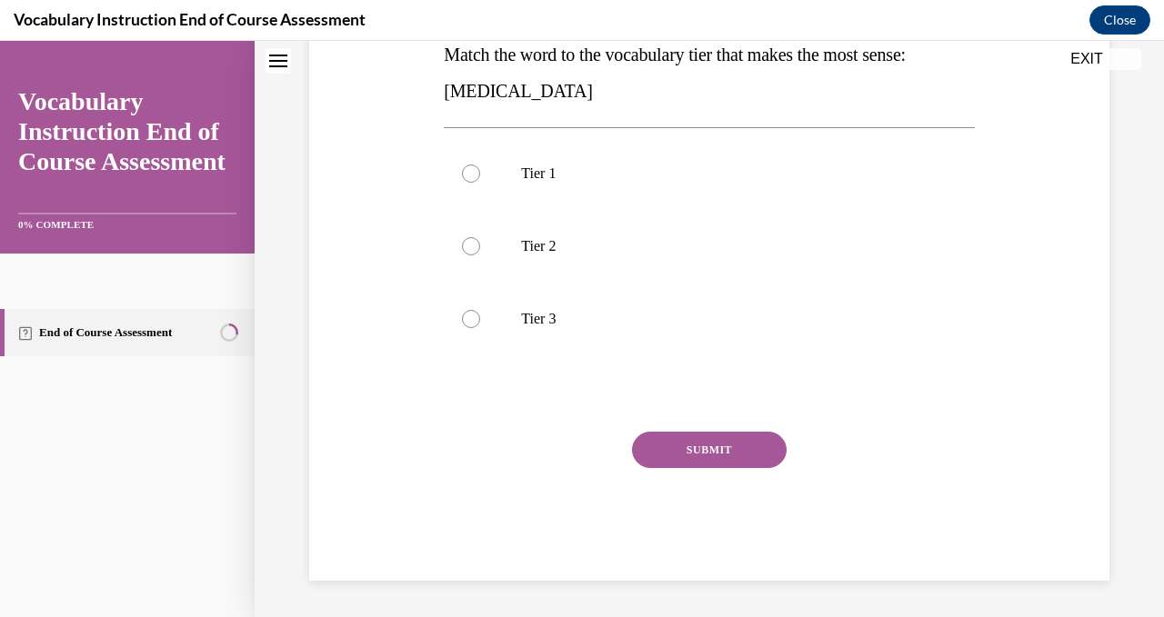
scroll to position [0, 0]
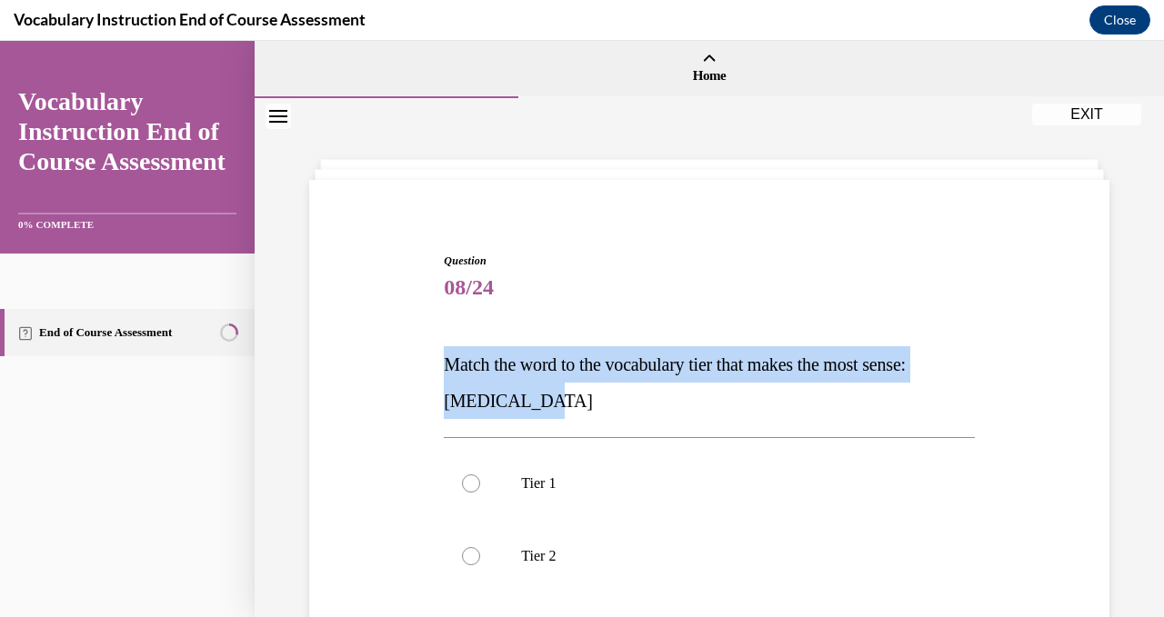
drag, startPoint x: 544, startPoint y: 418, endPoint x: 435, endPoint y: 367, distance: 120.4
click at [435, 367] on div "Question 08/24 Match the word to the vocabulary tier that makes the most sense:…" at bounding box center [709, 544] width 809 height 693
copy span "Match the word to the vocabulary tier that makes the most sense: anaphylaxis"
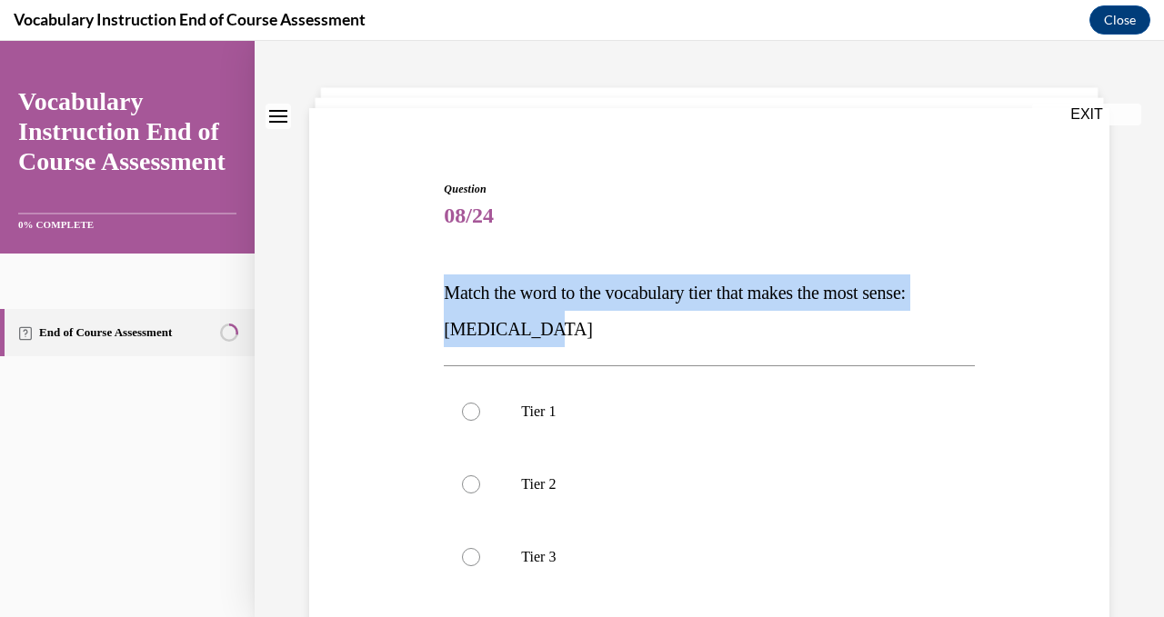
scroll to position [81, 0]
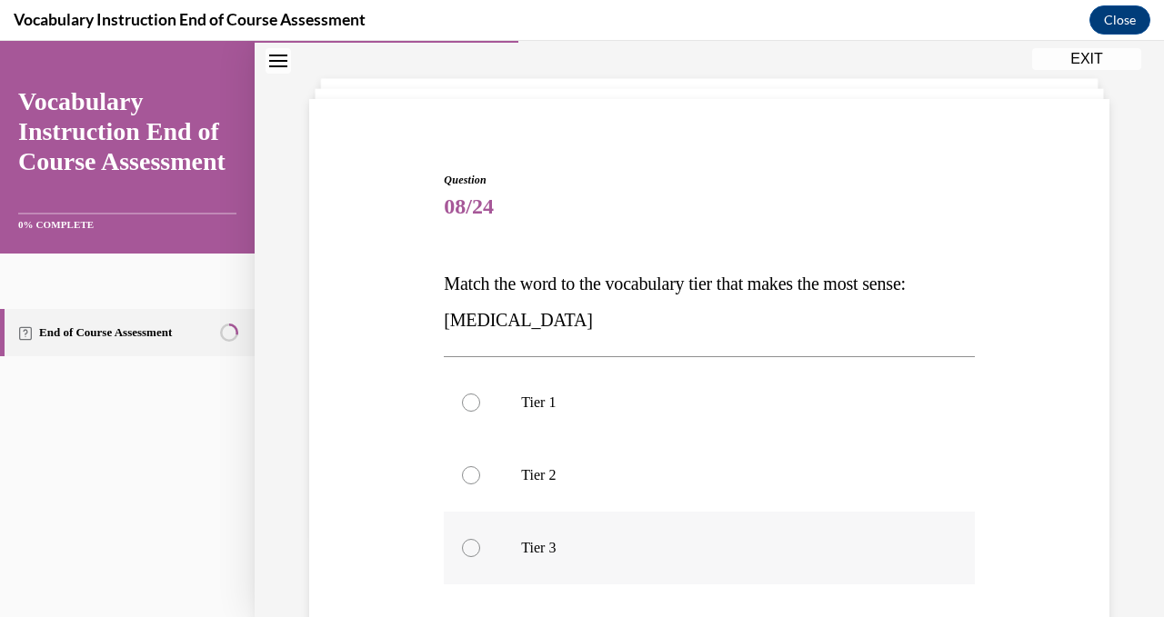
click at [477, 555] on label "Tier 3" at bounding box center [709, 548] width 530 height 73
click at [477, 555] on input "Tier 3" at bounding box center [471, 548] width 18 height 18
radio input "true"
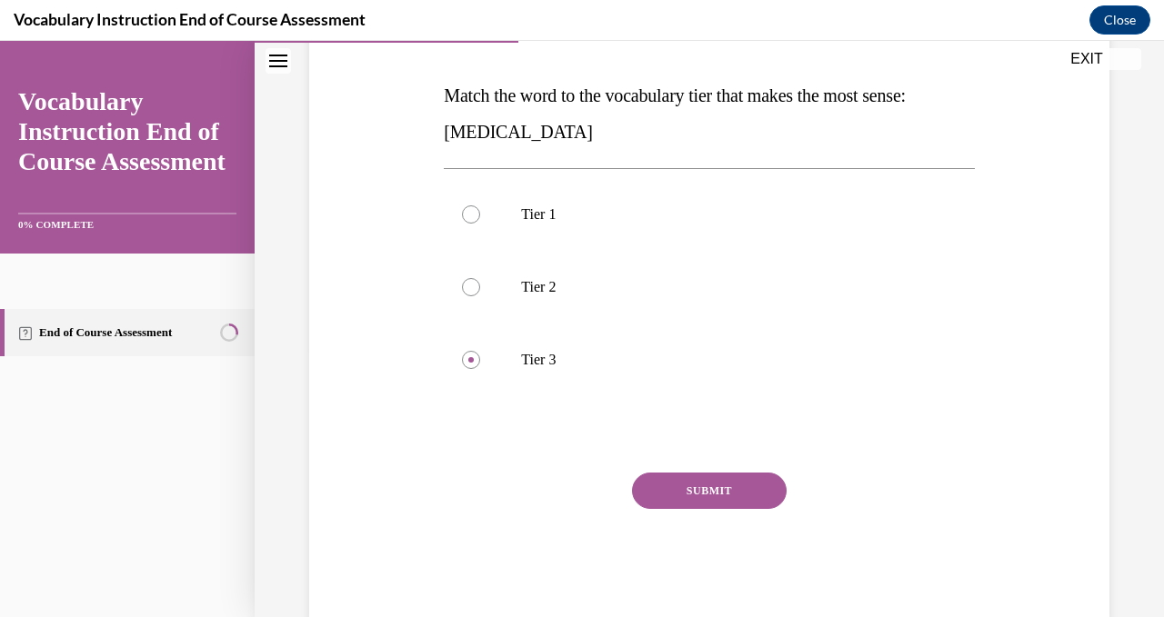
click at [732, 492] on button "SUBMIT" at bounding box center [709, 491] width 155 height 36
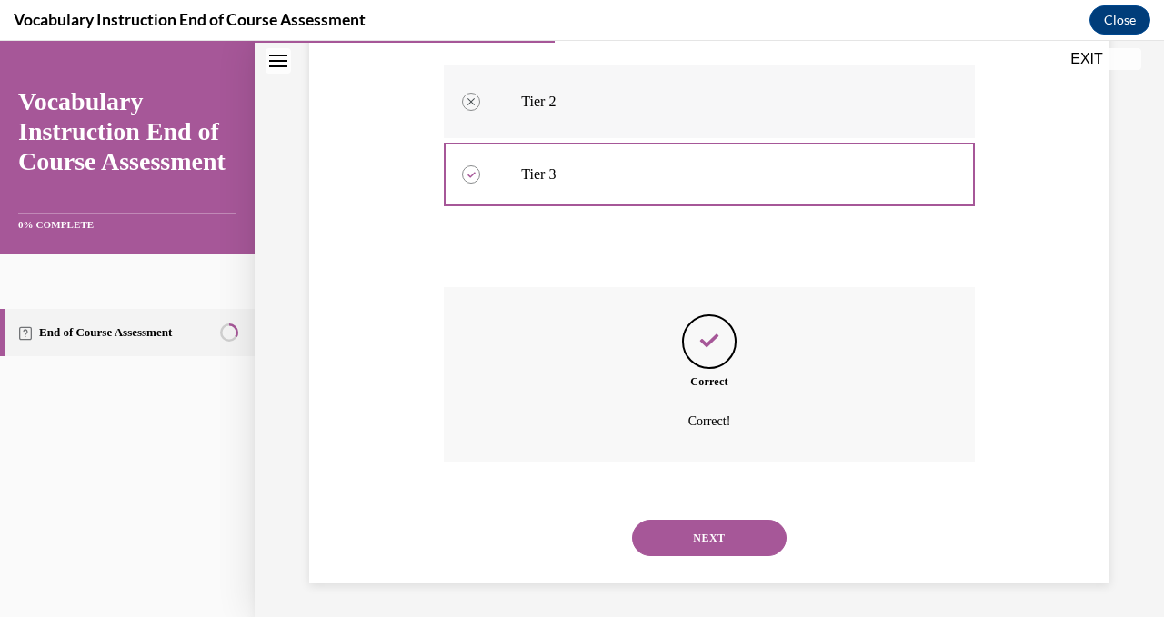
scroll to position [457, 0]
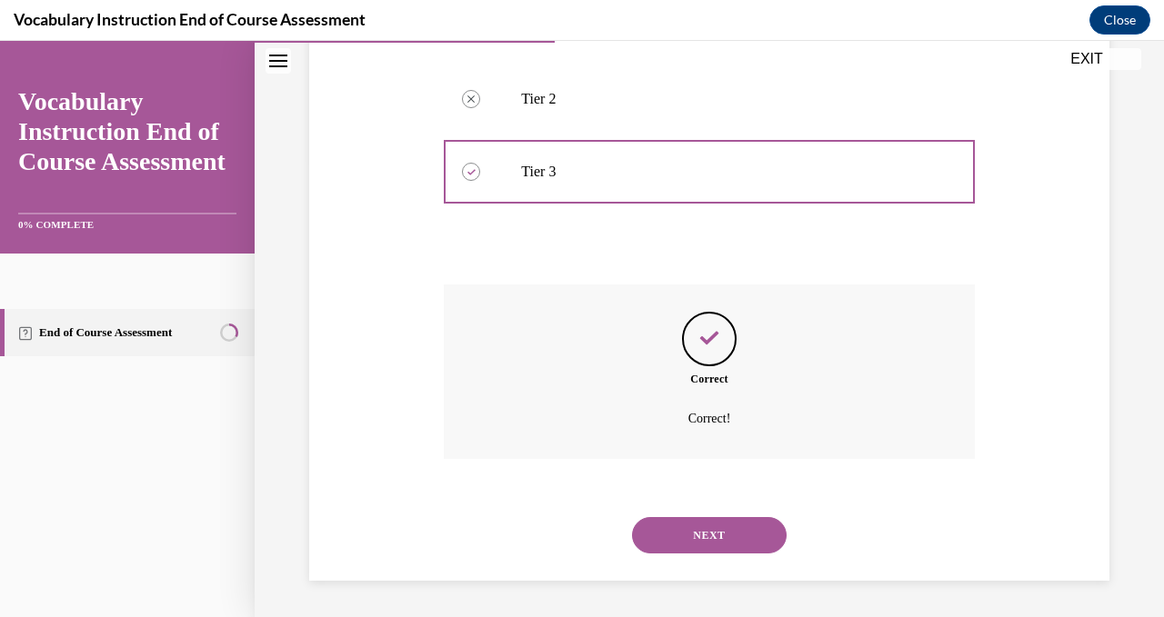
click at [712, 541] on button "NEXT" at bounding box center [709, 535] width 155 height 36
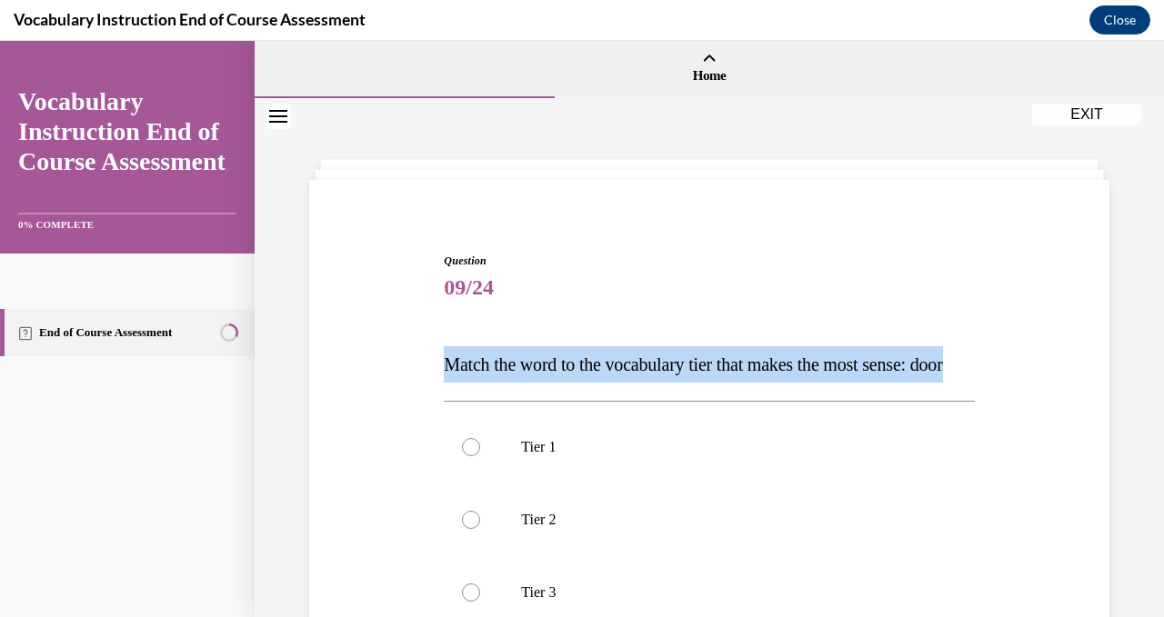
drag, startPoint x: 486, startPoint y: 410, endPoint x: 441, endPoint y: 366, distance: 63.0
click at [441, 366] on div "Question 09/24 Match the word to the vocabulary tier that makes the most sense:…" at bounding box center [708, 539] width 539 height 629
copy span "Match the word to the vocabulary tier that makes the most sense: door"
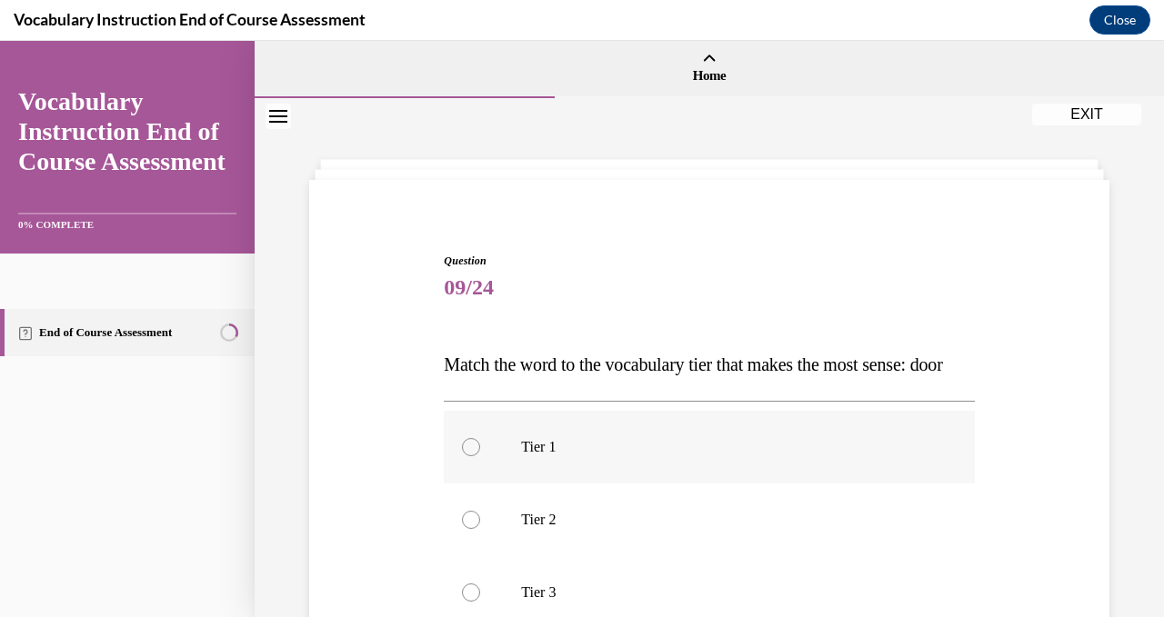
click at [464, 456] on div at bounding box center [471, 447] width 18 height 18
click at [464, 456] on input "Tier 1" at bounding box center [471, 447] width 18 height 18
radio input "true"
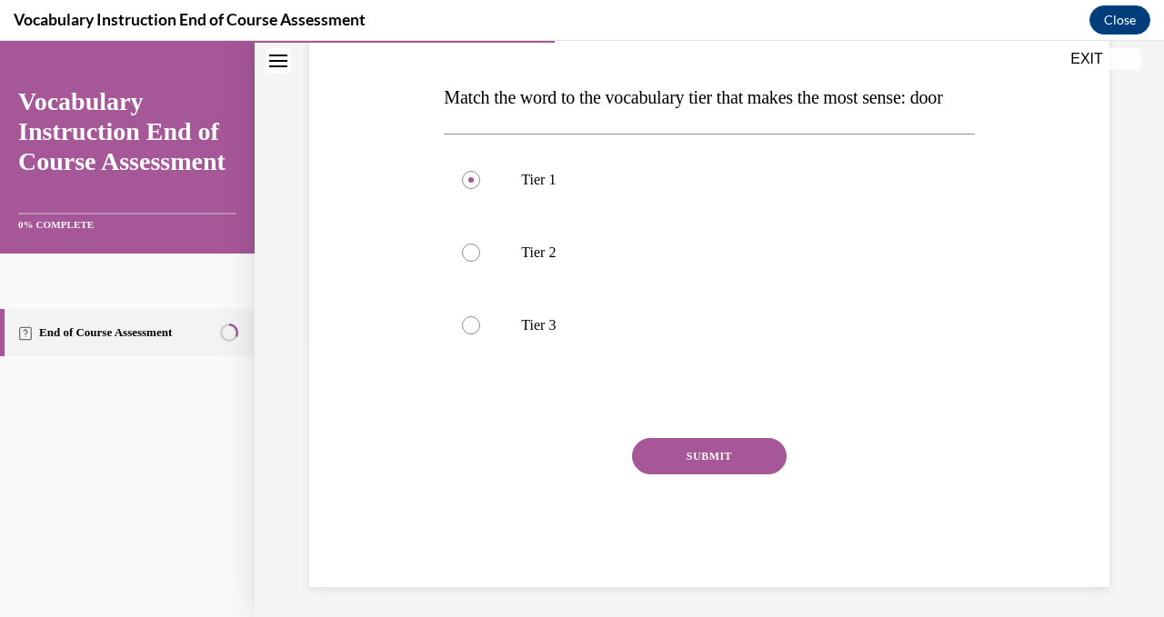
click at [750, 474] on button "SUBMIT" at bounding box center [709, 456] width 155 height 36
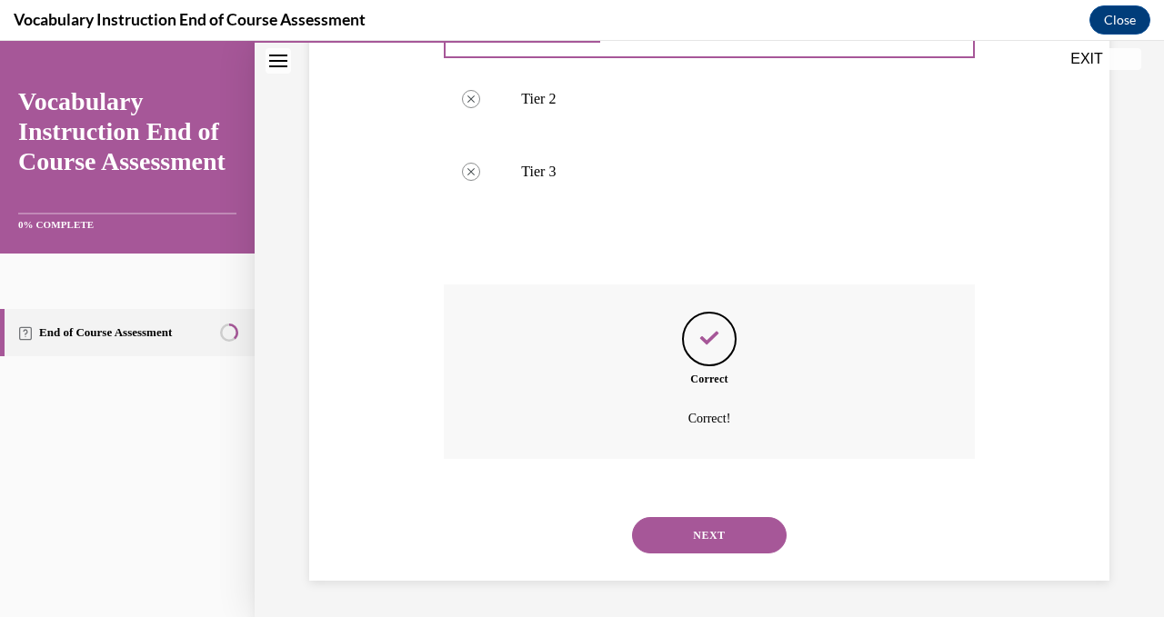
scroll to position [457, 0]
click at [729, 537] on button "NEXT" at bounding box center [709, 535] width 155 height 36
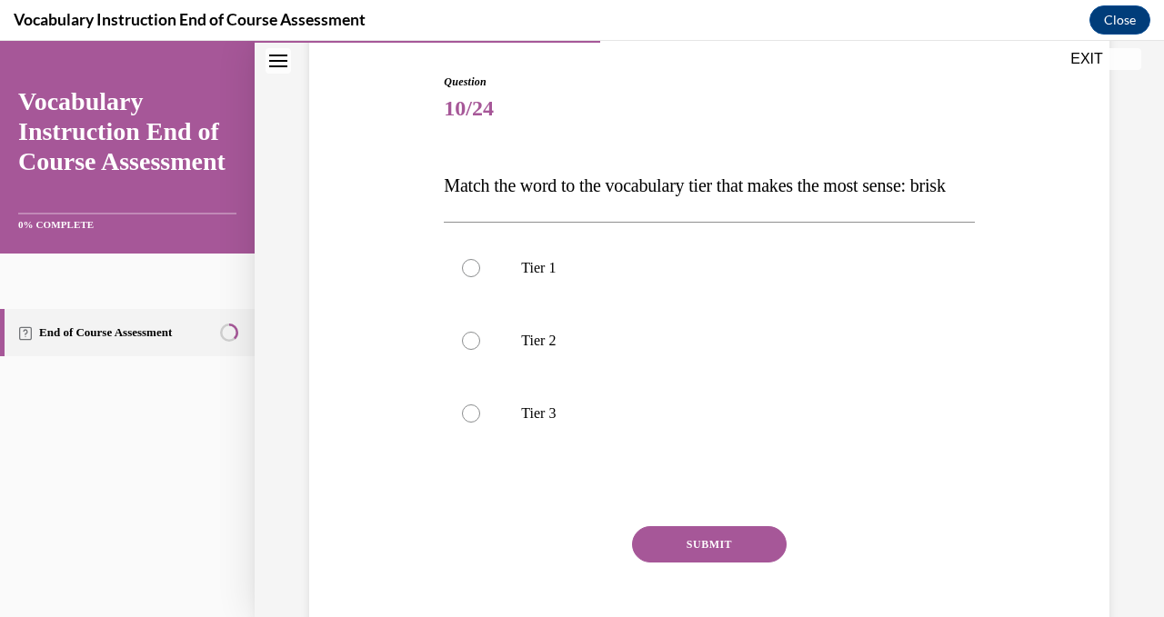
scroll to position [202, 0]
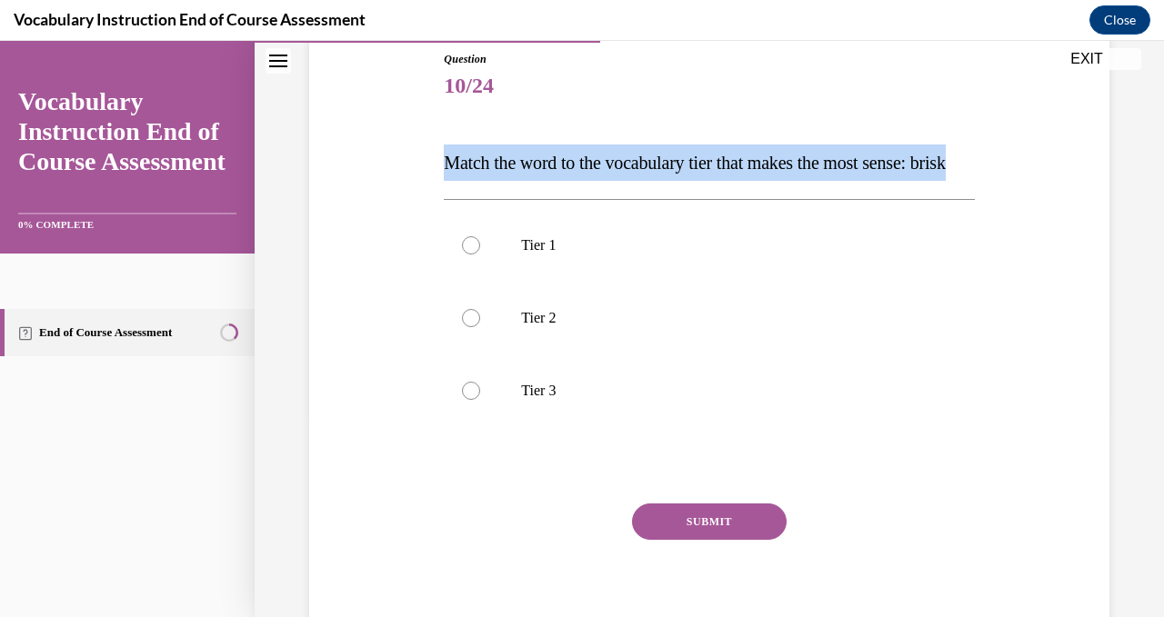
drag, startPoint x: 504, startPoint y: 205, endPoint x: 441, endPoint y: 170, distance: 71.6
click at [441, 170] on div "Question 10/24 Match the word to the vocabulary tier that makes the most sense:…" at bounding box center [708, 338] width 539 height 629
copy span "Match the word to the vocabulary tier that makes the most sense: brisk"
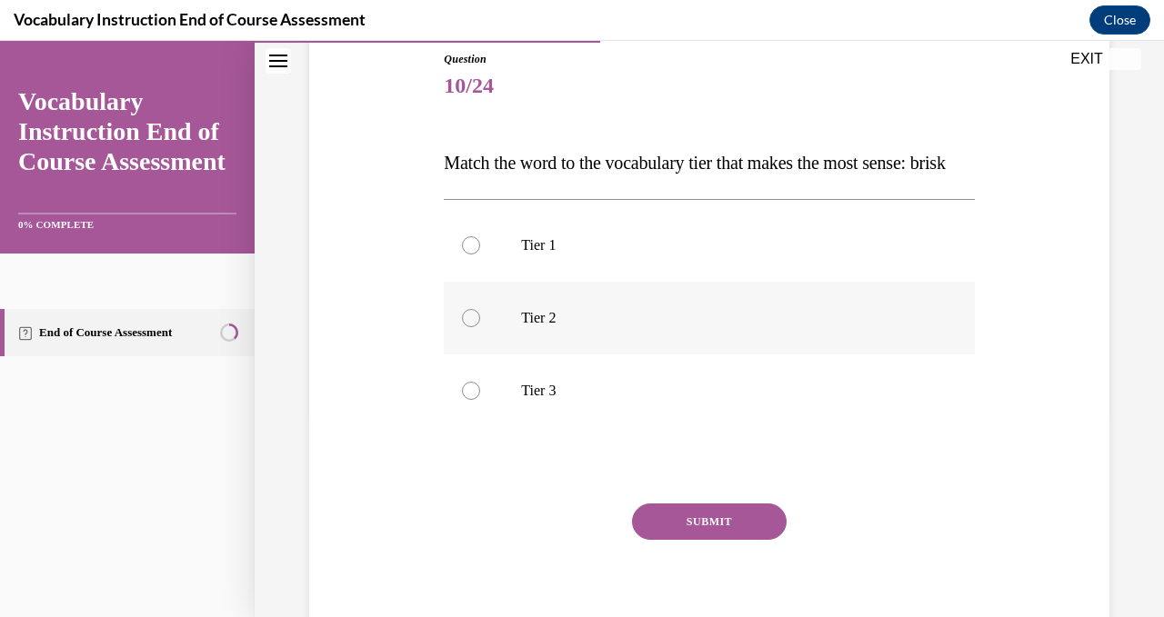
click at [475, 327] on div at bounding box center [471, 318] width 18 height 18
click at [475, 327] on input "Tier 2" at bounding box center [471, 318] width 18 height 18
radio input "true"
click at [716, 540] on button "SUBMIT" at bounding box center [709, 522] width 155 height 36
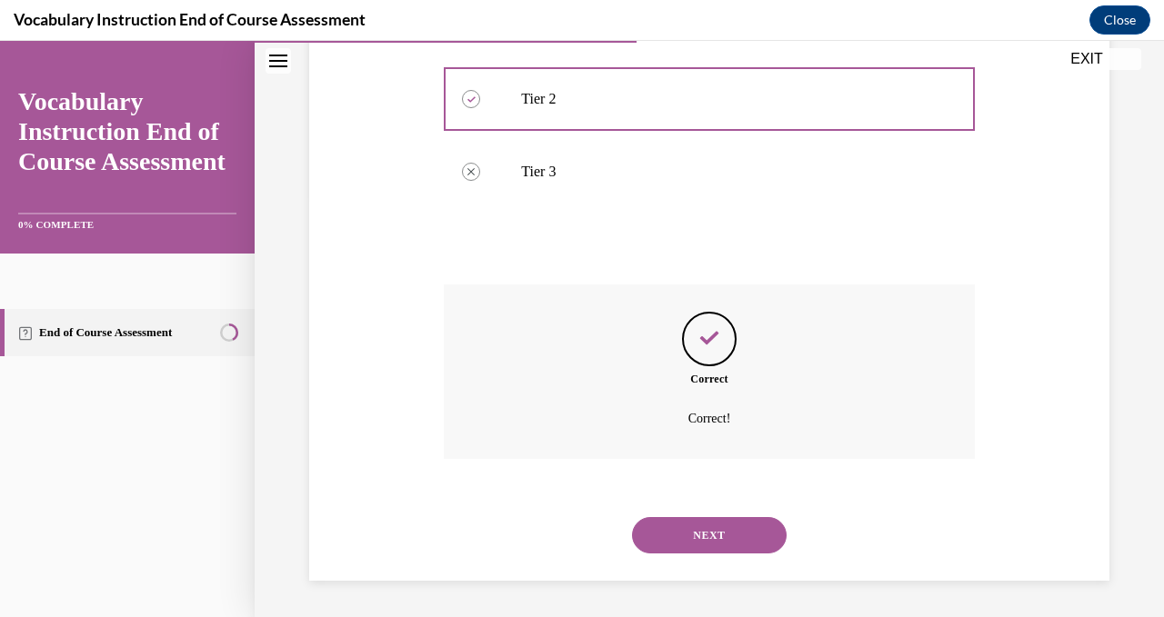
scroll to position [457, 0]
click at [704, 538] on button "NEXT" at bounding box center [709, 535] width 155 height 36
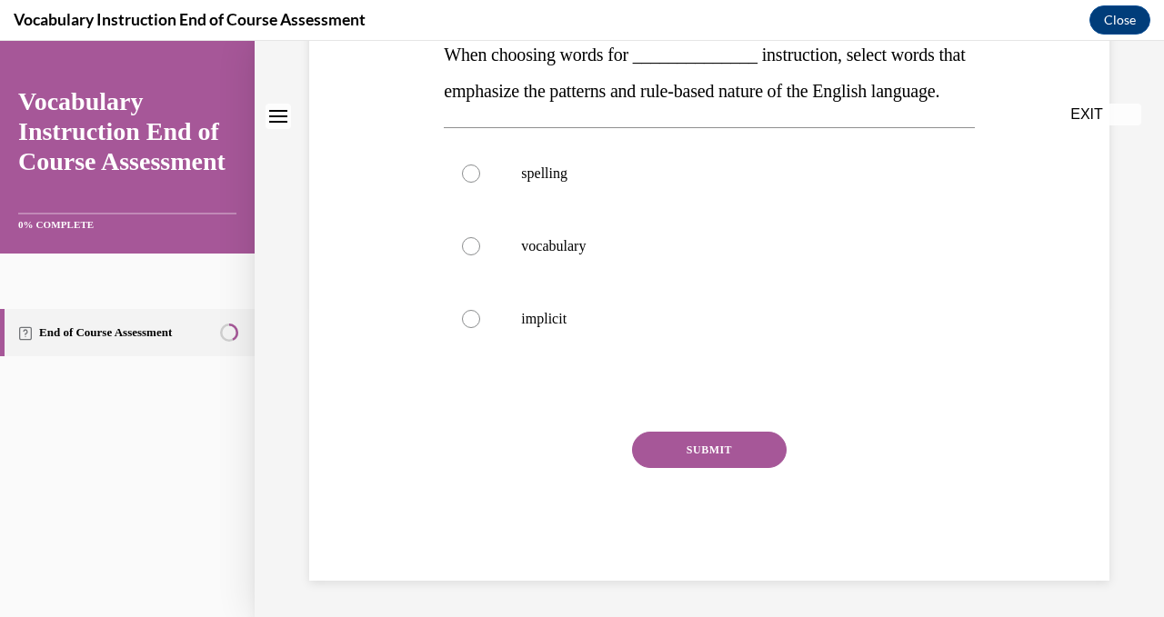
scroll to position [0, 0]
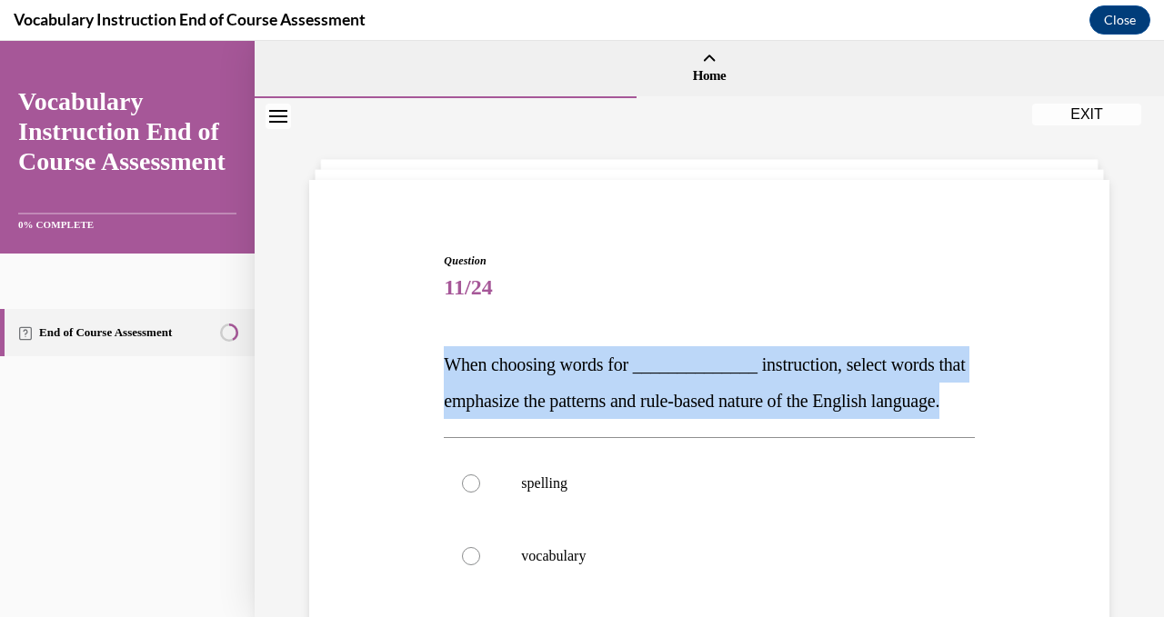
drag, startPoint x: 524, startPoint y: 445, endPoint x: 444, endPoint y: 365, distance: 112.5
click at [444, 365] on p "When choosing words for ______________ instruction, select words that emphasize…" at bounding box center [709, 382] width 530 height 73
copy span "When choosing words for ______________ instruction, select words that emphasize…"
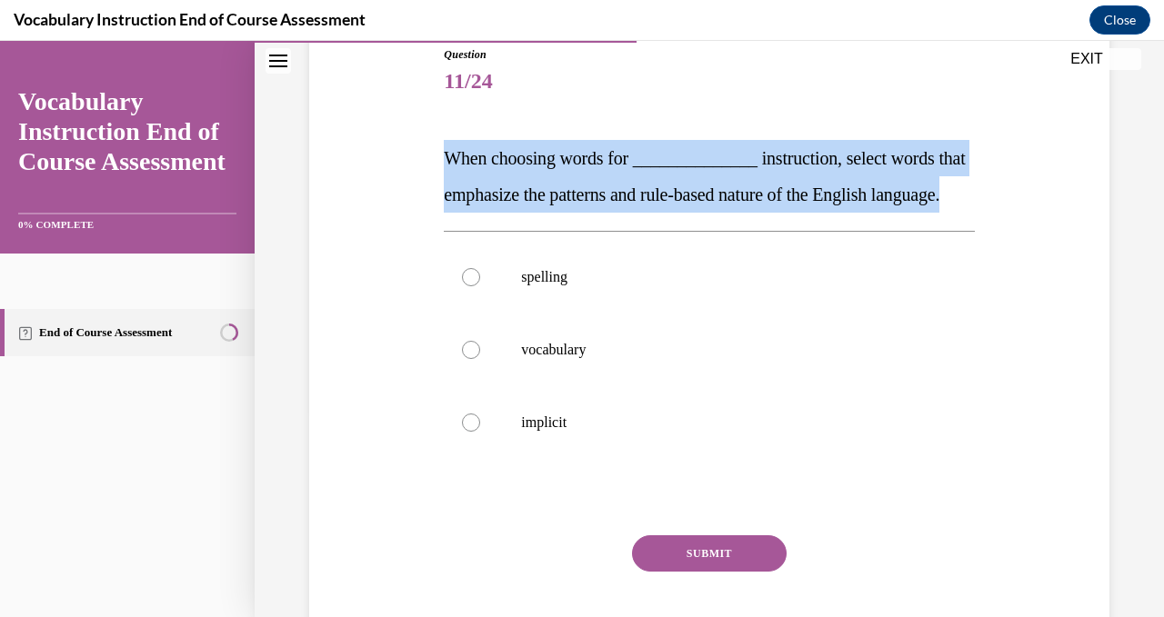
scroll to position [219, 0]
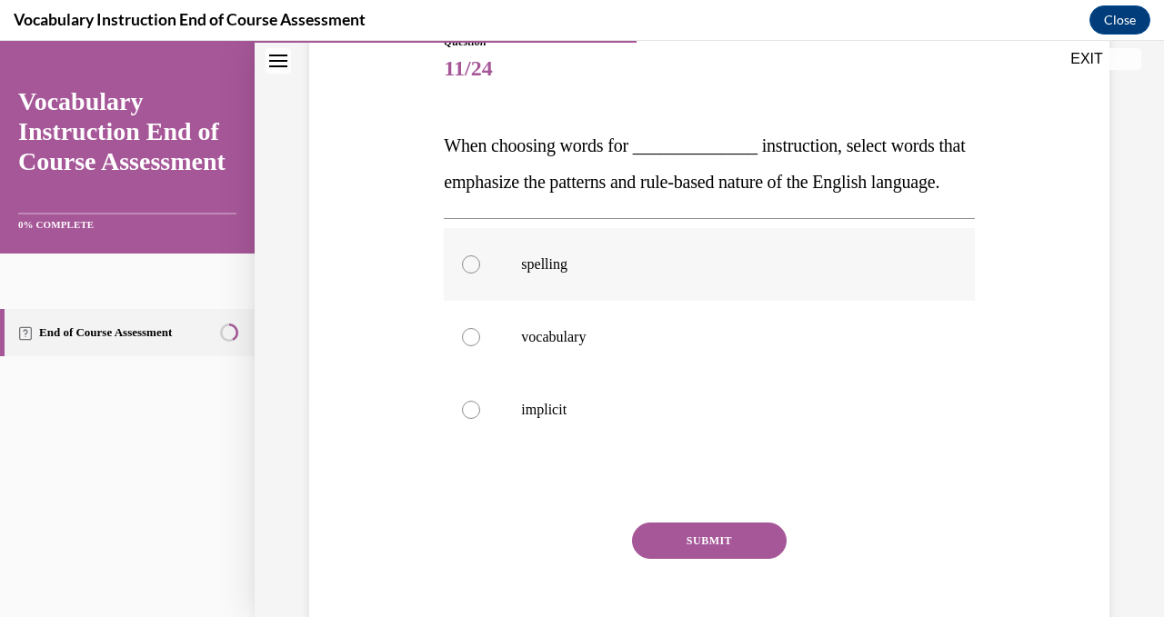
click at [472, 274] on div at bounding box center [471, 264] width 18 height 18
click at [472, 274] on input "spelling" at bounding box center [471, 264] width 18 height 18
radio input "true"
click at [729, 559] on button "SUBMIT" at bounding box center [709, 541] width 155 height 36
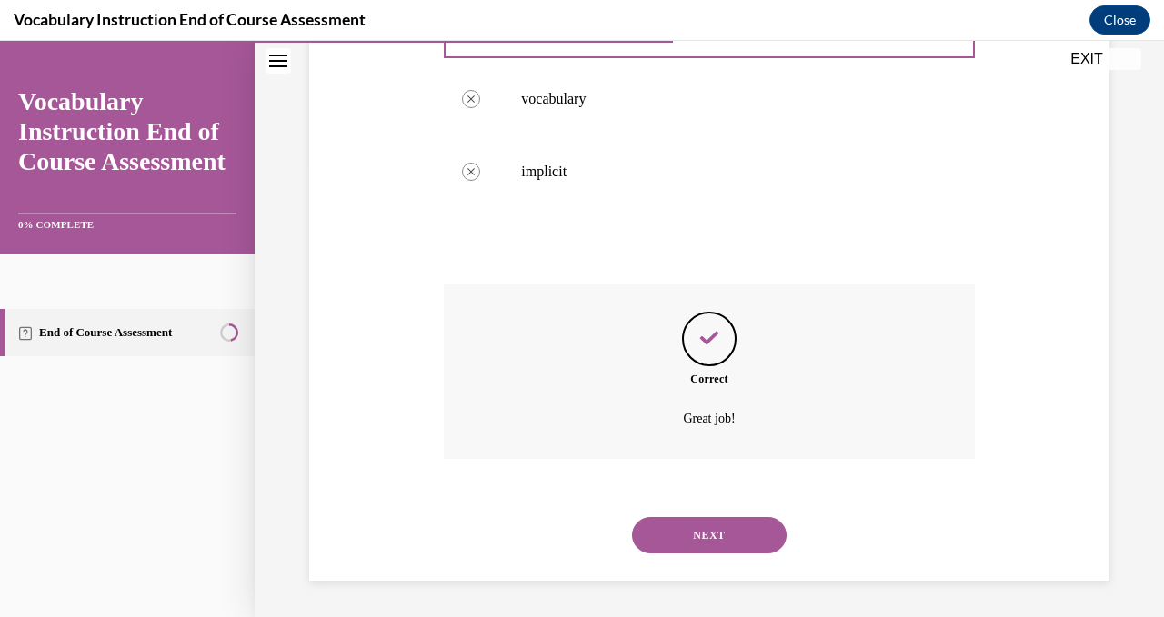
scroll to position [494, 0]
click at [714, 546] on button "NEXT" at bounding box center [709, 535] width 155 height 36
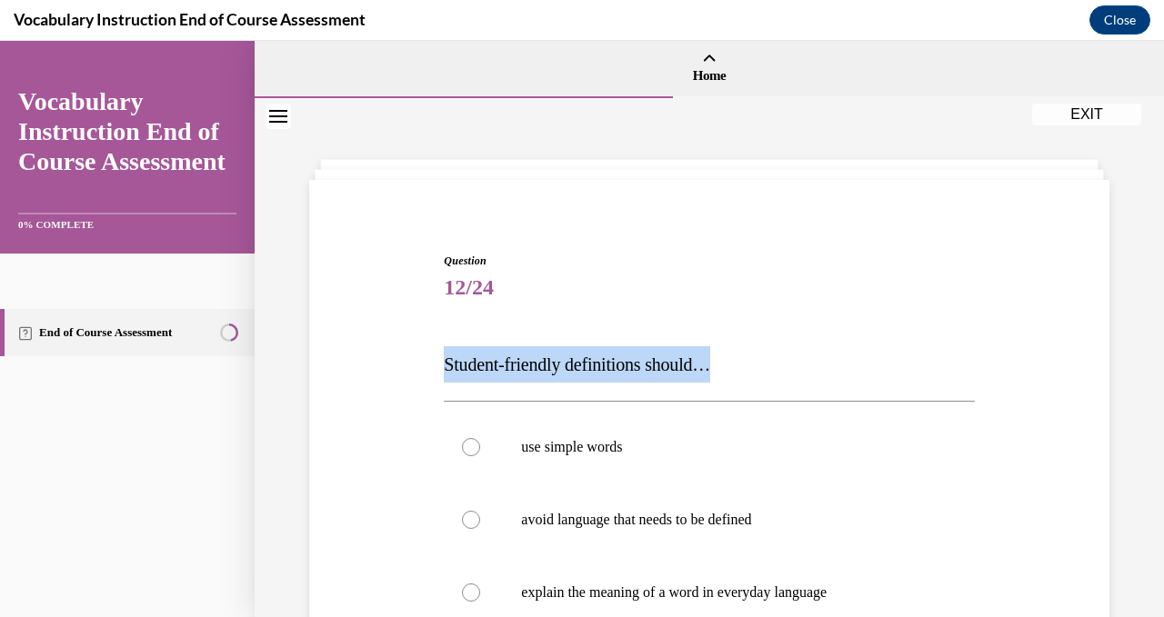
drag, startPoint x: 741, startPoint y: 374, endPoint x: 432, endPoint y: 365, distance: 309.2
click at [432, 365] on div "Question 12/24 Student-friendly definitions should… use simple words avoid lang…" at bounding box center [709, 562] width 809 height 729
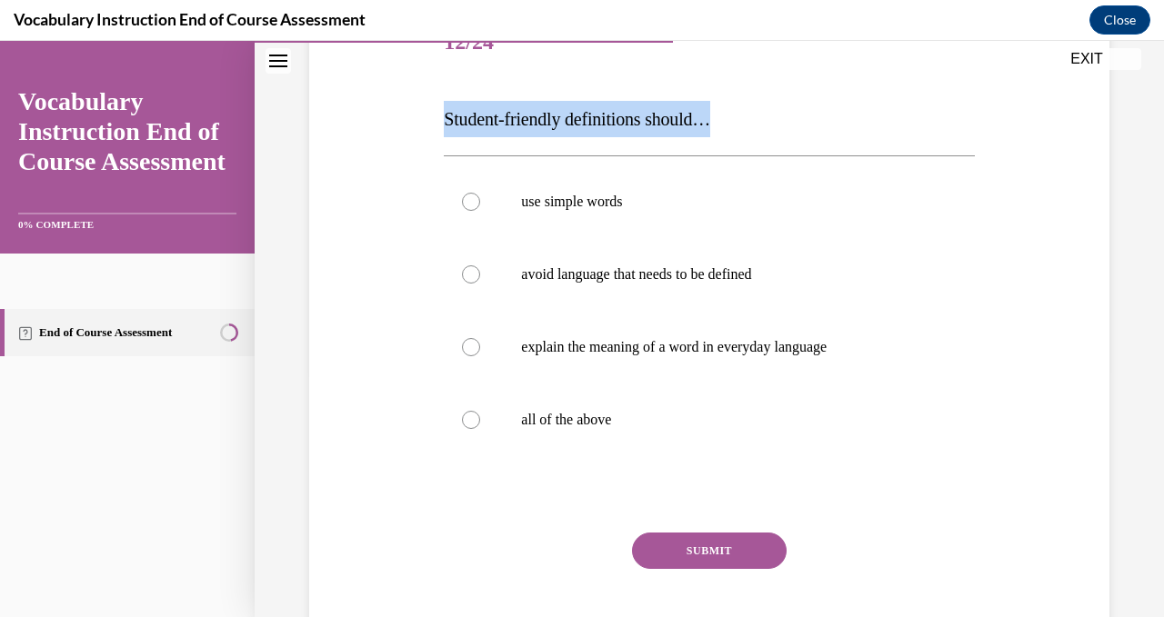
scroll to position [250, 0]
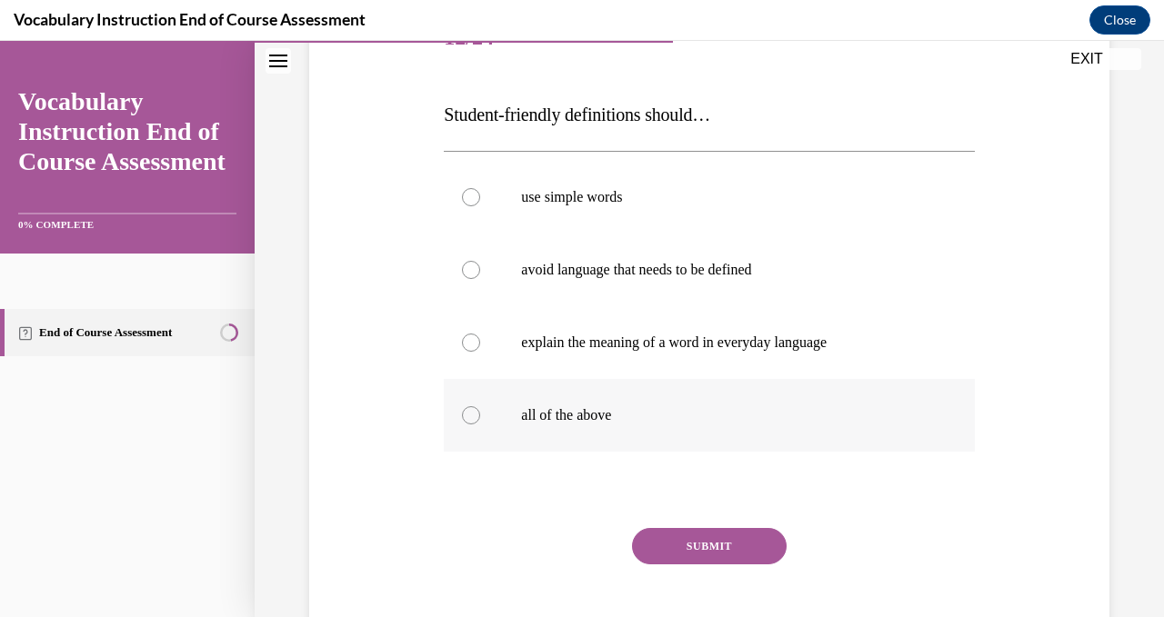
click at [482, 420] on label "all of the above" at bounding box center [709, 415] width 530 height 73
click at [480, 420] on input "all of the above" at bounding box center [471, 415] width 18 height 18
radio input "true"
click at [726, 546] on button "SUBMIT" at bounding box center [709, 546] width 155 height 36
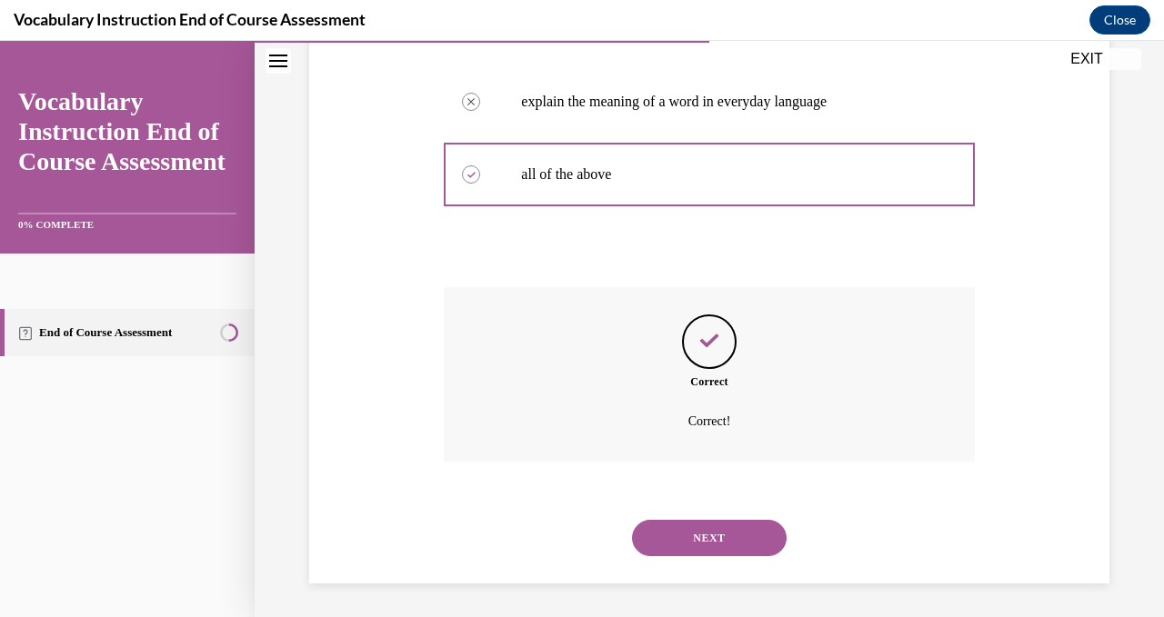
scroll to position [494, 0]
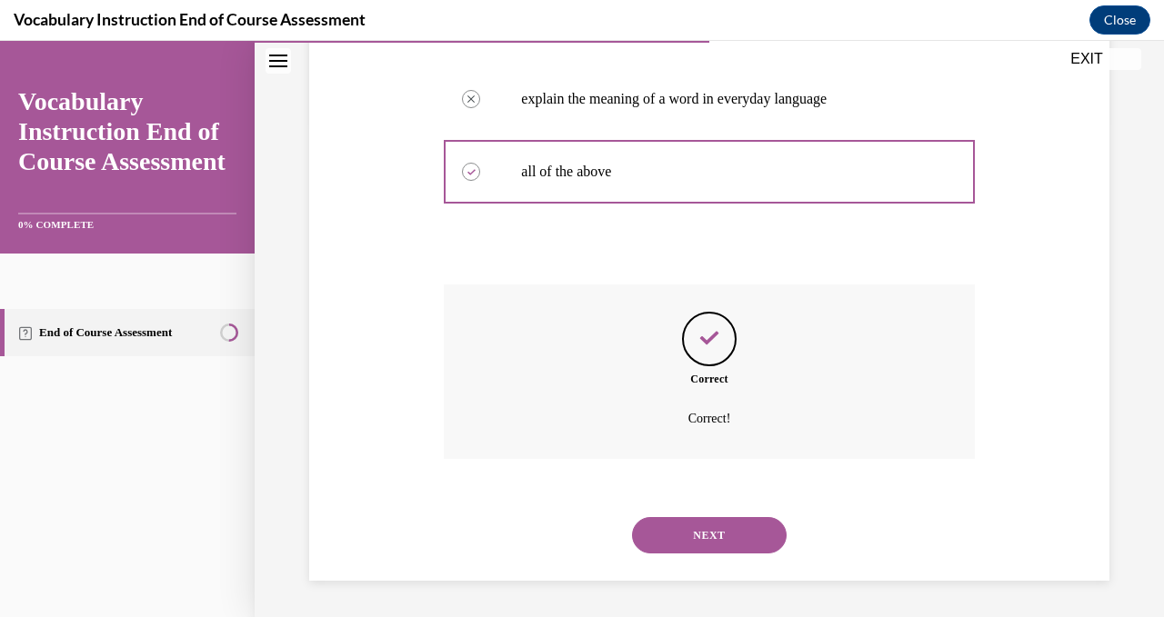
click at [708, 526] on button "NEXT" at bounding box center [709, 535] width 155 height 36
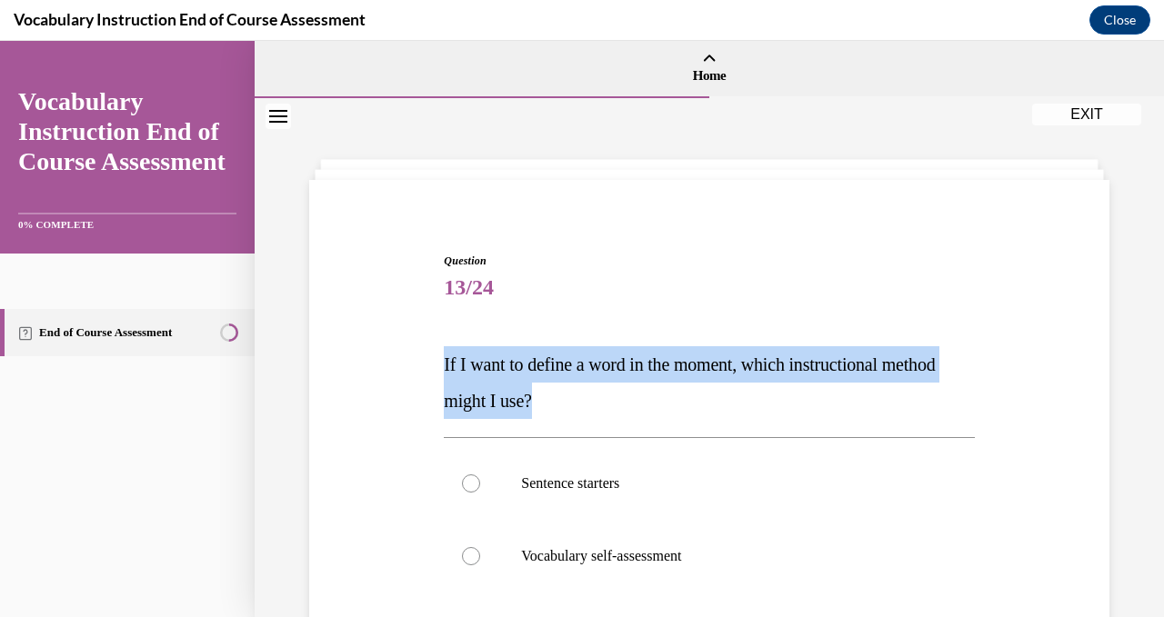
drag, startPoint x: 627, startPoint y: 402, endPoint x: 432, endPoint y: 378, distance: 196.9
click at [432, 378] on div "Question 13/24 If I want to define a word in the moment, which instructional me…" at bounding box center [709, 580] width 809 height 765
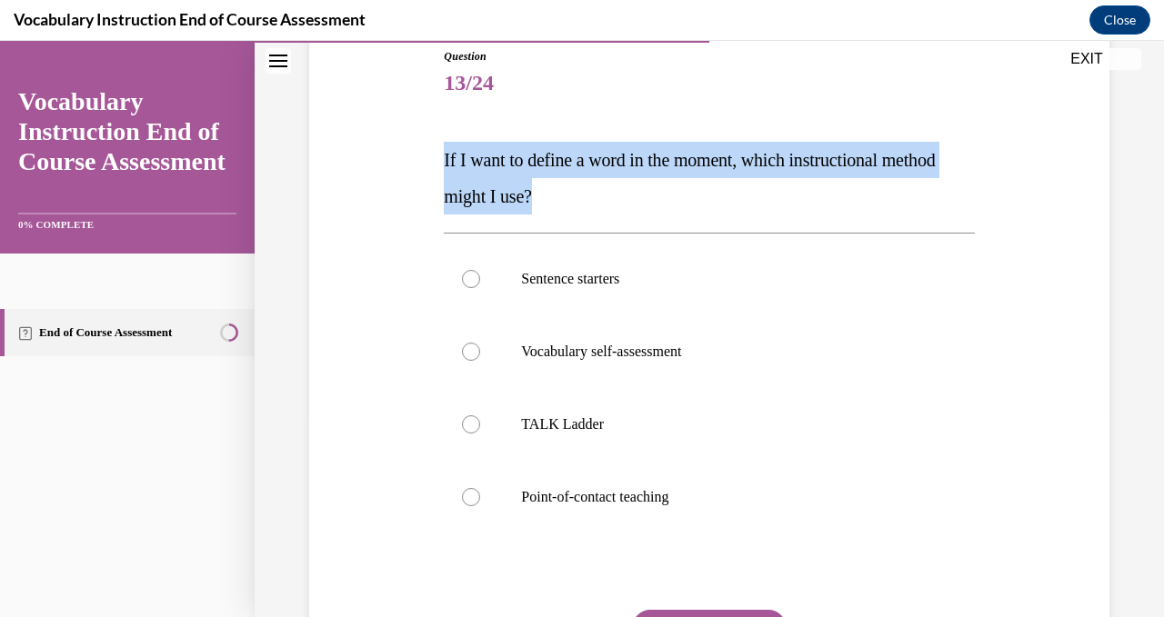
scroll to position [205, 0]
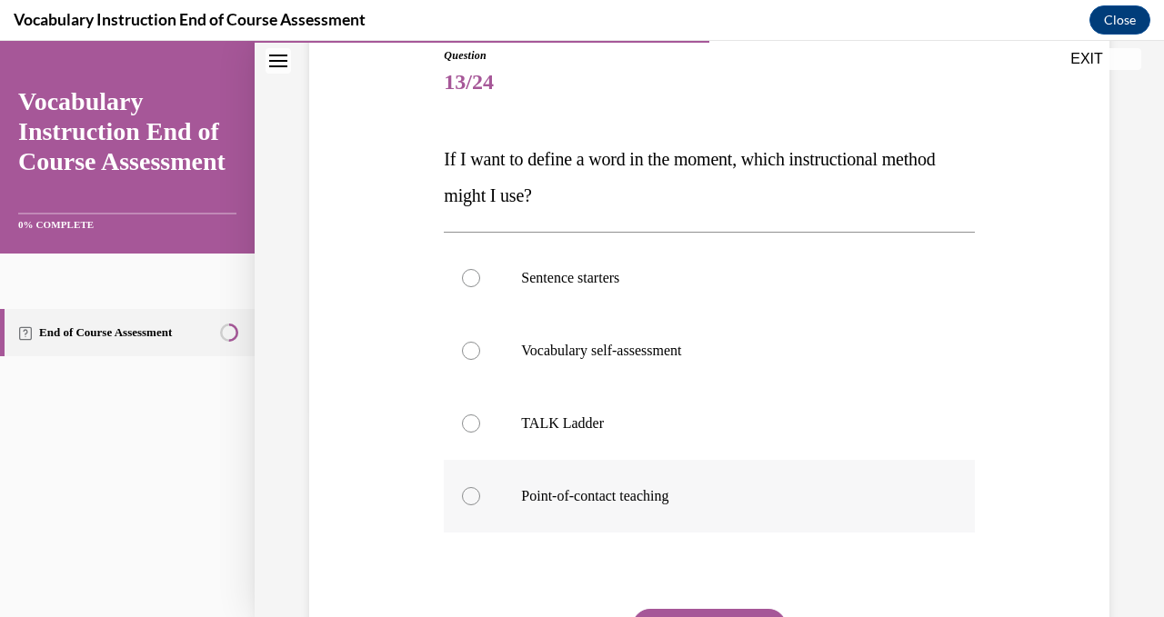
click at [475, 494] on div at bounding box center [471, 496] width 18 height 18
click at [475, 494] on input "Point-of-contact teaching" at bounding box center [471, 496] width 18 height 18
radio input "true"
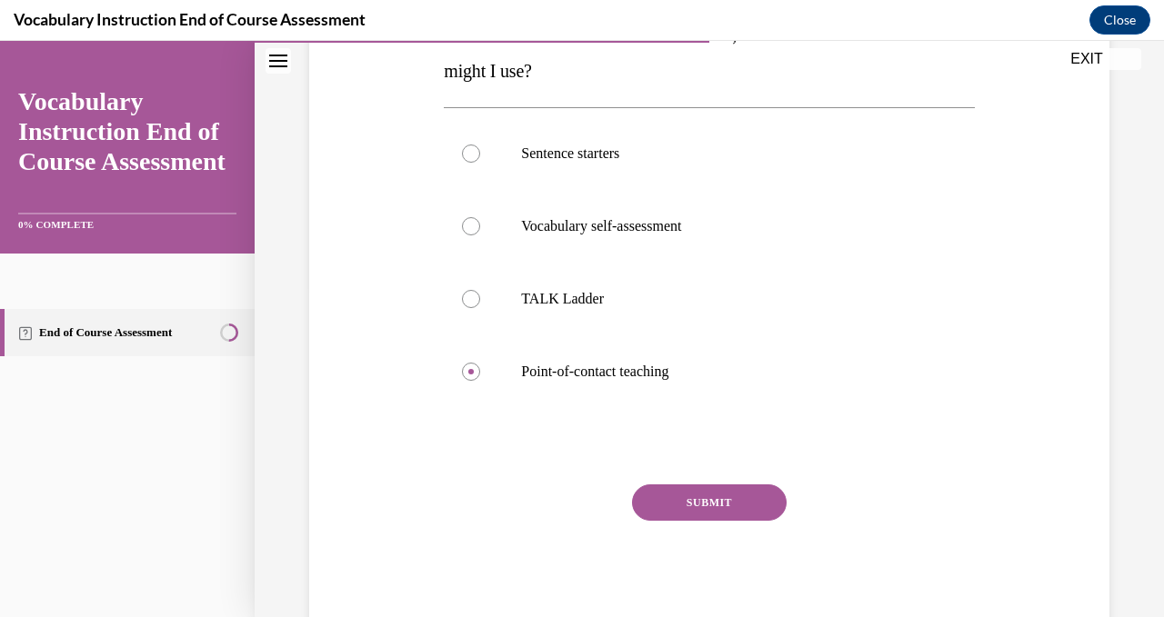
click at [734, 507] on button "SUBMIT" at bounding box center [709, 502] width 155 height 36
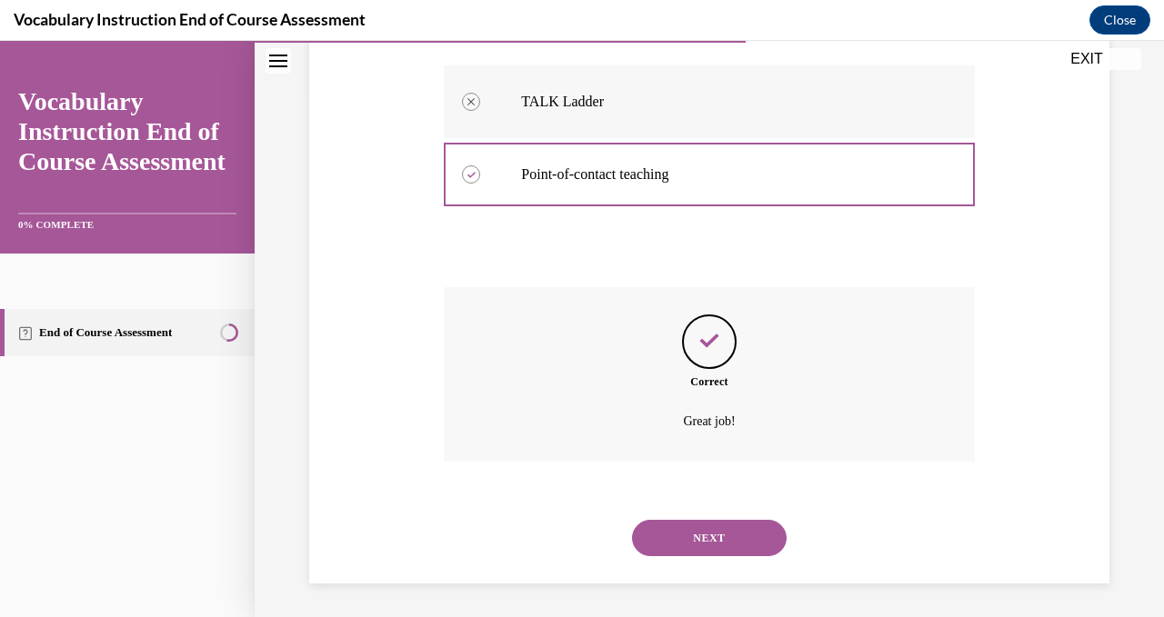
scroll to position [530, 0]
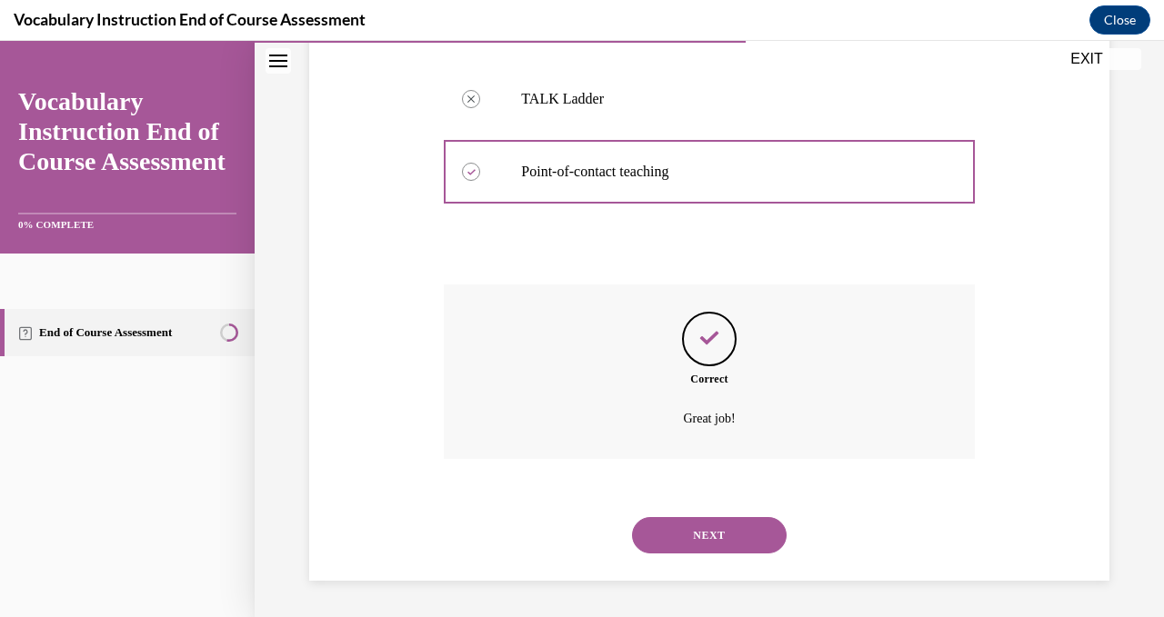
click at [671, 527] on button "NEXT" at bounding box center [709, 535] width 155 height 36
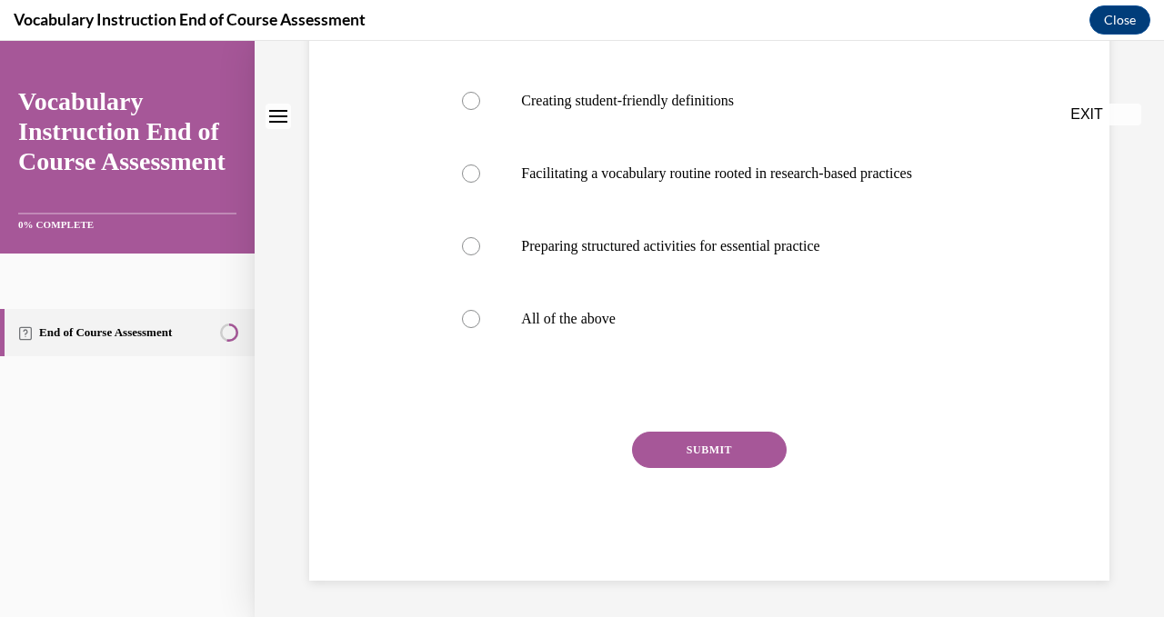
scroll to position [0, 0]
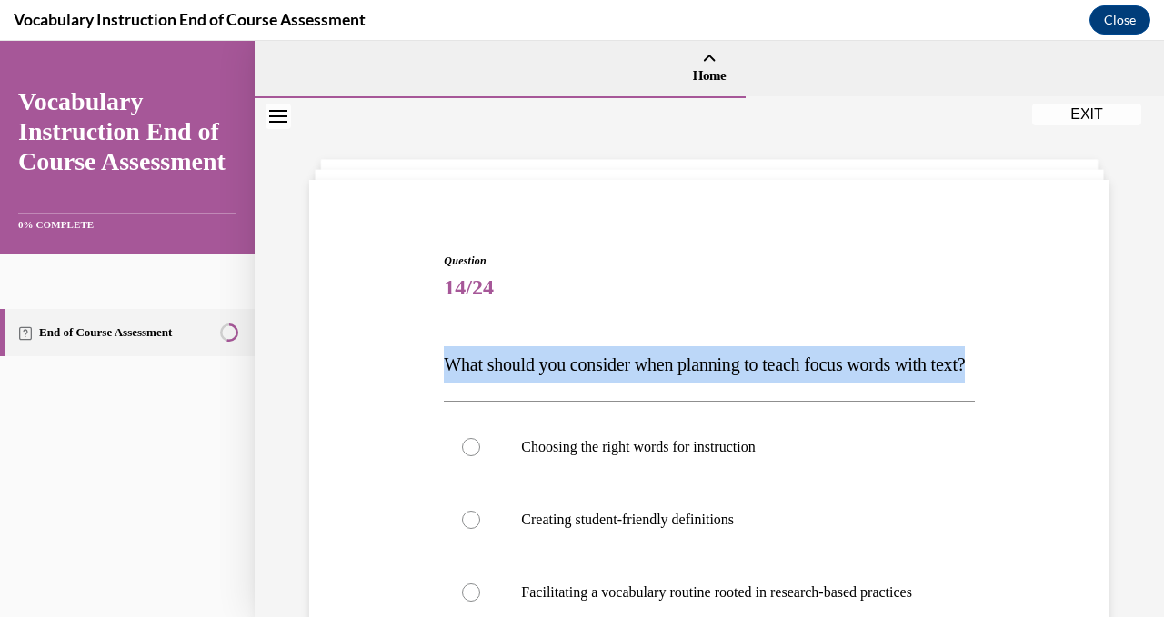
drag, startPoint x: 494, startPoint y: 400, endPoint x: 445, endPoint y: 370, distance: 57.5
click at [445, 370] on p "What should you consider when planning to teach focus words with text?" at bounding box center [709, 364] width 530 height 36
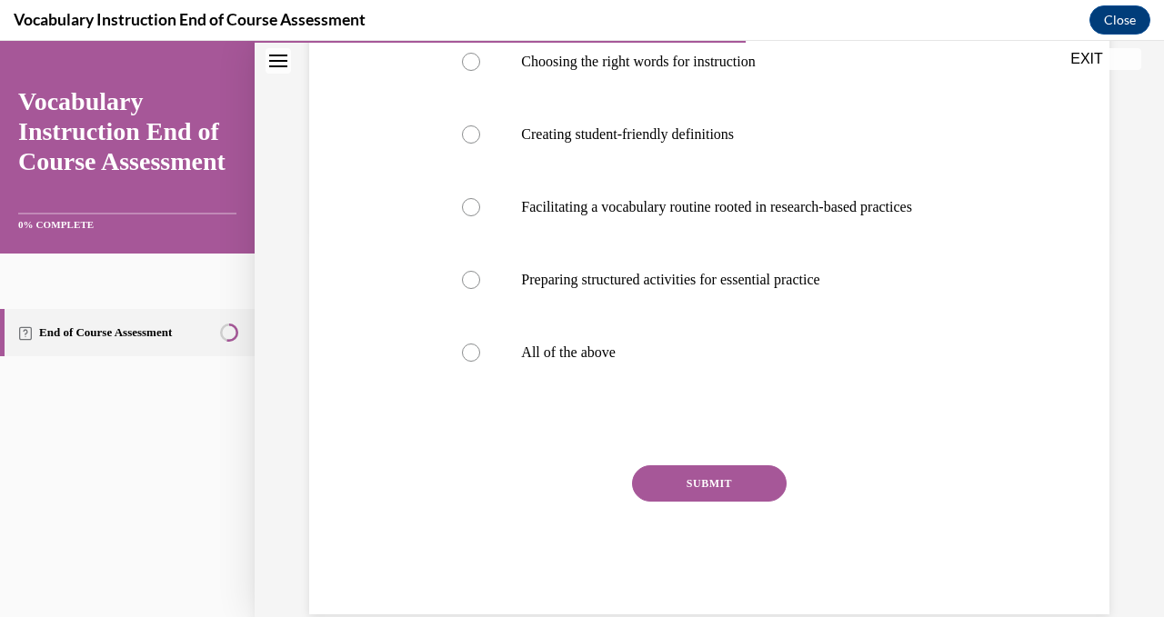
scroll to position [412, 0]
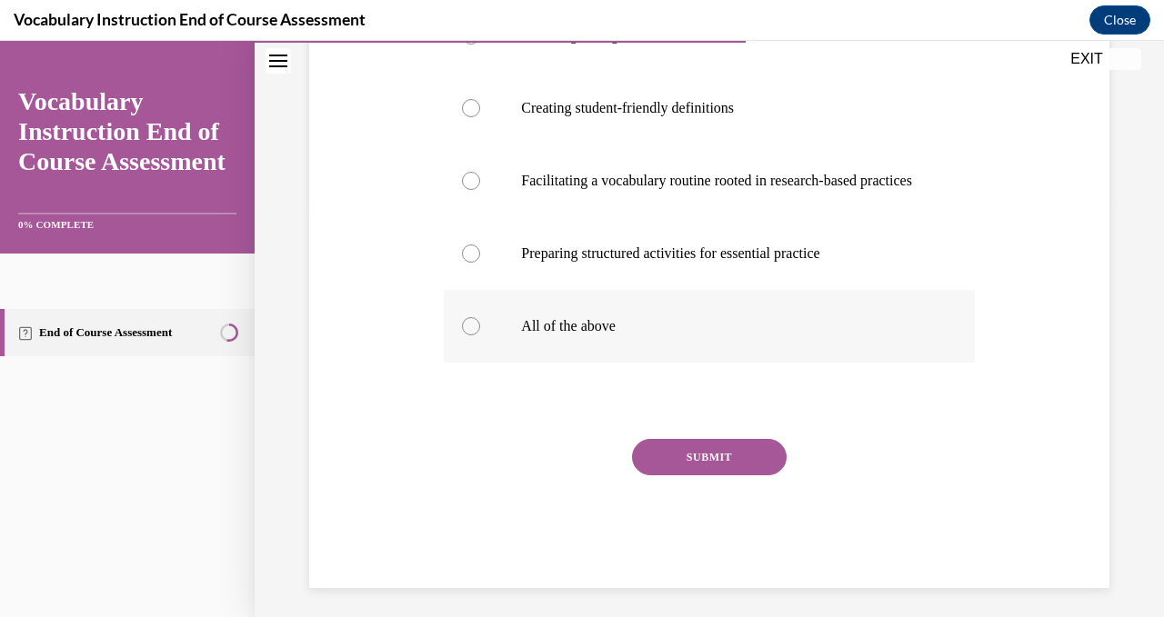
click at [478, 335] on div at bounding box center [471, 326] width 18 height 18
click at [478, 335] on input "All of the above" at bounding box center [471, 326] width 18 height 18
radio input "true"
click at [695, 475] on button "SUBMIT" at bounding box center [709, 457] width 155 height 36
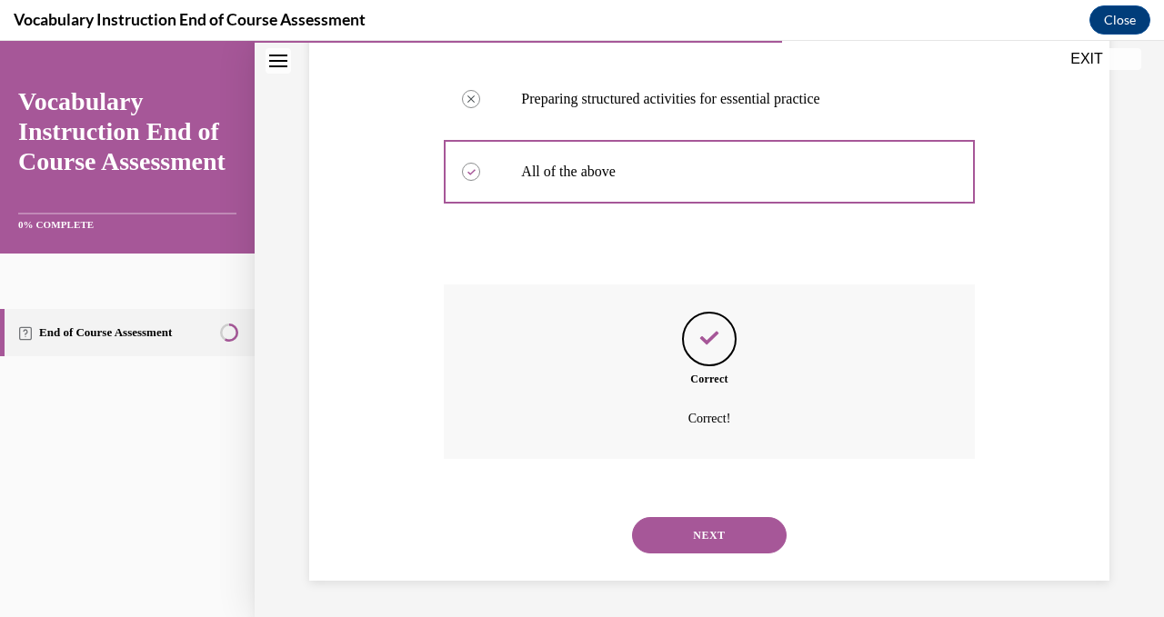
scroll to position [621, 0]
click at [707, 527] on button "NEXT" at bounding box center [709, 535] width 155 height 36
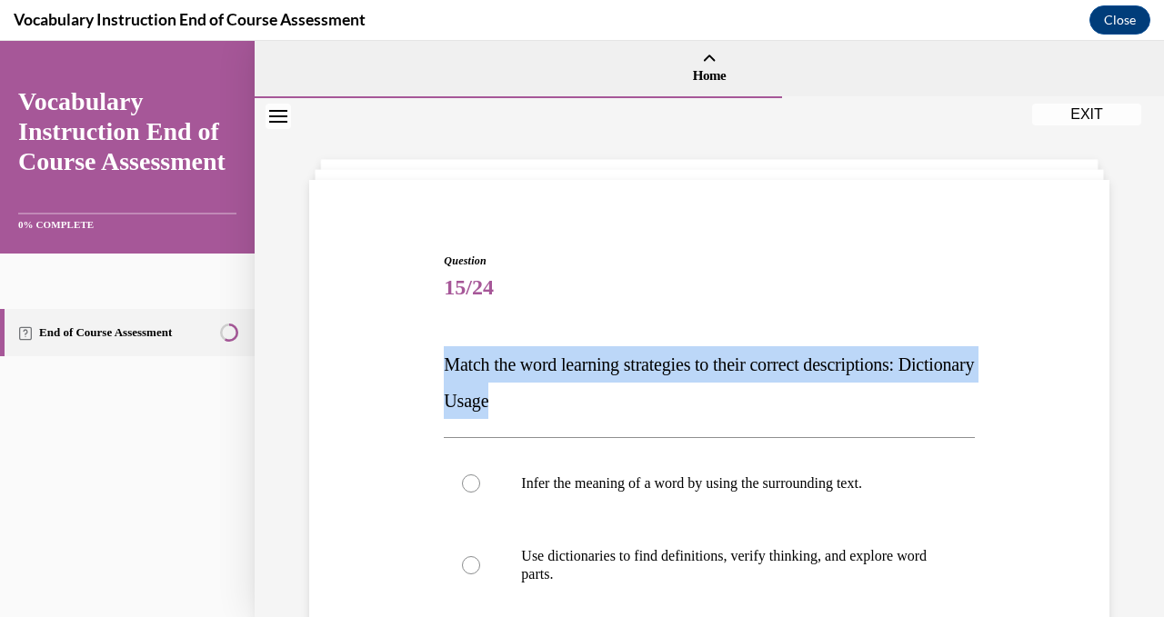
drag, startPoint x: 592, startPoint y: 399, endPoint x: 437, endPoint y: 368, distance: 157.6
click at [437, 368] on div "Question 15/24 Match the word learning strategies to their correct descriptions…" at bounding box center [709, 553] width 809 height 711
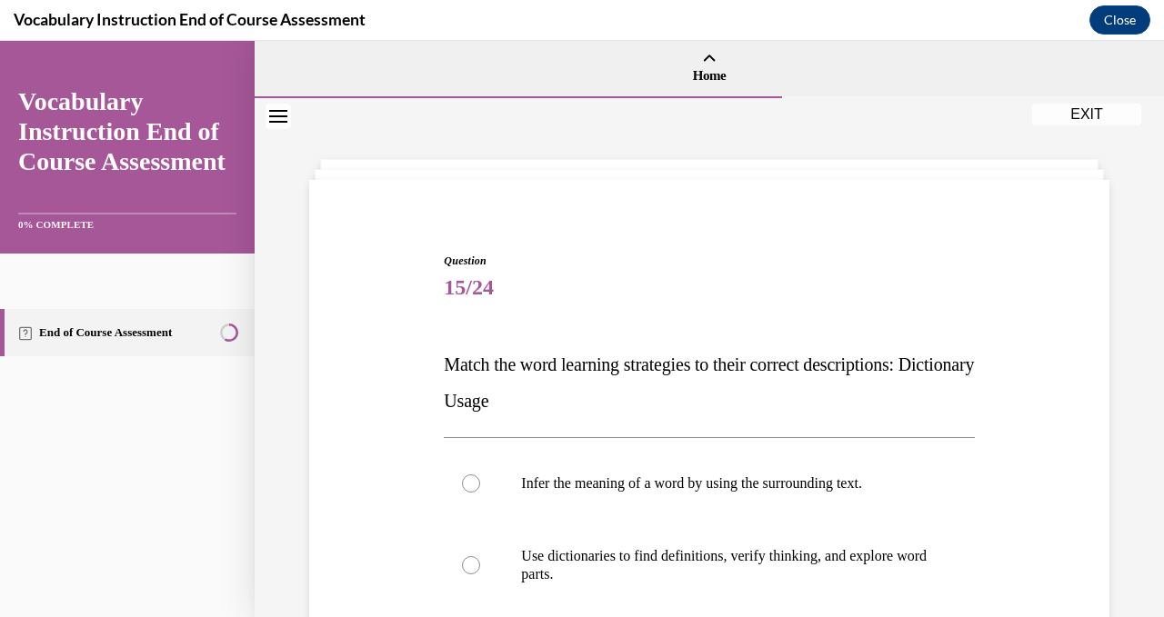
click at [810, 289] on span "15/24" at bounding box center [709, 287] width 530 height 36
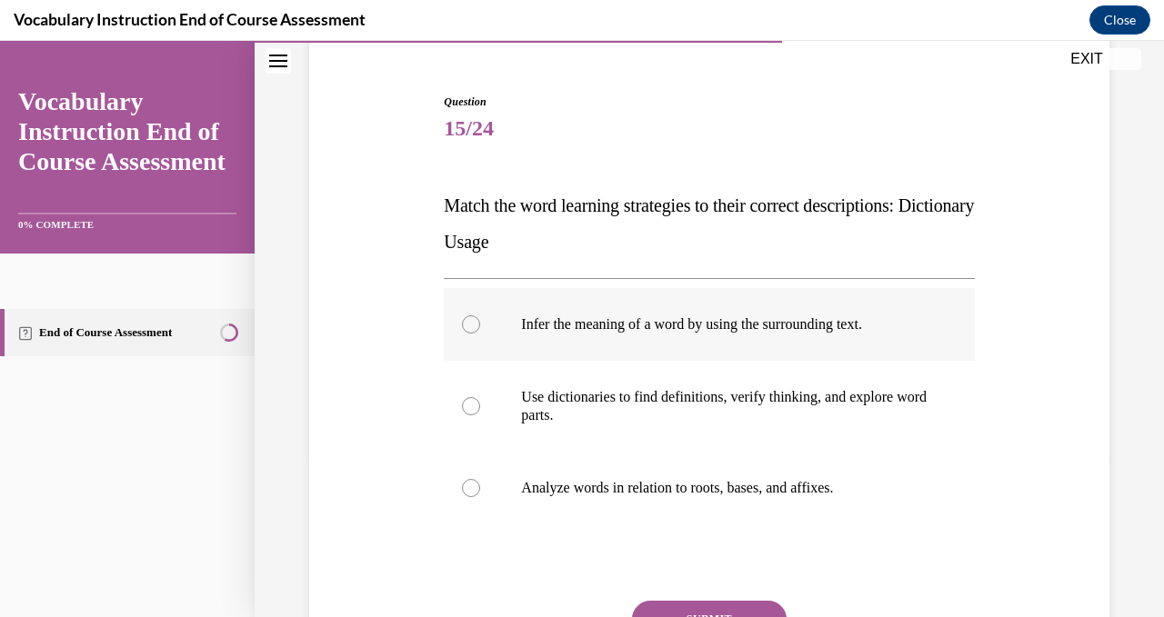
scroll to position [186, 0]
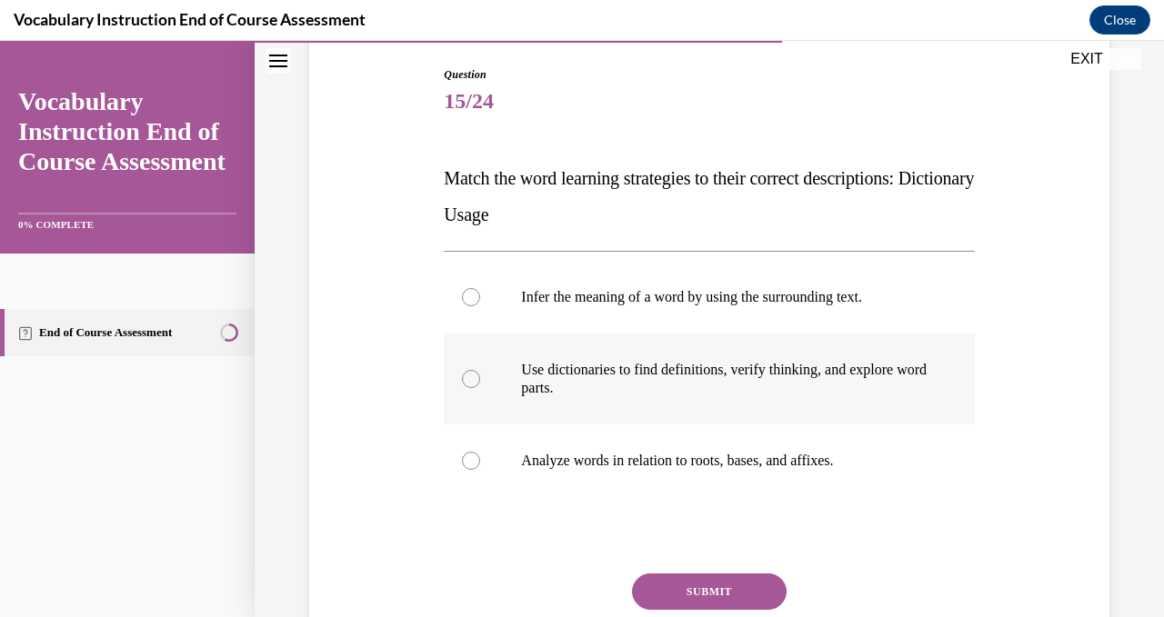
click at [469, 372] on div at bounding box center [471, 379] width 18 height 18
click at [469, 372] on input "Use dictionaries to find definitions, verify thinking, and explore word parts." at bounding box center [471, 379] width 18 height 18
radio input "true"
click at [703, 591] on button "SUBMIT" at bounding box center [709, 592] width 155 height 36
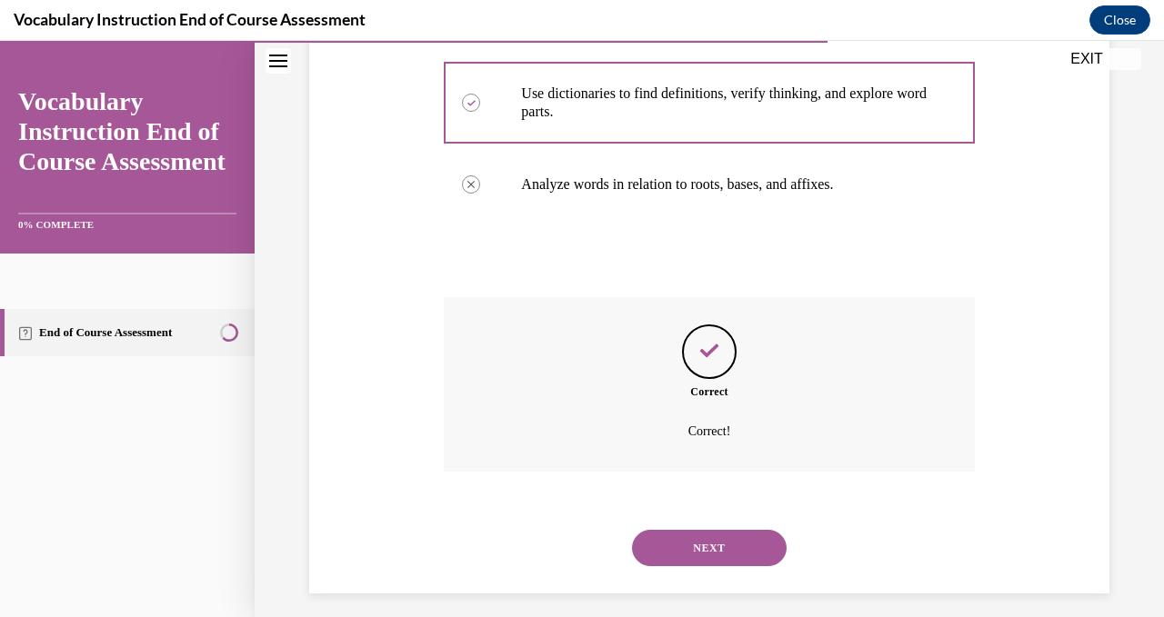
scroll to position [475, 0]
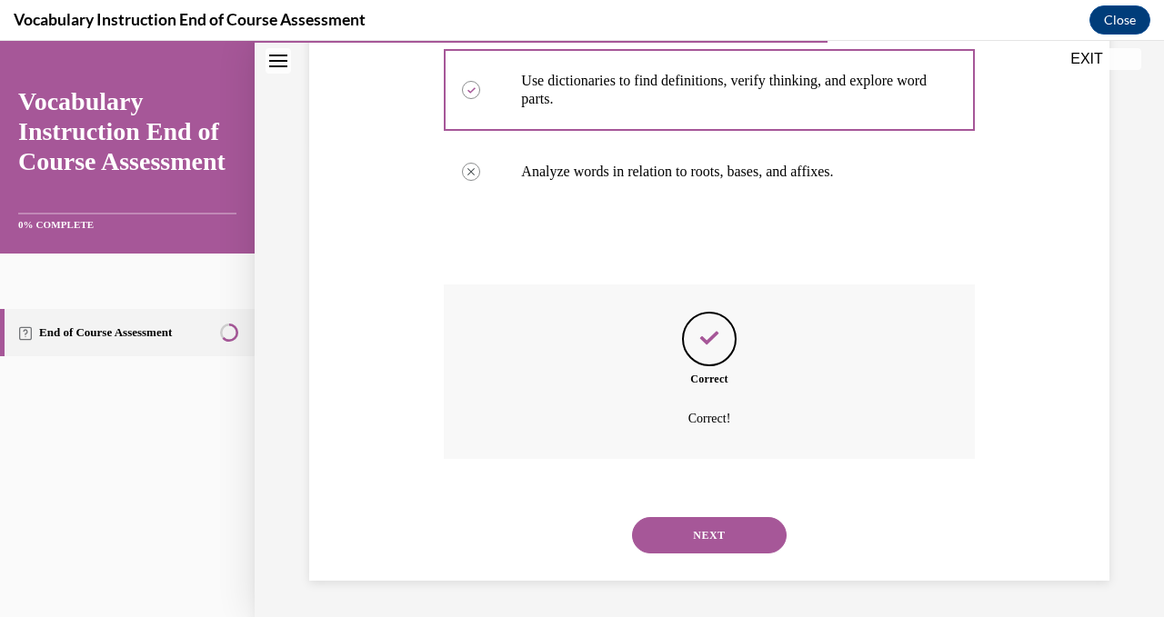
click at [713, 534] on button "NEXT" at bounding box center [709, 535] width 155 height 36
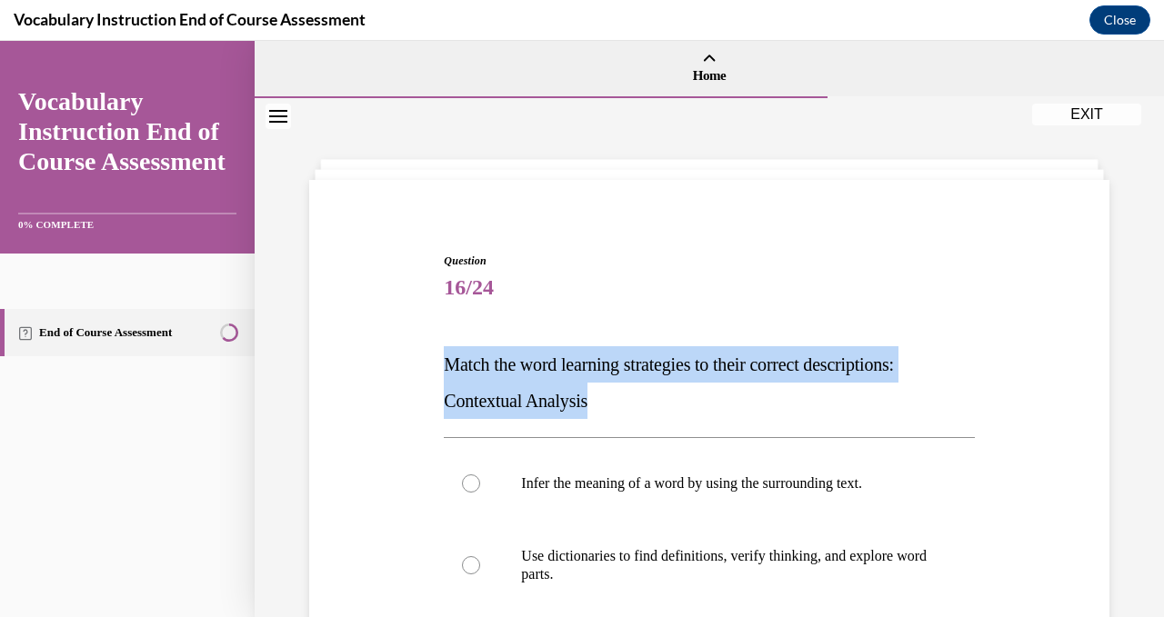
drag, startPoint x: 620, startPoint y: 406, endPoint x: 445, endPoint y: 360, distance: 180.6
click at [445, 360] on p "Match the word learning strategies to their correct descriptions: Contextual An…" at bounding box center [709, 382] width 530 height 73
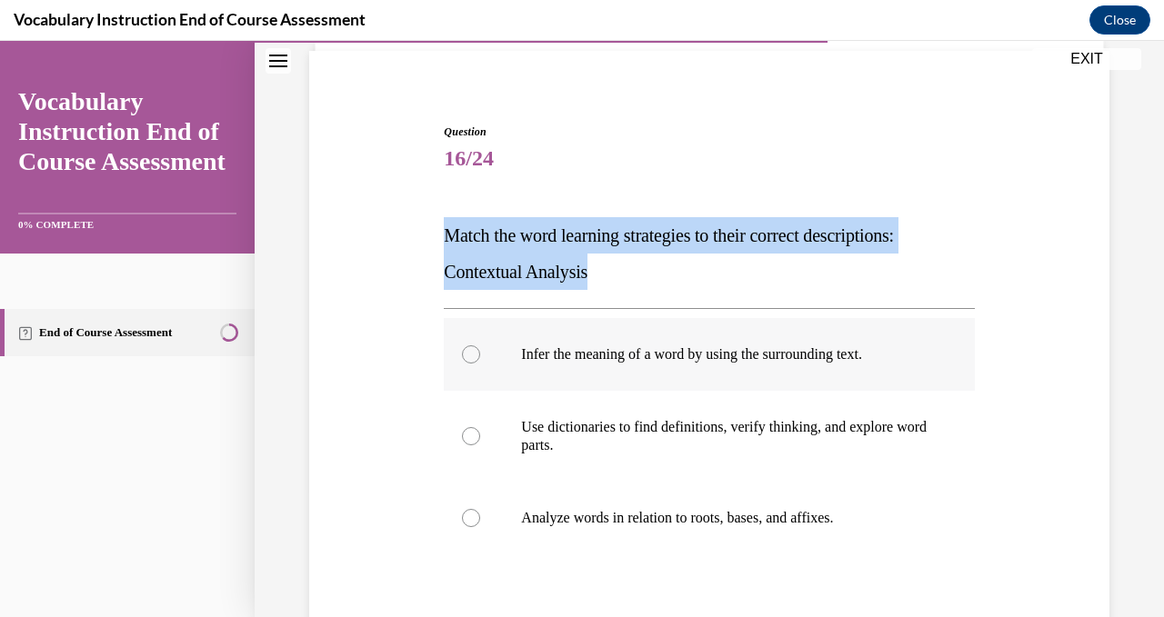
scroll to position [145, 0]
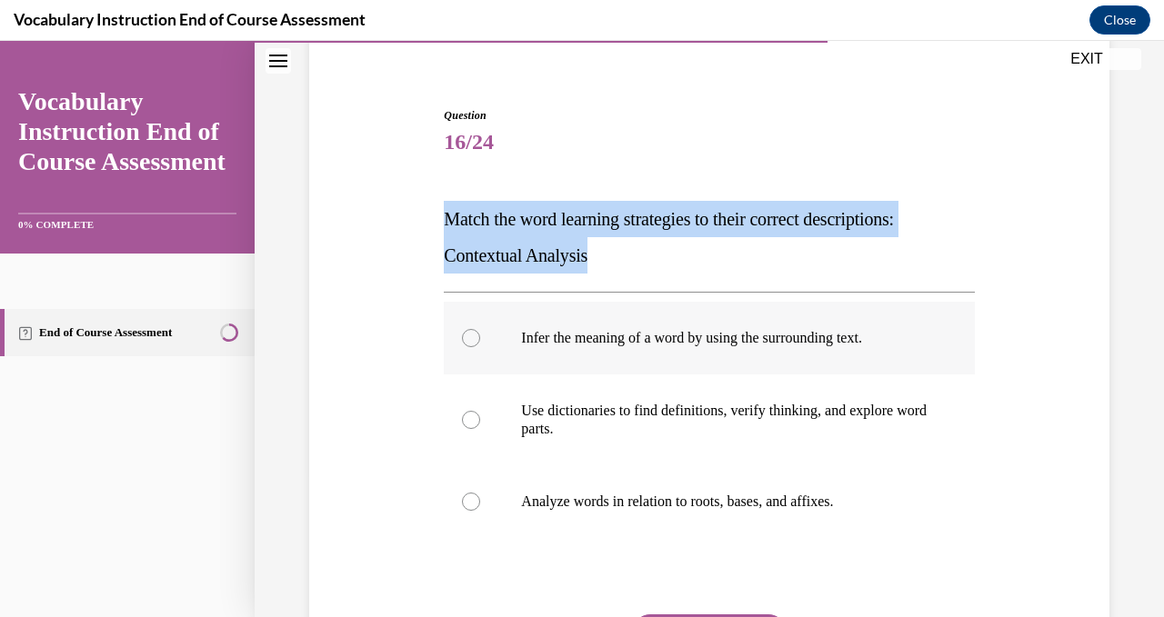
click at [472, 329] on div at bounding box center [471, 338] width 18 height 18
click at [472, 329] on input "Infer the meaning of a word by using the surrounding text." at bounding box center [471, 338] width 18 height 18
radio input "true"
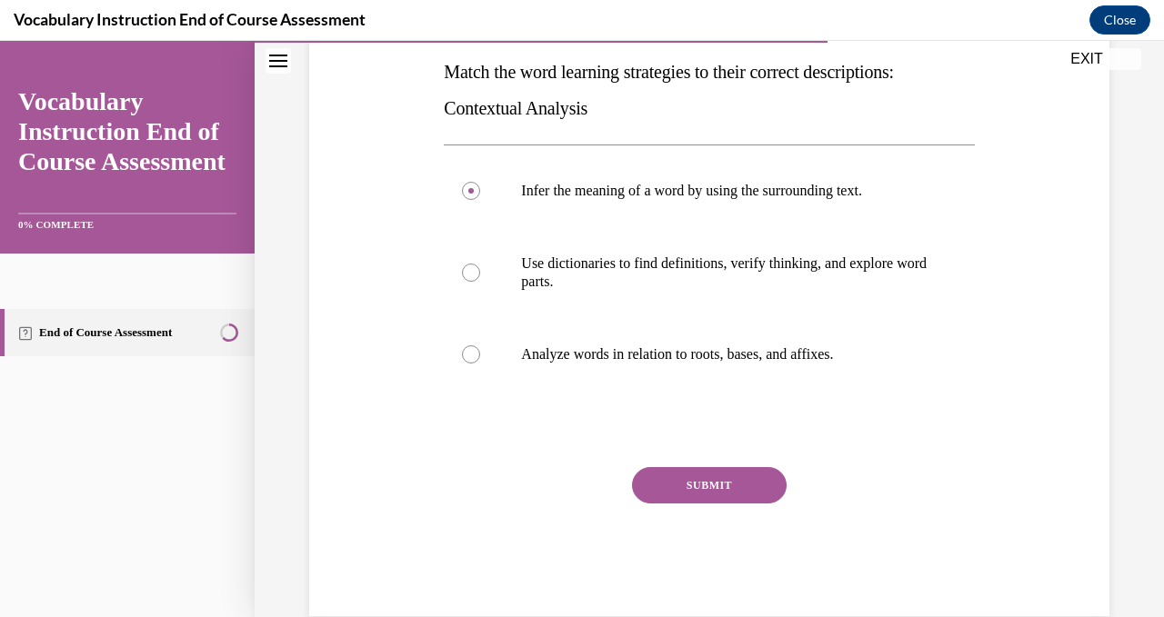
click at [714, 484] on button "SUBMIT" at bounding box center [709, 485] width 155 height 36
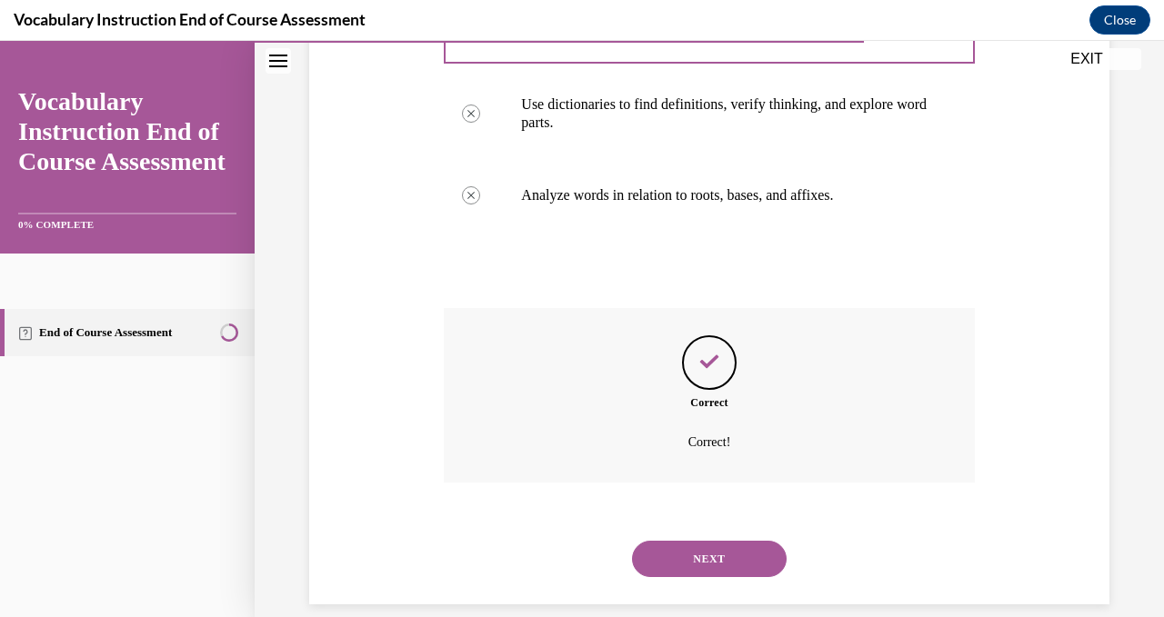
scroll to position [475, 0]
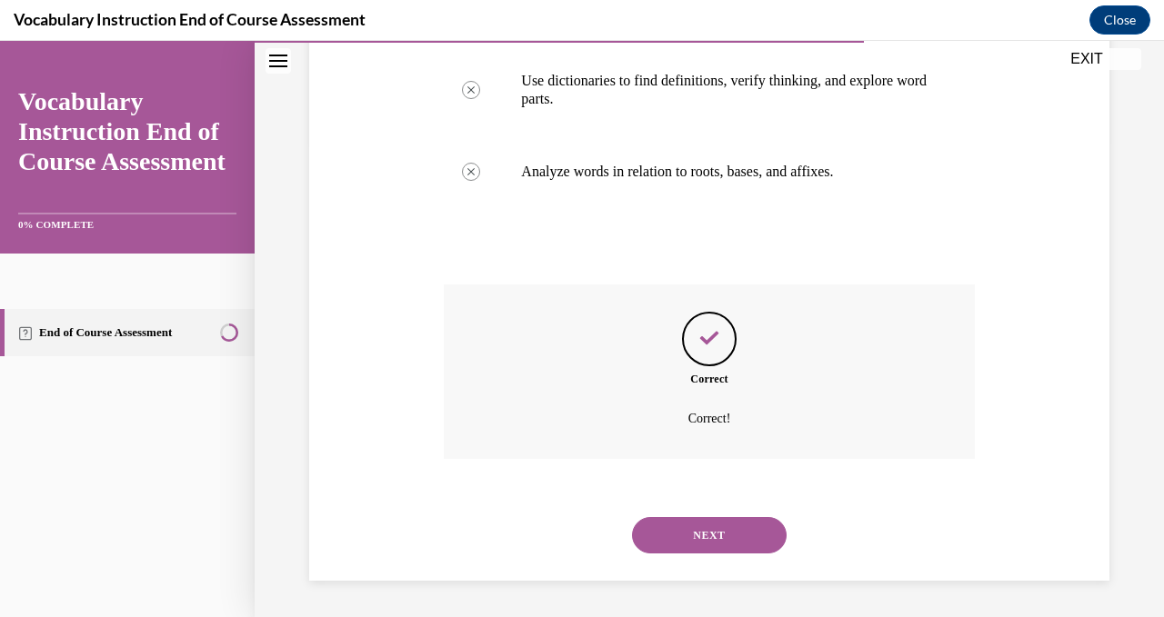
click at [744, 543] on button "NEXT" at bounding box center [709, 535] width 155 height 36
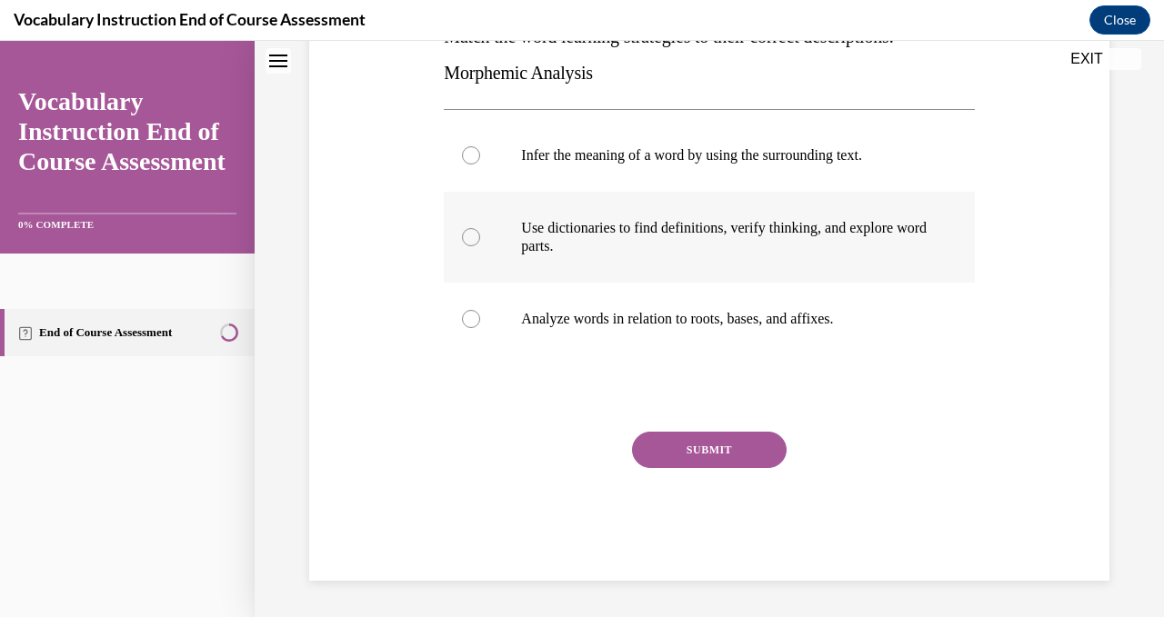
scroll to position [0, 0]
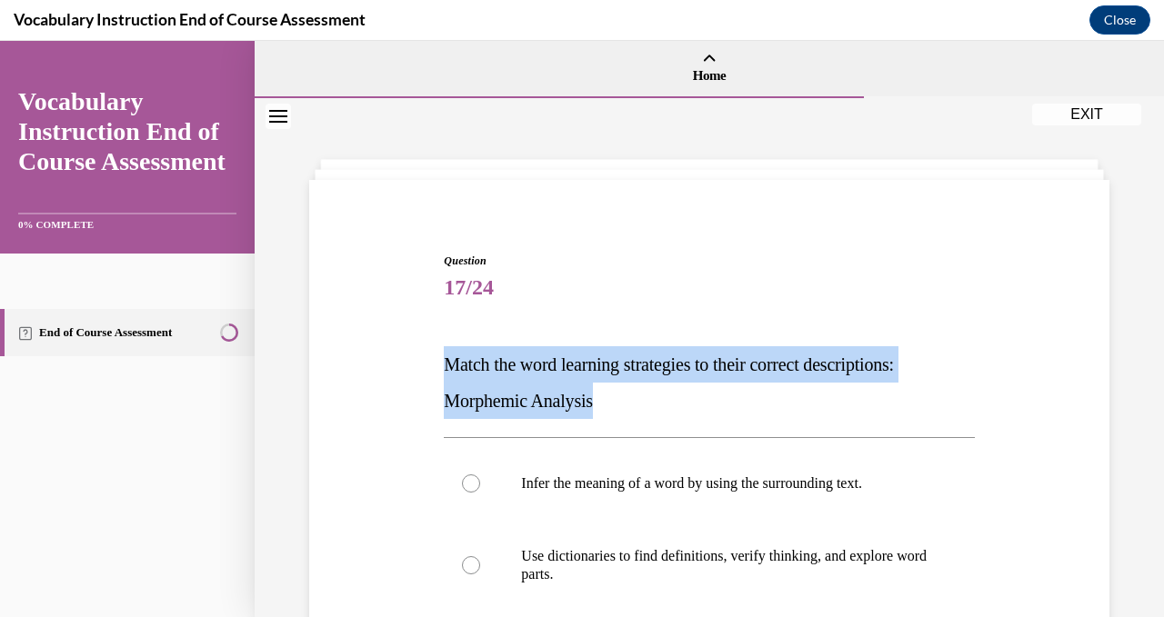
drag, startPoint x: 621, startPoint y: 402, endPoint x: 442, endPoint y: 361, distance: 183.7
click at [442, 361] on div "Question 17/24 Match the word learning strategies to their correct descriptions…" at bounding box center [708, 567] width 539 height 684
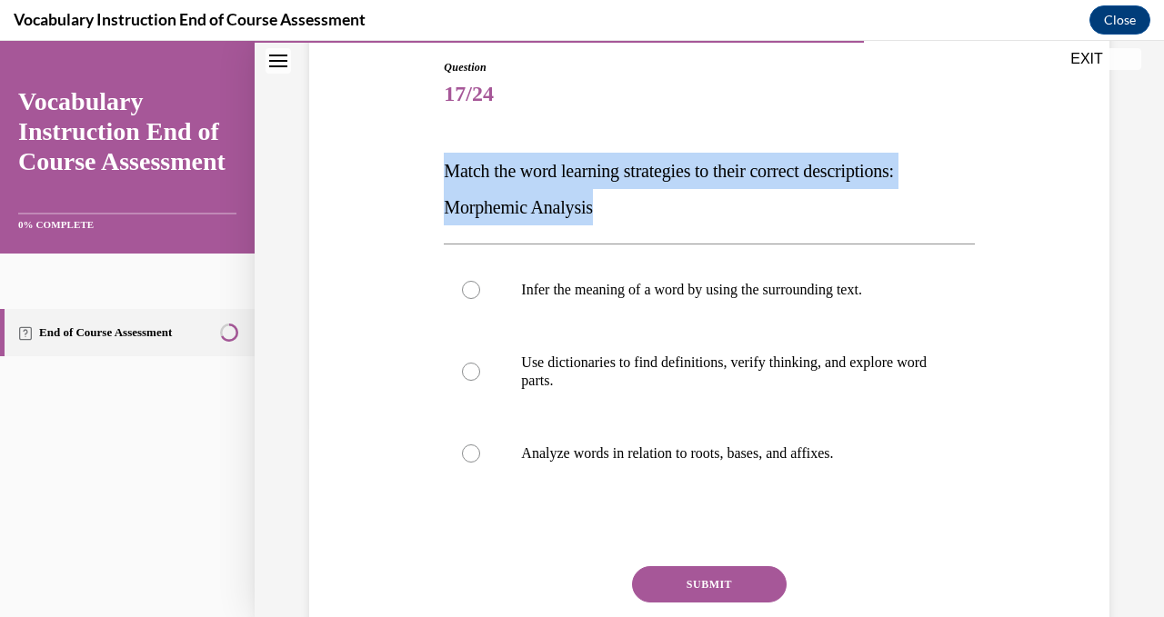
scroll to position [200, 0]
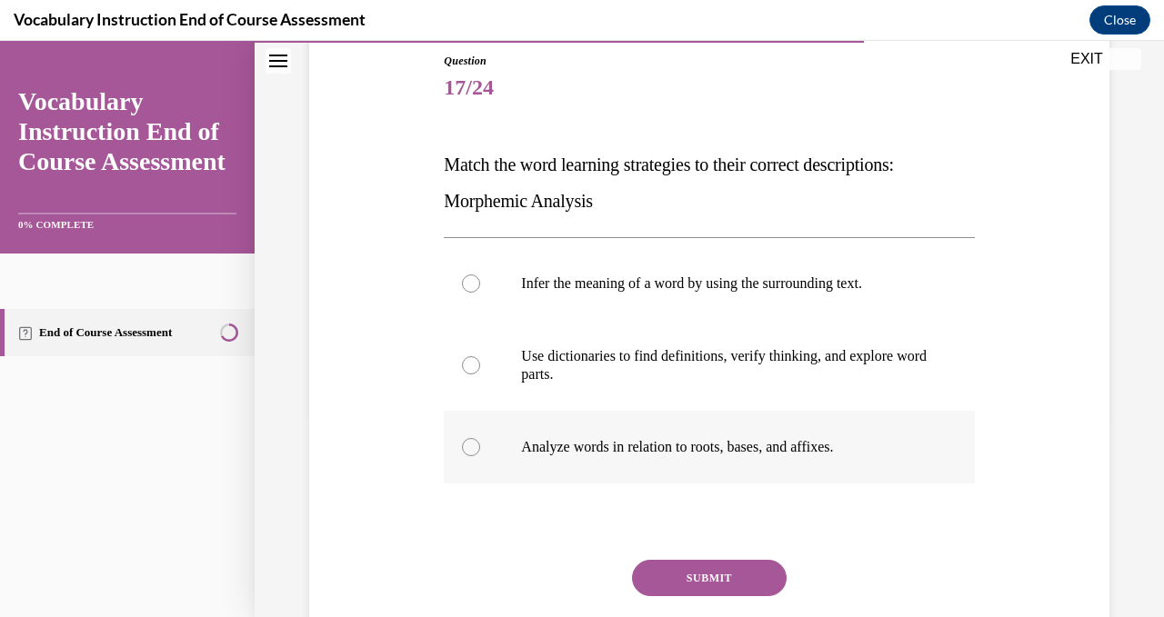
click at [468, 445] on div at bounding box center [471, 447] width 18 height 18
click at [468, 445] on input "Analyze words in relation to roots, bases, and affixes." at bounding box center [471, 447] width 18 height 18
radio input "true"
click at [735, 581] on button "SUBMIT" at bounding box center [709, 578] width 155 height 36
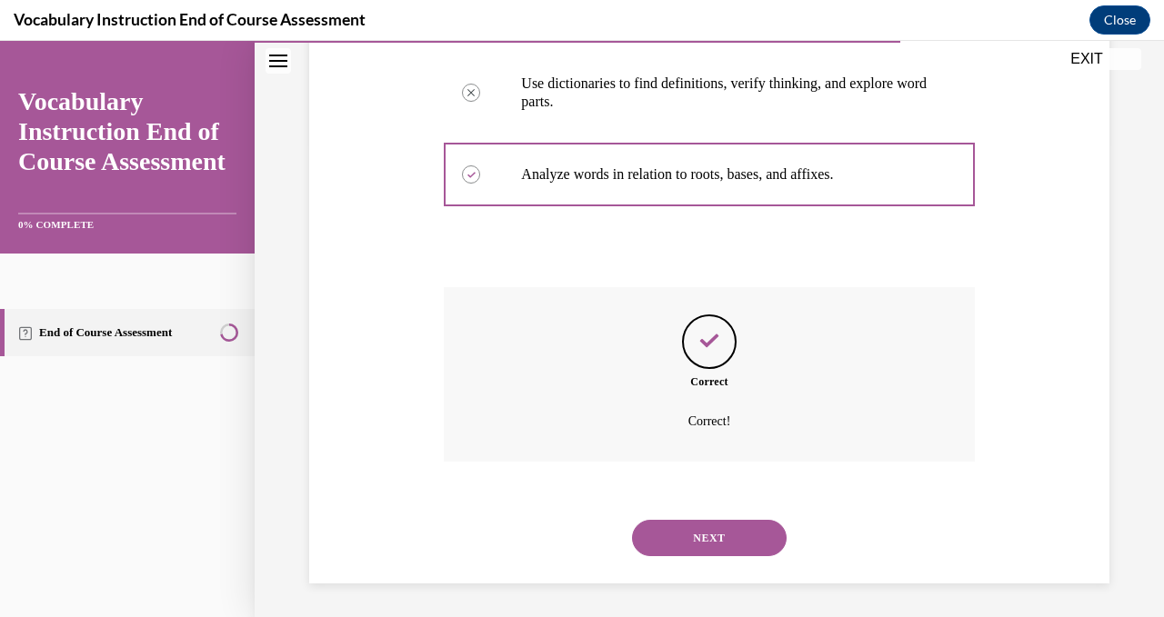
scroll to position [475, 0]
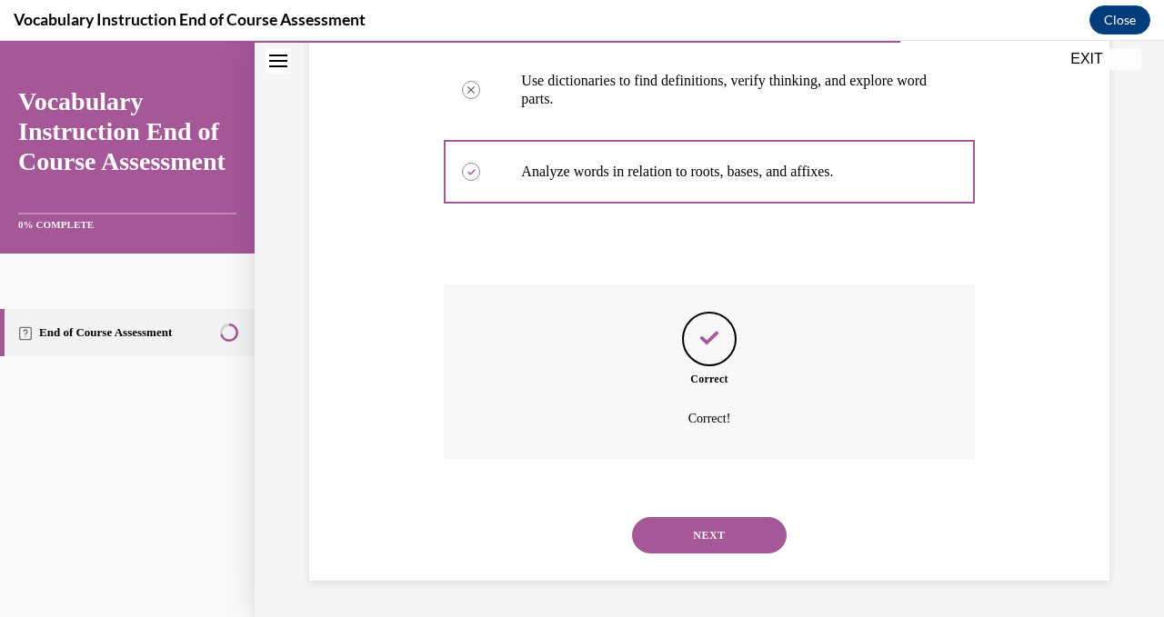
click at [719, 534] on button "NEXT" at bounding box center [709, 535] width 155 height 36
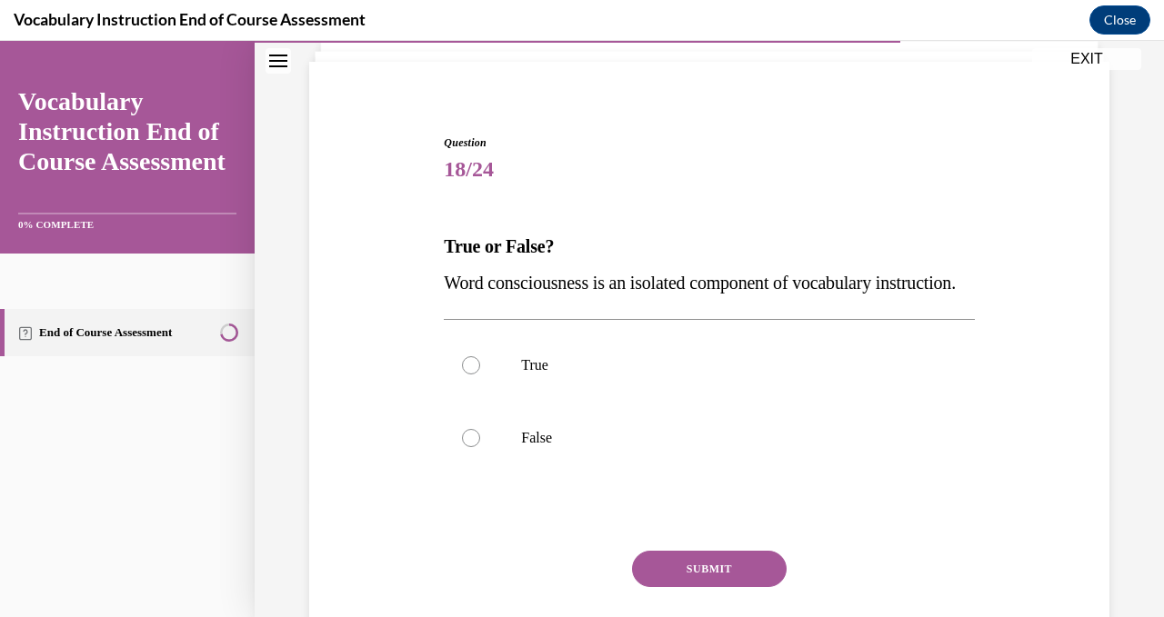
scroll to position [138, 0]
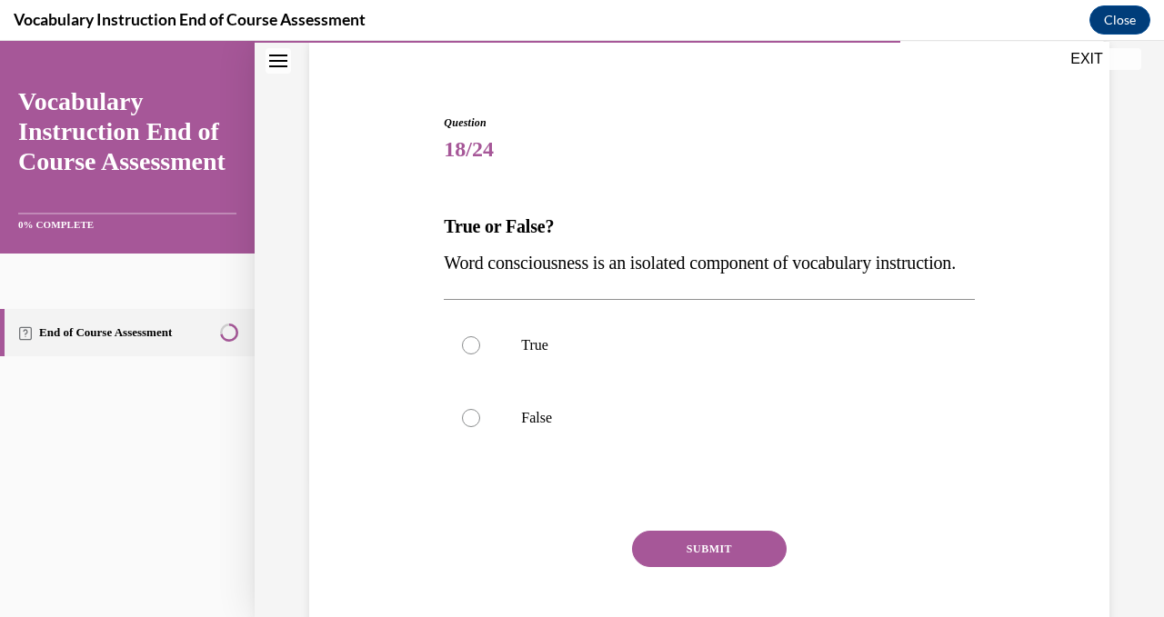
drag, startPoint x: 556, startPoint y: 296, endPoint x: 441, endPoint y: 228, distance: 134.1
click at [441, 228] on div "Question 18/24 True or False? Word consciousness is an isolated component of vo…" at bounding box center [708, 383] width 539 height 593
click at [472, 427] on div at bounding box center [471, 418] width 18 height 18
click at [472, 427] on input "False" at bounding box center [471, 418] width 18 height 18
radio input "true"
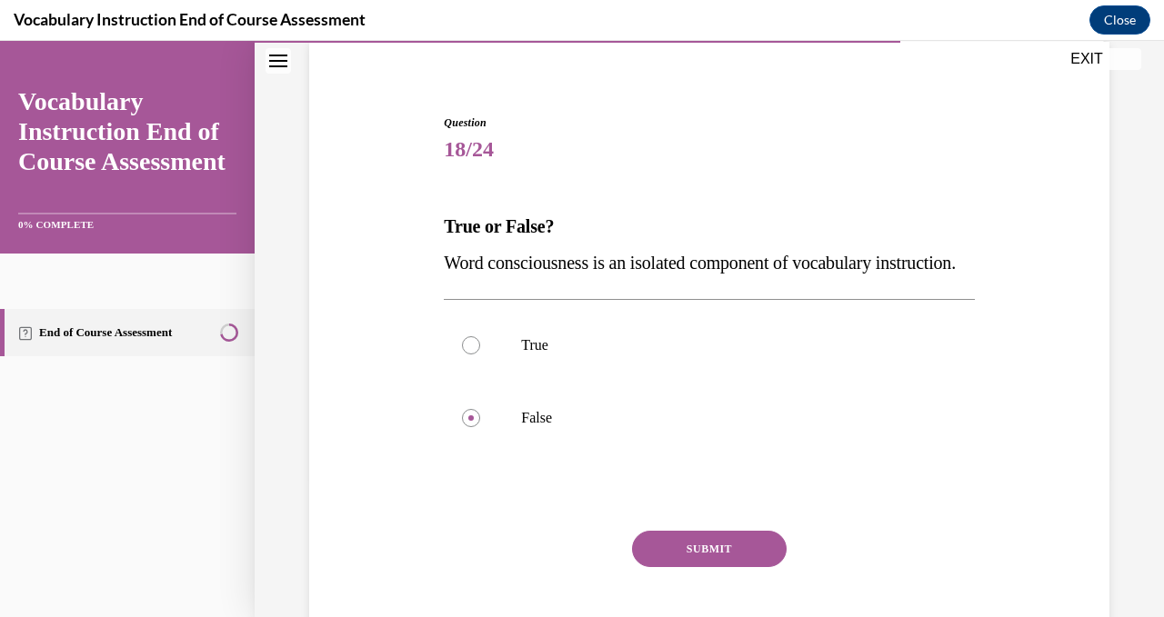
click at [678, 567] on button "SUBMIT" at bounding box center [709, 549] width 155 height 36
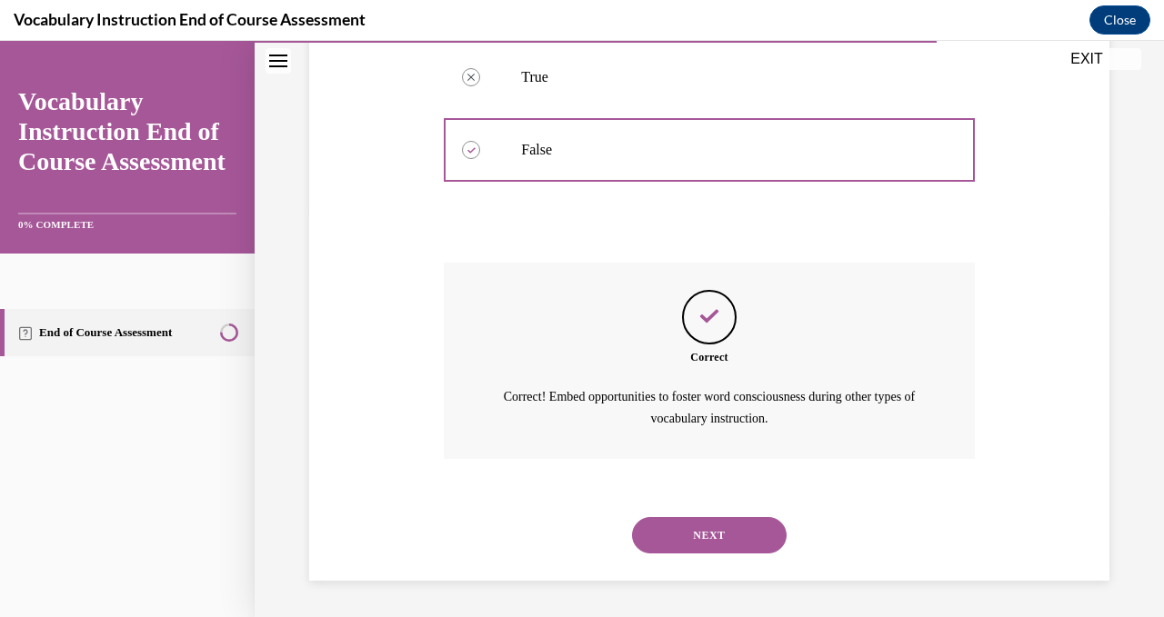
scroll to position [442, 0]
click at [705, 536] on button "NEXT" at bounding box center [709, 535] width 155 height 36
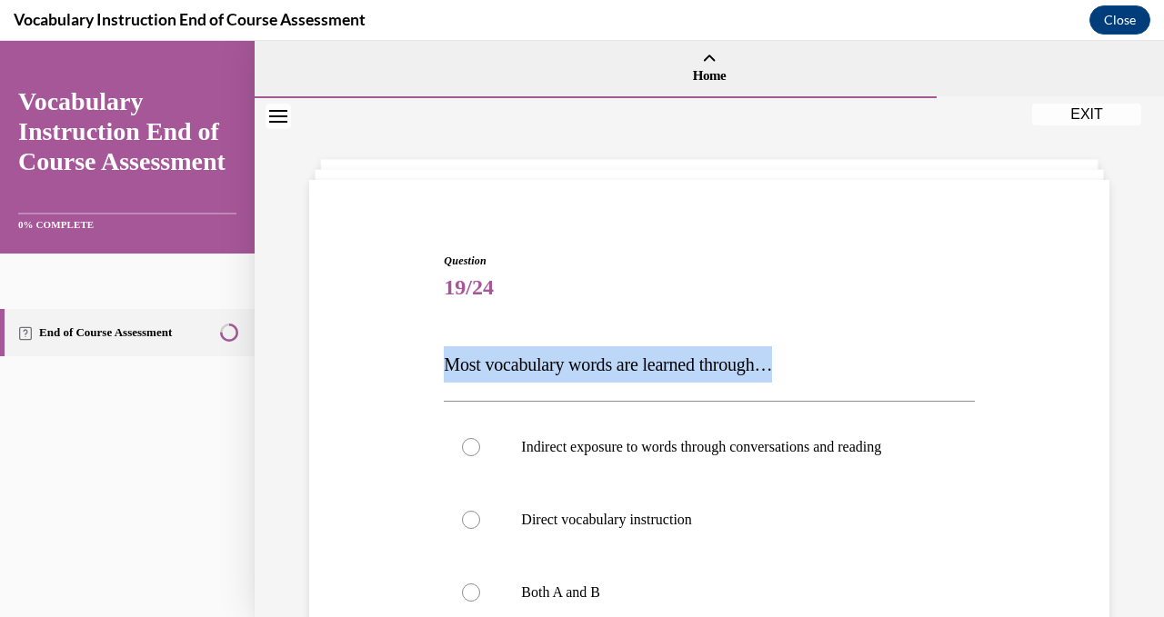
drag, startPoint x: 811, startPoint y: 369, endPoint x: 445, endPoint y: 356, distance: 366.5
click at [445, 356] on p "Most vocabulary words are learned through…" at bounding box center [709, 364] width 530 height 36
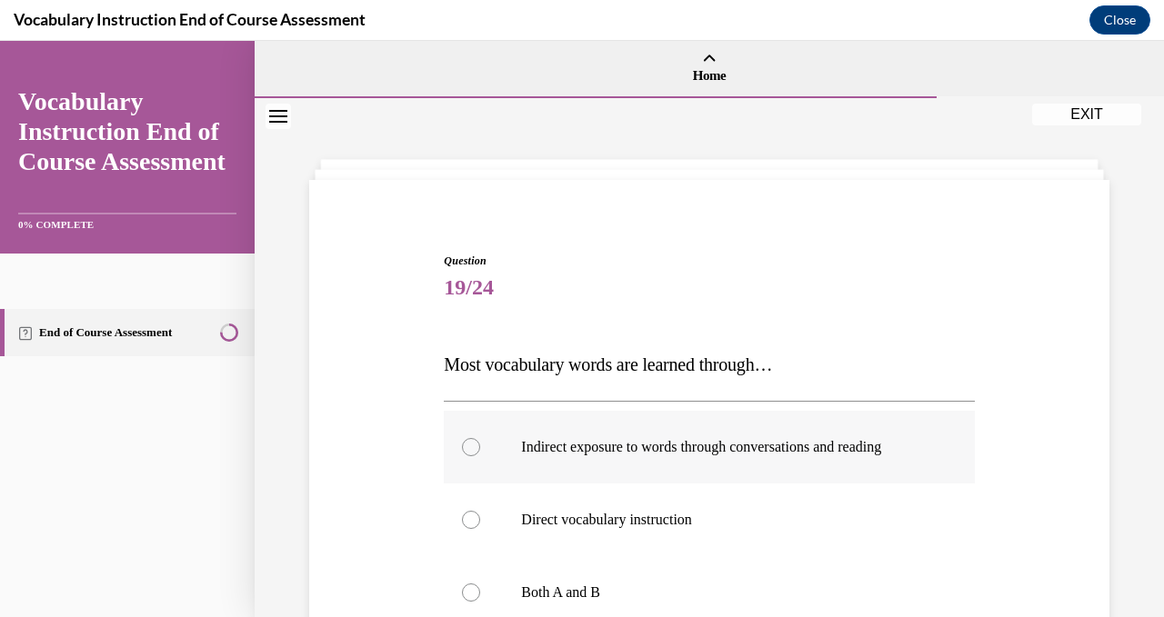
click at [476, 448] on div at bounding box center [471, 447] width 18 height 18
click at [476, 448] on input "Indirect exposure to words through conversations and reading" at bounding box center [471, 447] width 18 height 18
radio input "true"
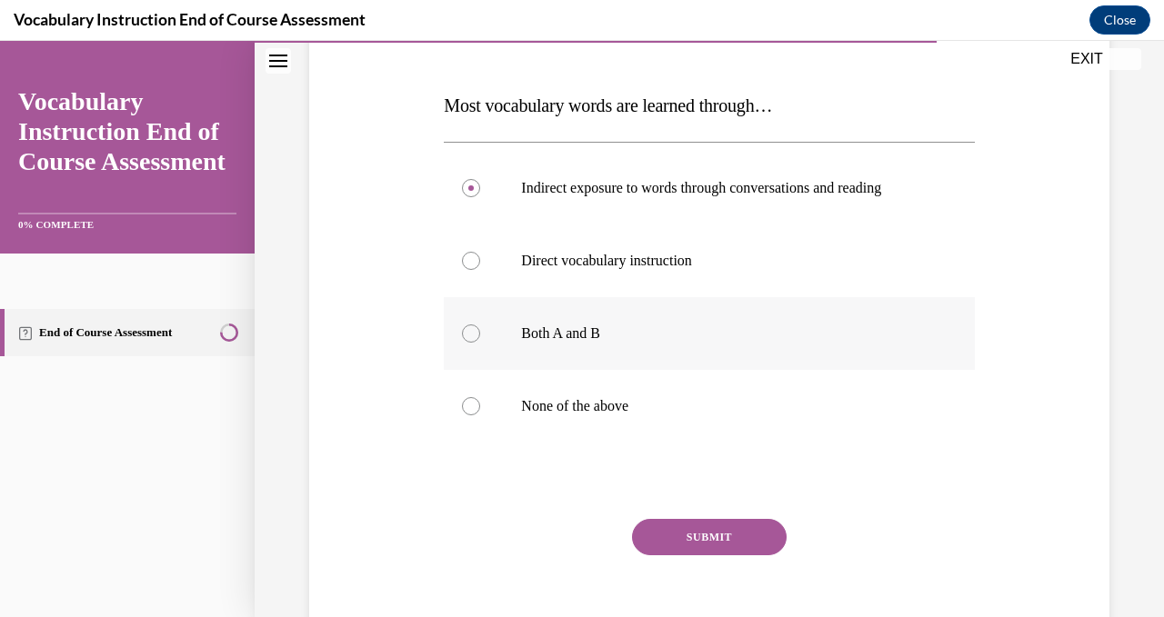
scroll to position [260, 0]
click at [694, 538] on button "SUBMIT" at bounding box center [709, 536] width 155 height 36
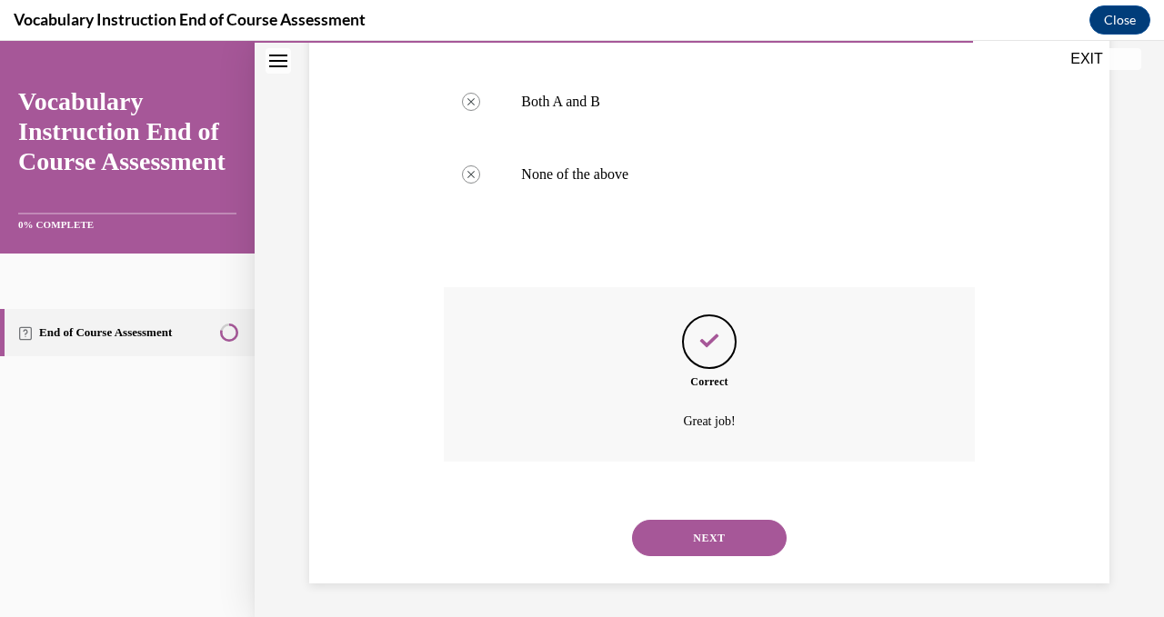
scroll to position [494, 0]
click at [694, 538] on button "NEXT" at bounding box center [709, 535] width 155 height 36
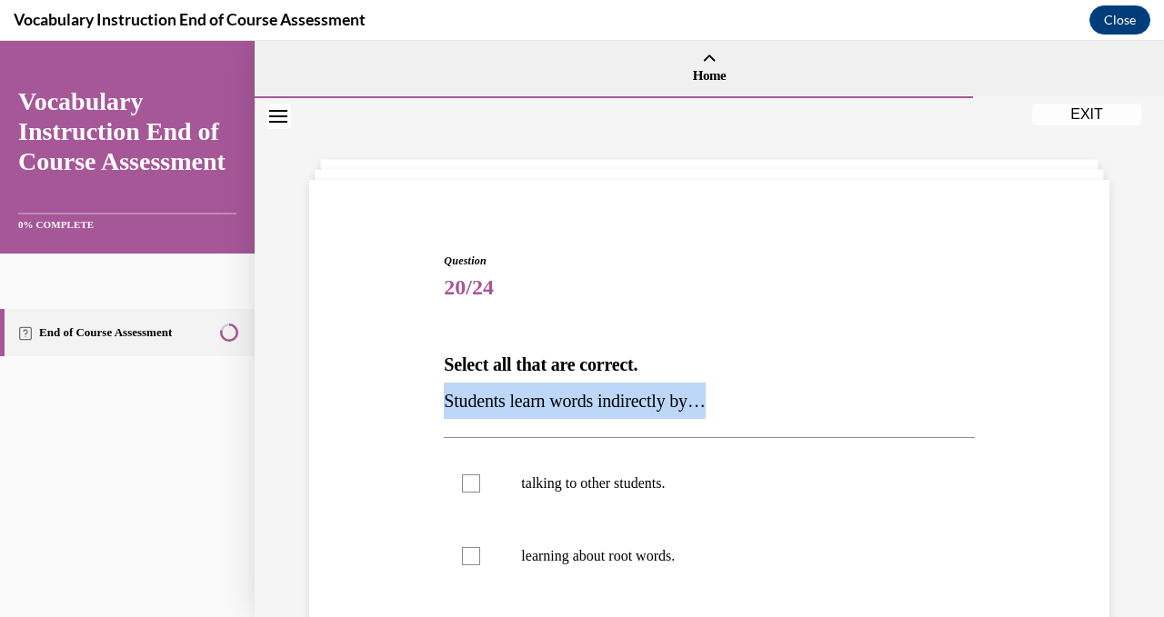
drag, startPoint x: 742, startPoint y: 410, endPoint x: 440, endPoint y: 404, distance: 301.9
click at [440, 404] on div "Question 20/24 Select all that are correct. Students learn words indirectly by……" at bounding box center [708, 594] width 539 height 738
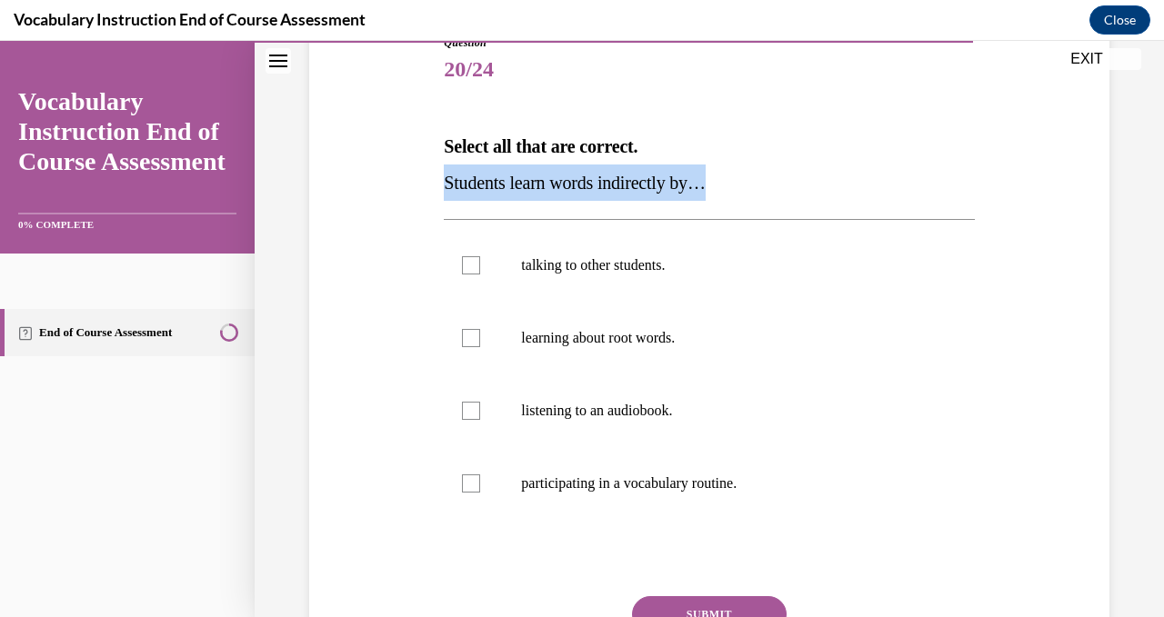
scroll to position [219, 0]
click at [473, 265] on div at bounding box center [471, 264] width 18 height 18
click at [473, 265] on input "talking to other students." at bounding box center [471, 264] width 18 height 18
checkbox input "true"
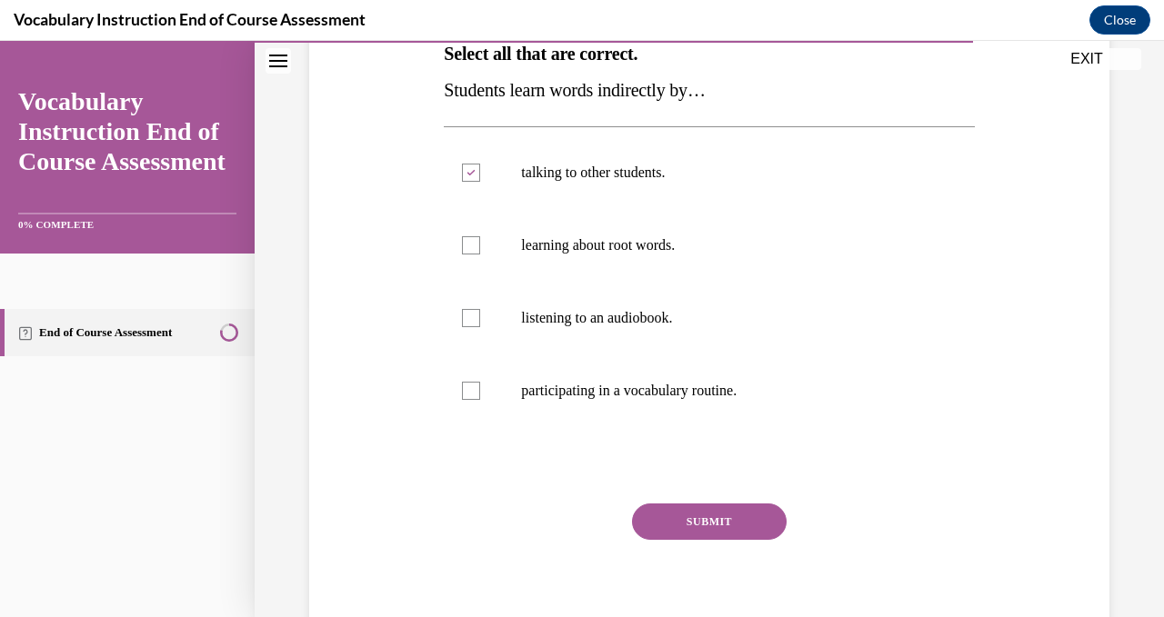
click at [714, 521] on button "SUBMIT" at bounding box center [709, 522] width 155 height 36
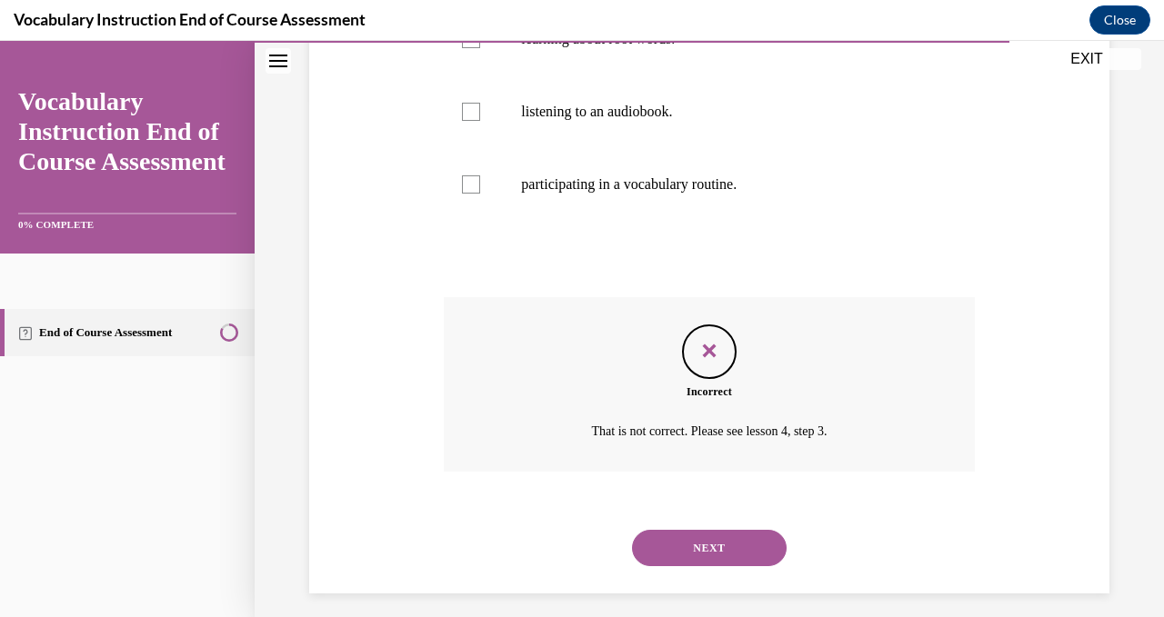
scroll to position [528, 0]
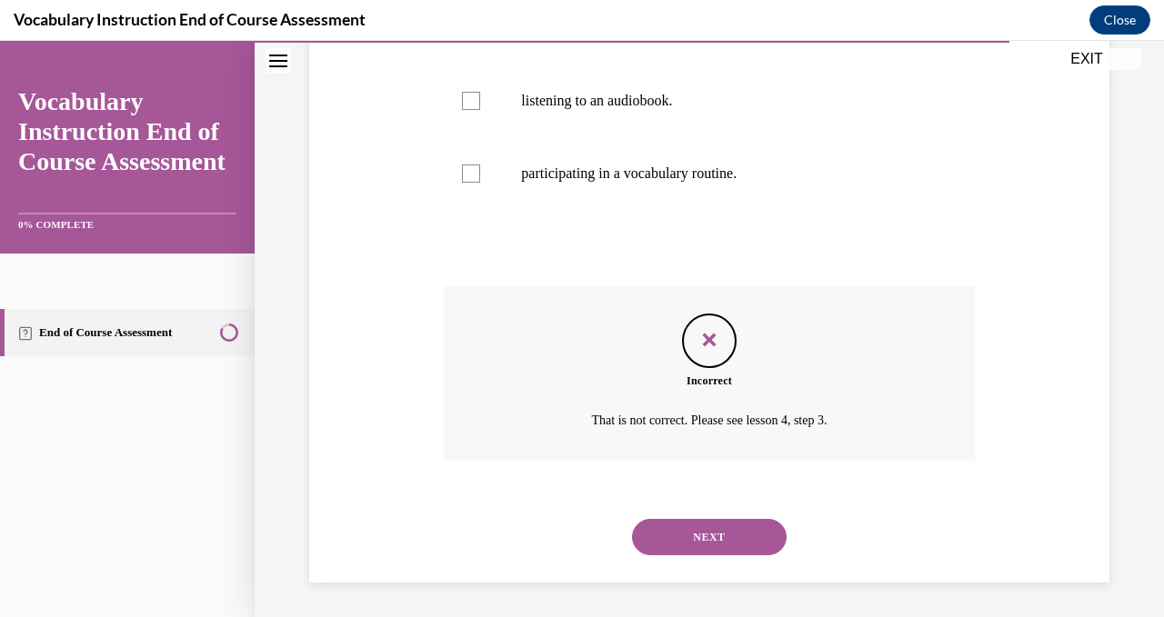
click at [729, 532] on button "NEXT" at bounding box center [709, 537] width 155 height 36
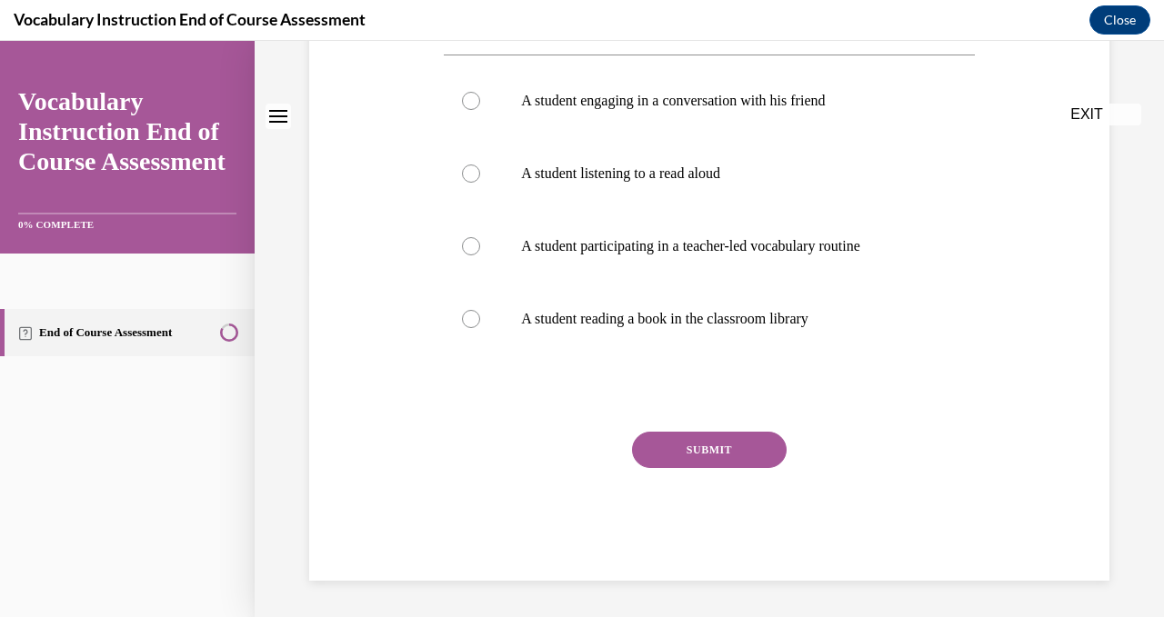
scroll to position [0, 0]
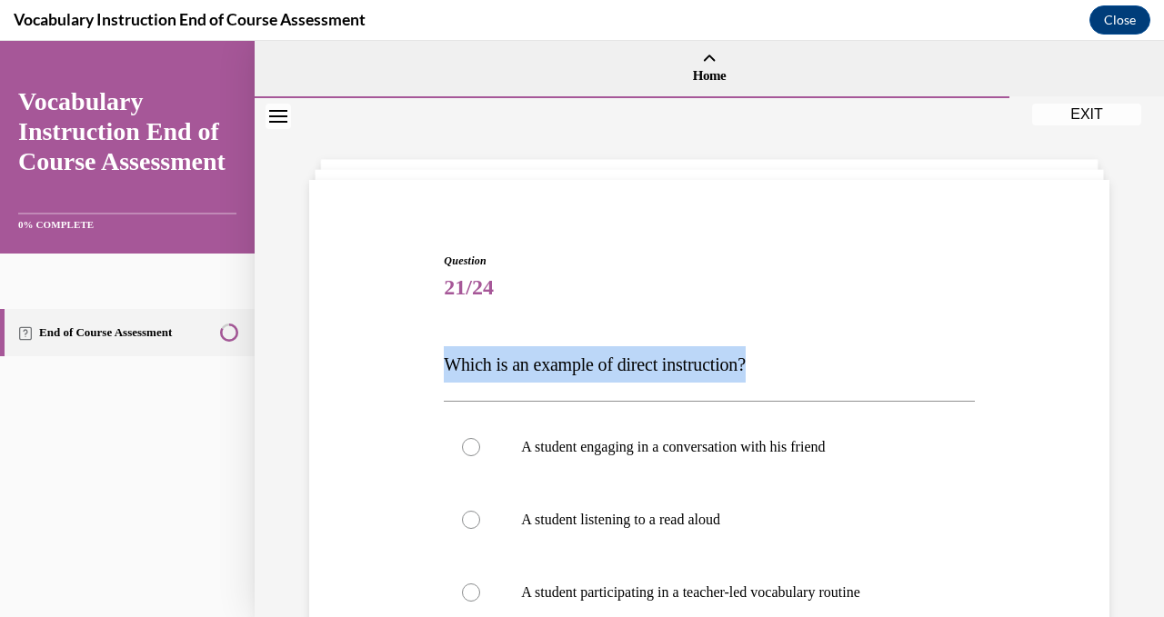
drag, startPoint x: 781, startPoint y: 364, endPoint x: 440, endPoint y: 367, distance: 340.9
click at [440, 367] on div "Question 21/24 Which is an example of direct instruction? A student engaging in…" at bounding box center [708, 576] width 539 height 702
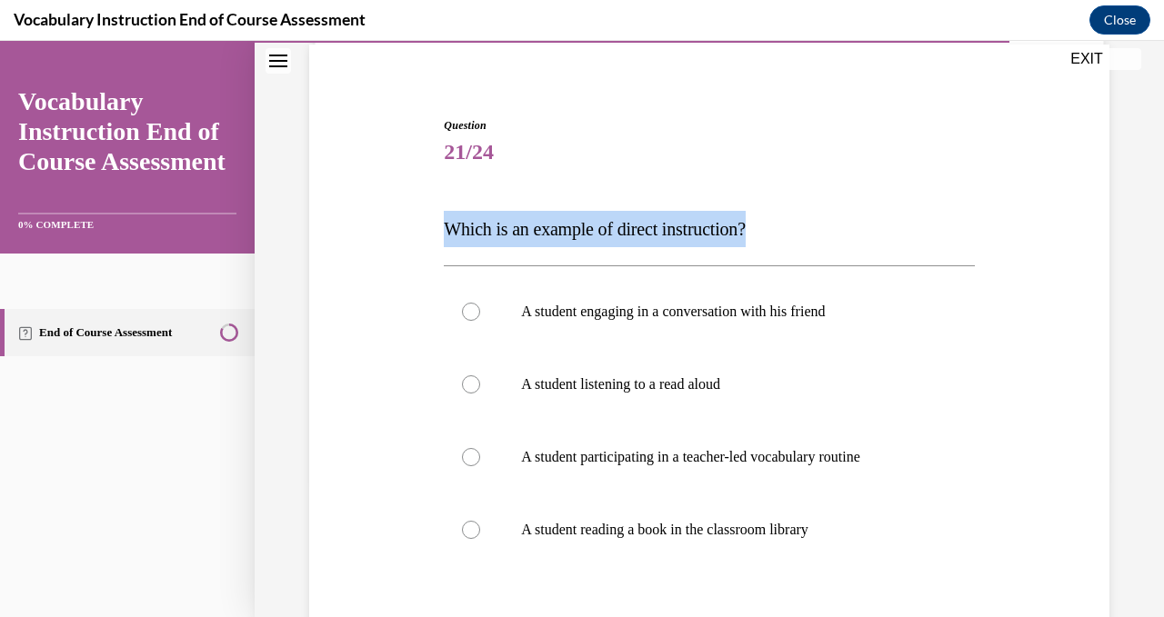
scroll to position [156, 0]
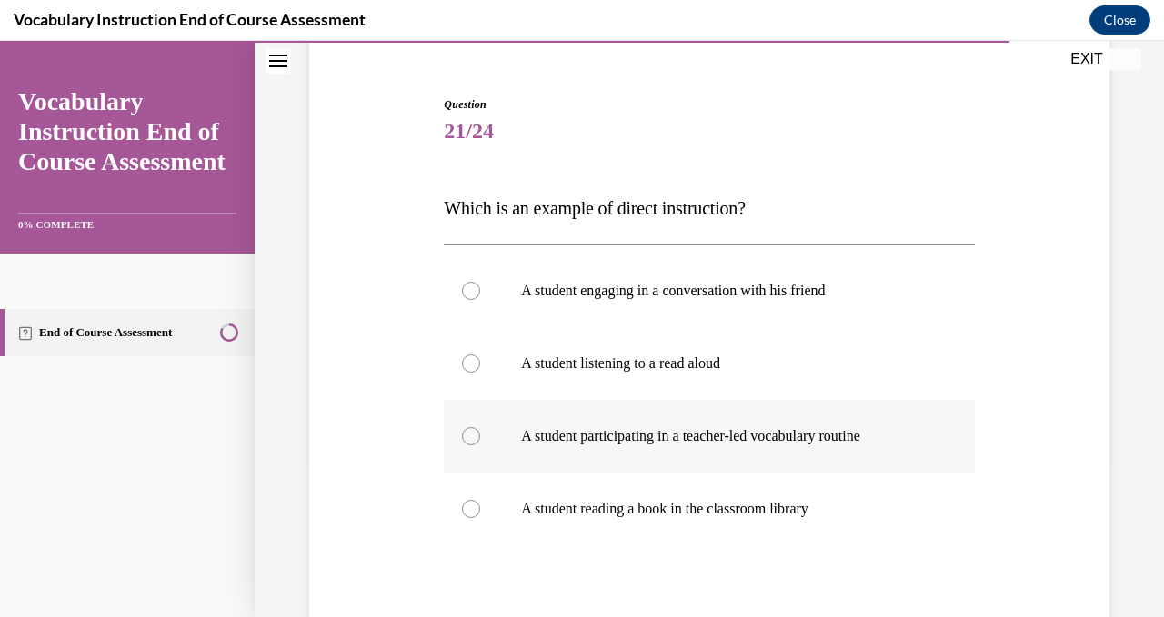
click at [469, 440] on div at bounding box center [471, 436] width 18 height 18
click at [469, 440] on input "A student participating in a teacher-led vocabulary routine" at bounding box center [471, 436] width 18 height 18
radio input "true"
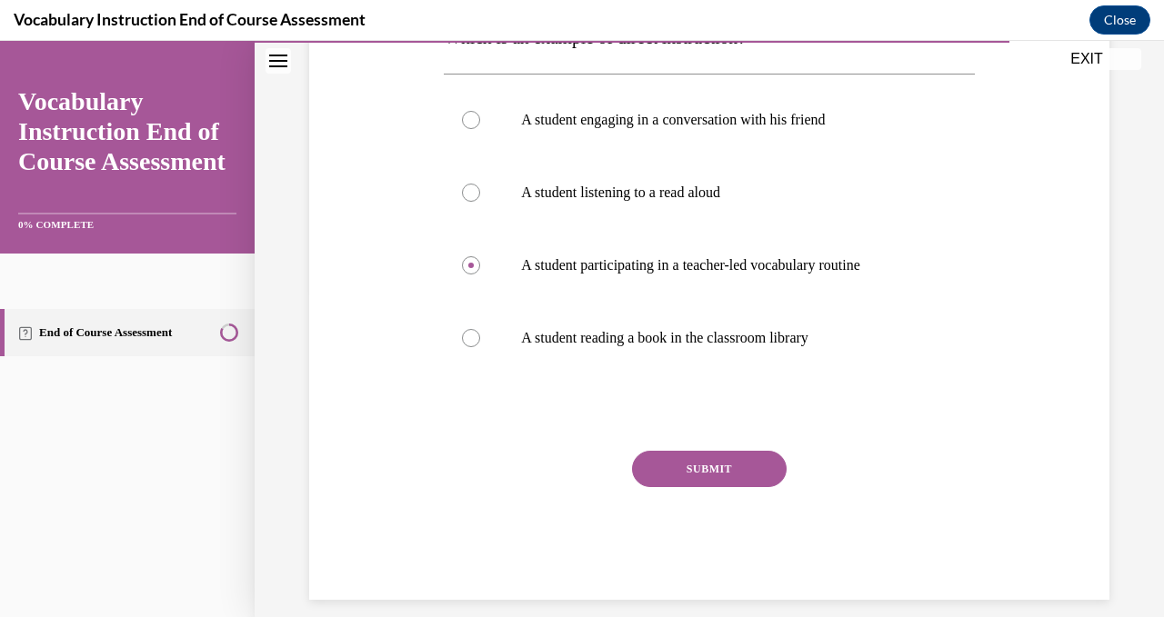
click at [695, 470] on button "SUBMIT" at bounding box center [709, 469] width 155 height 36
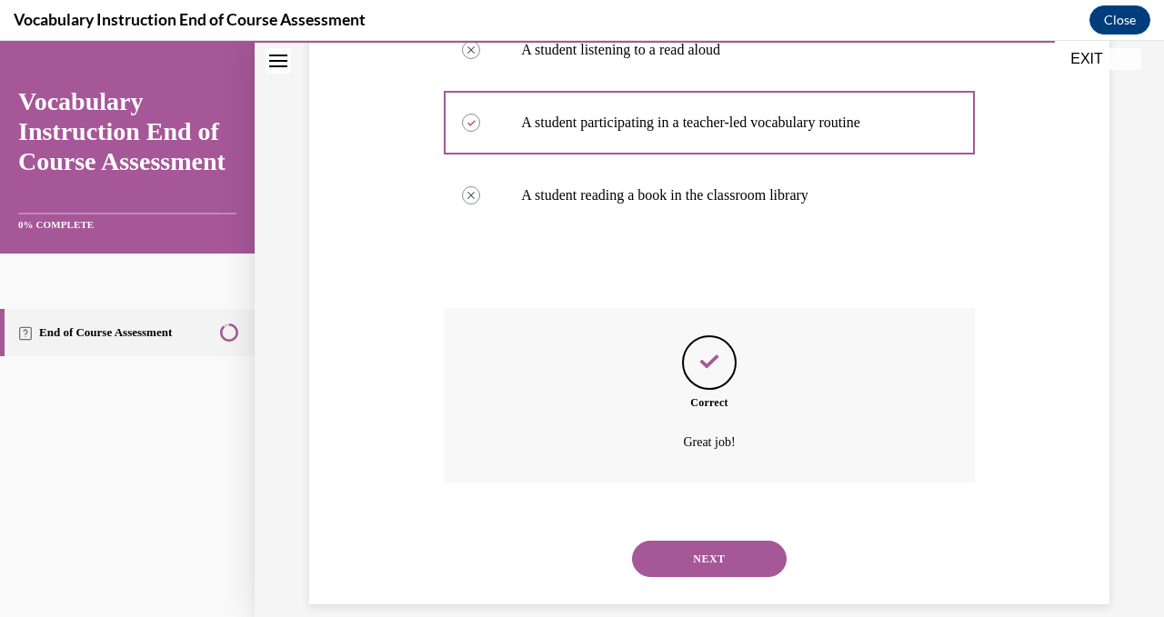
scroll to position [494, 0]
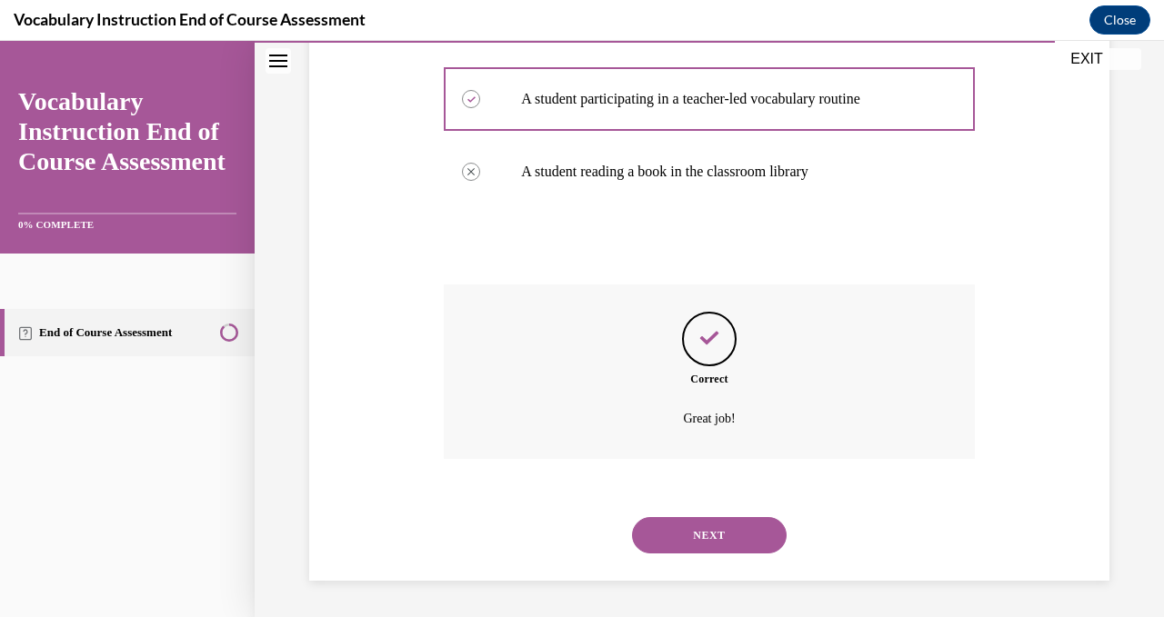
click at [707, 528] on button "NEXT" at bounding box center [709, 535] width 155 height 36
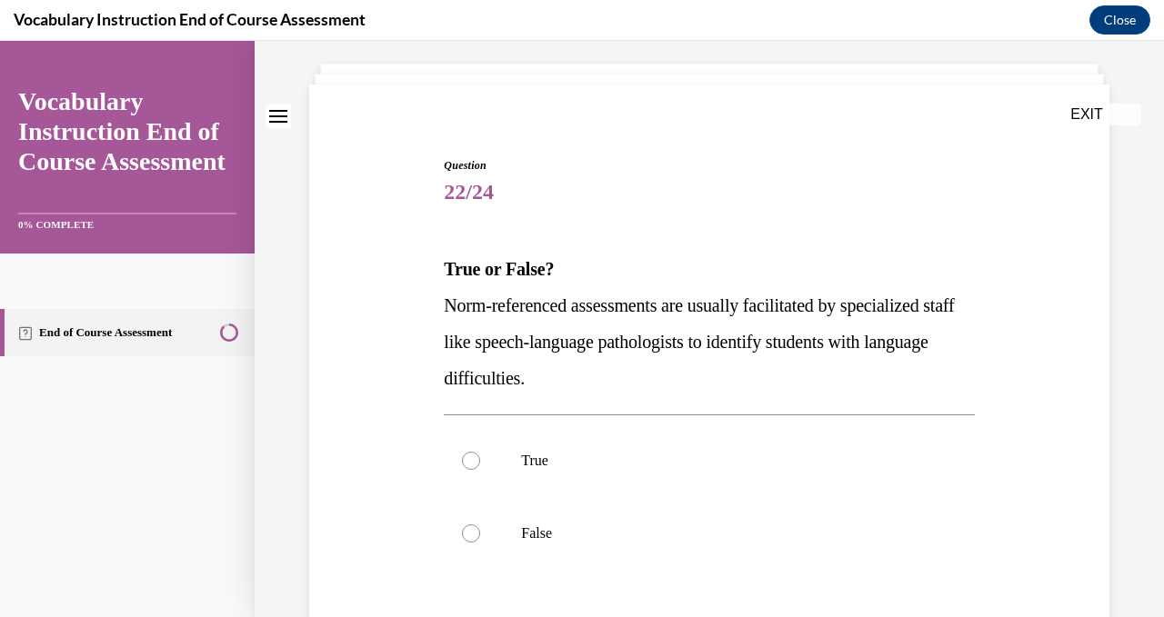
scroll to position [133, 0]
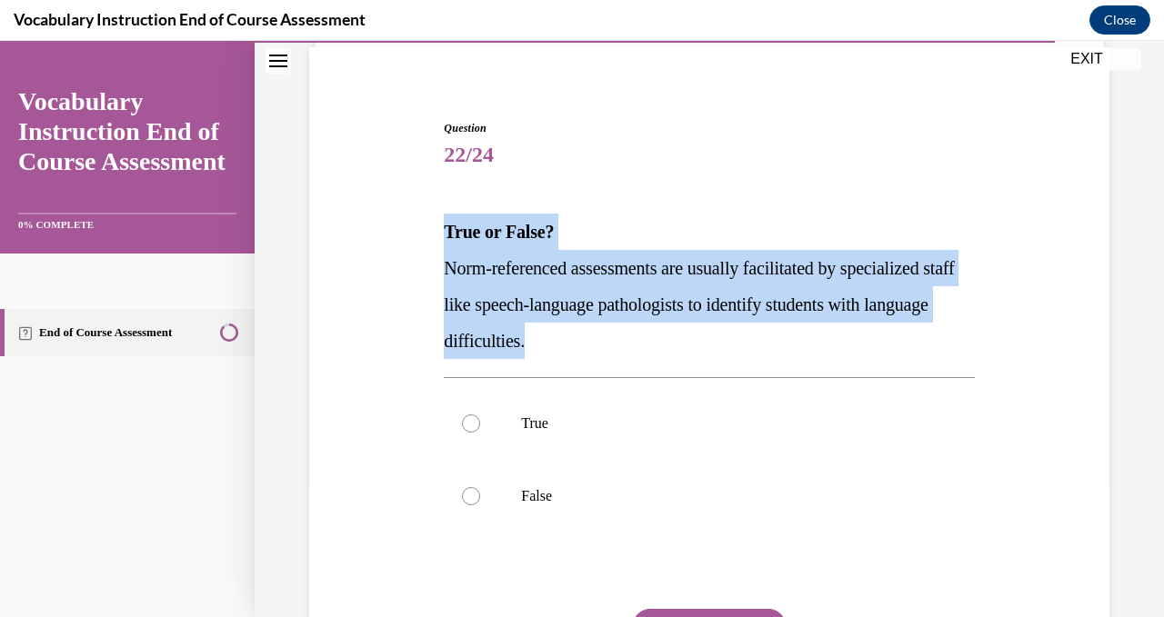
drag, startPoint x: 616, startPoint y: 349, endPoint x: 435, endPoint y: 237, distance: 213.4
click at [435, 237] on div "Question 22/24 True or False? Norm-referenced assessments are usually facilitat…" at bounding box center [709, 411] width 809 height 693
click at [474, 423] on div at bounding box center [471, 424] width 18 height 18
click at [474, 423] on input "True" at bounding box center [471, 424] width 18 height 18
radio input "true"
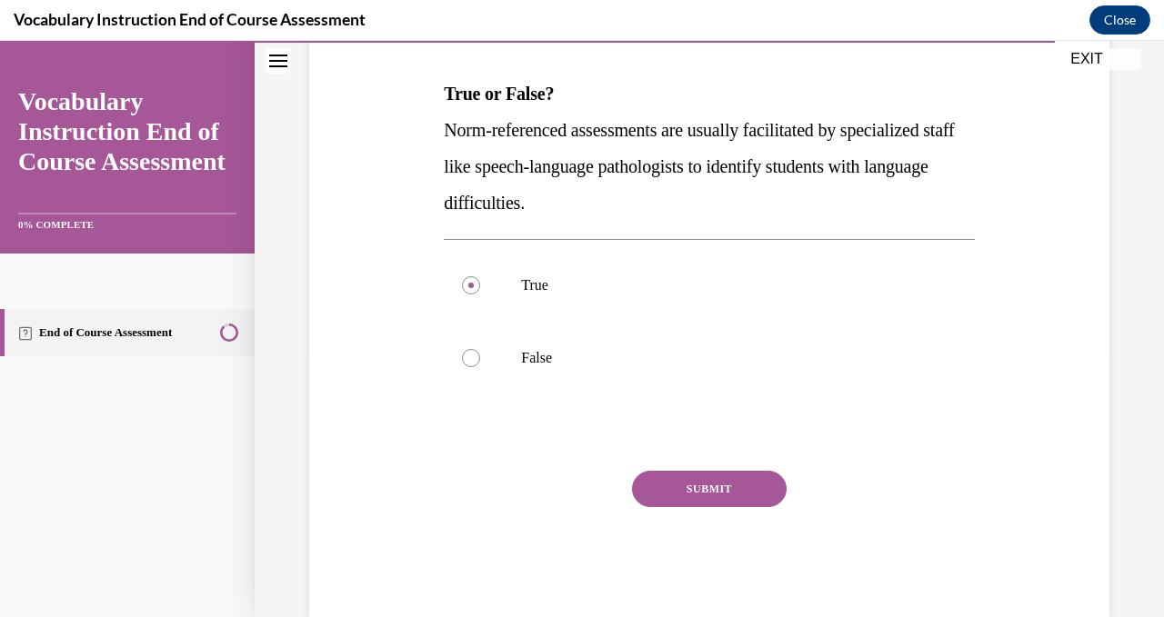
click at [711, 483] on button "SUBMIT" at bounding box center [709, 489] width 155 height 36
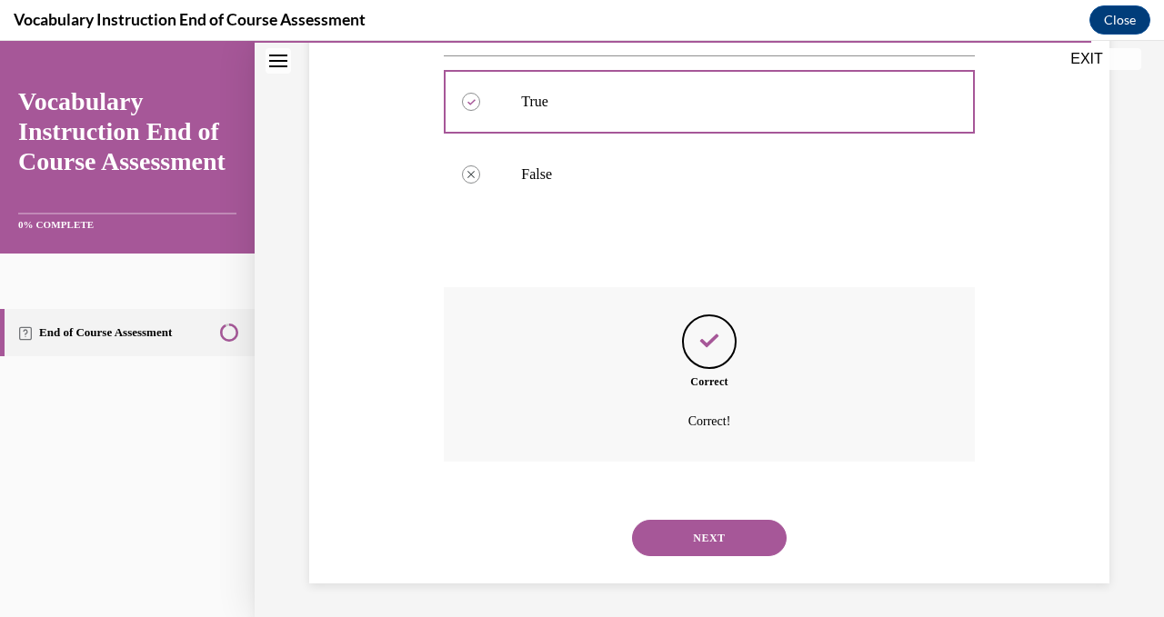
scroll to position [457, 0]
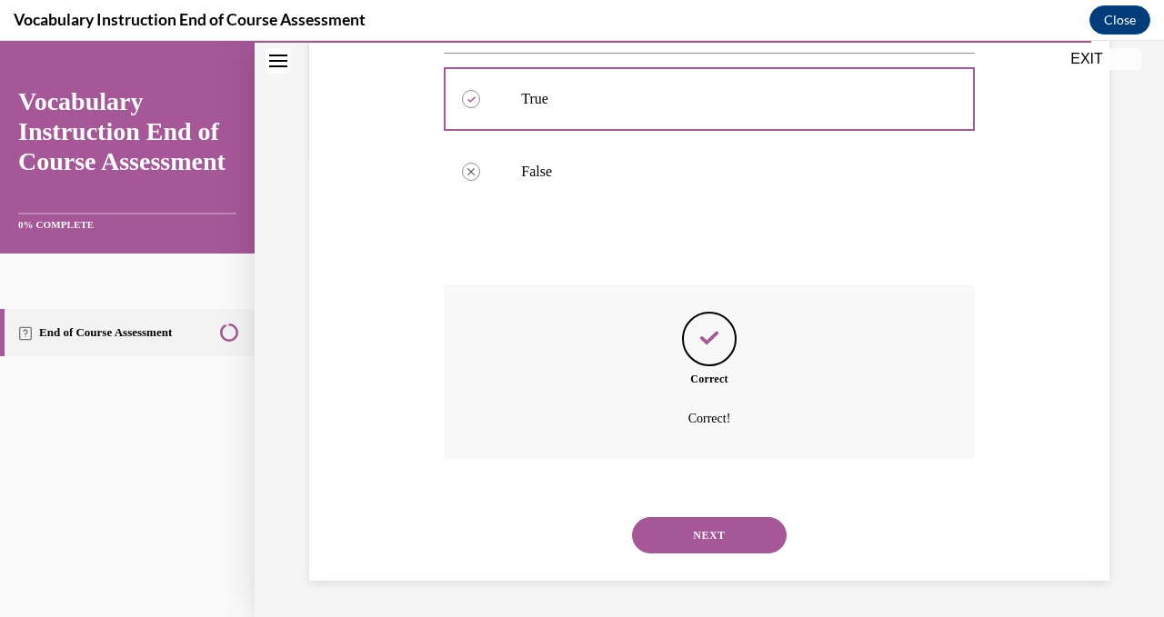
click at [705, 534] on button "NEXT" at bounding box center [709, 535] width 155 height 36
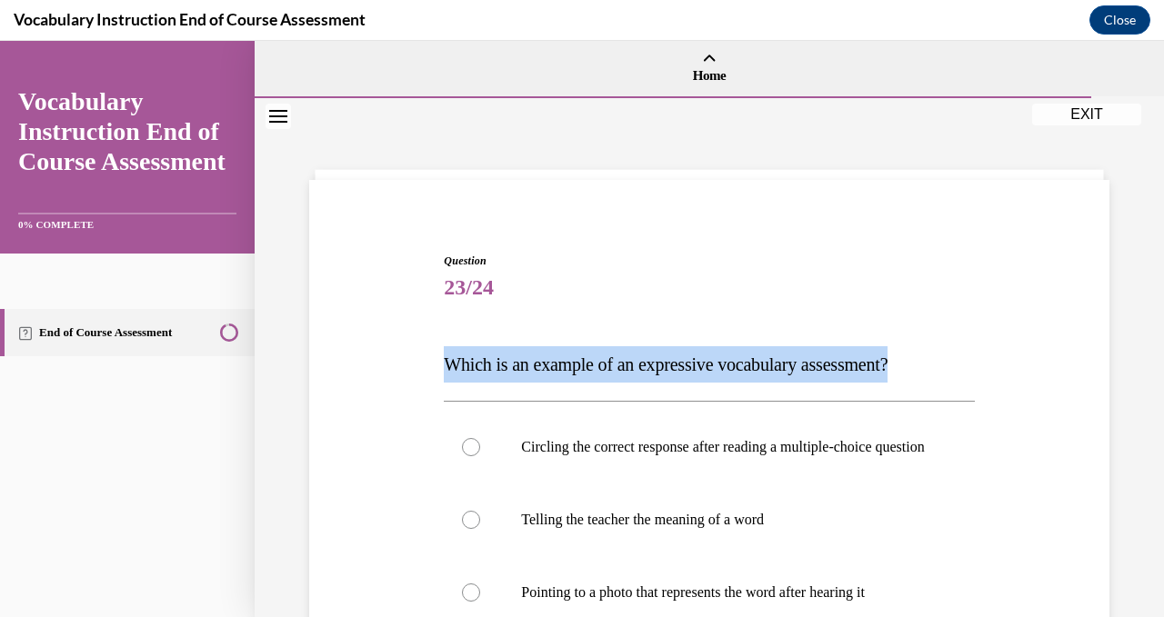
drag, startPoint x: 944, startPoint y: 368, endPoint x: 447, endPoint y: 367, distance: 496.3
click at [447, 367] on p "Which is an example of an expressive vocabulary assessment?" at bounding box center [709, 364] width 530 height 36
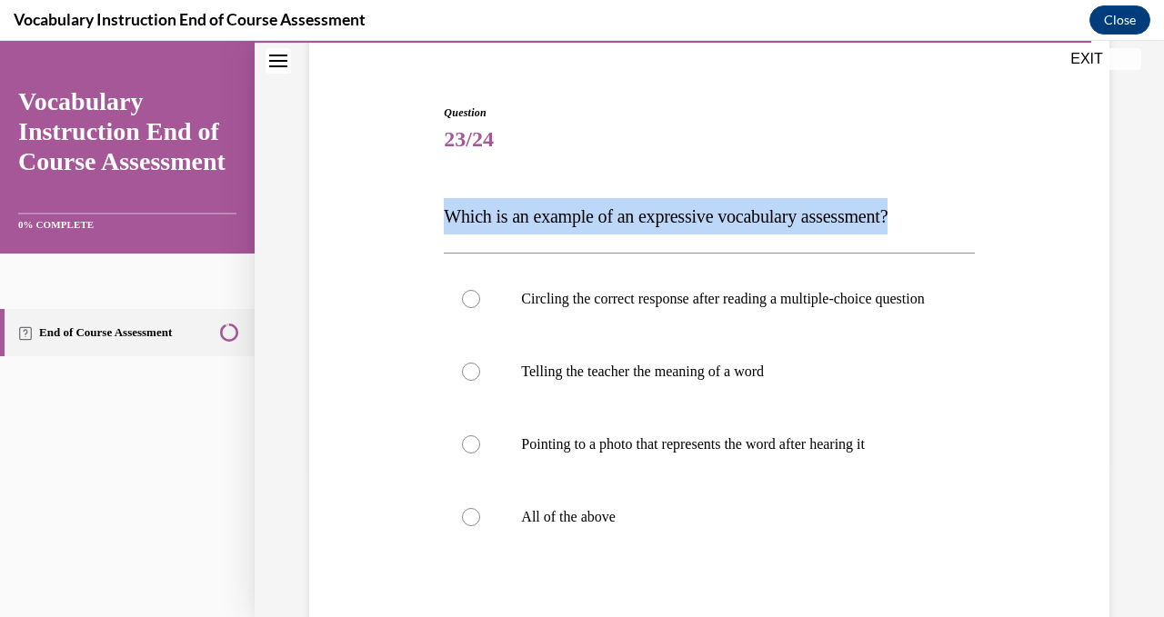
scroll to position [165, 0]
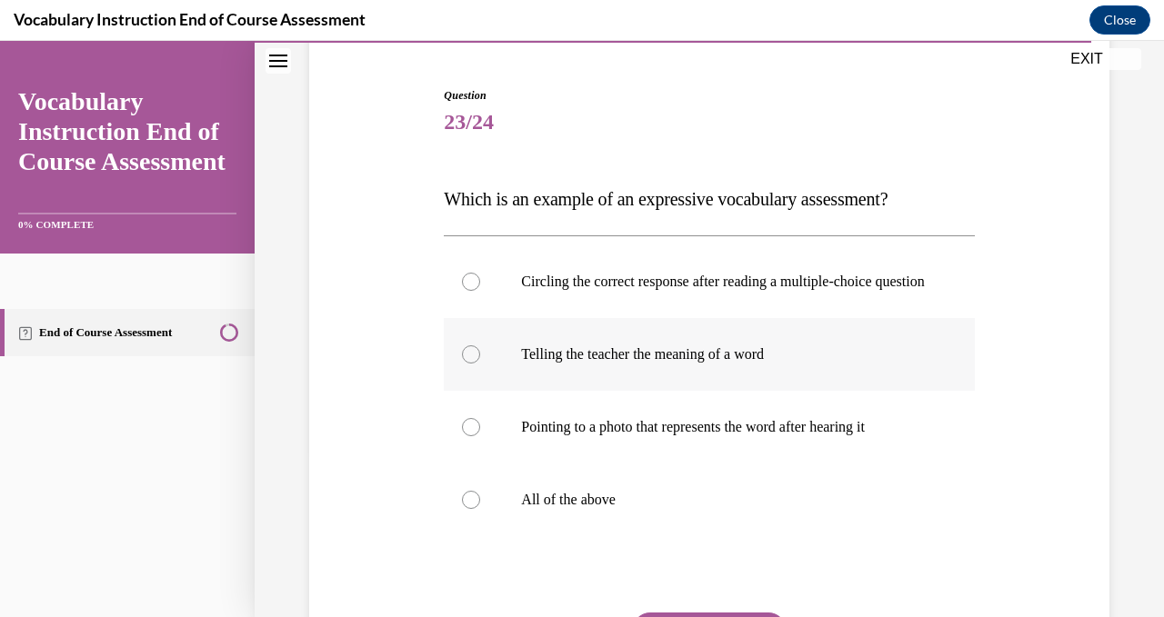
click at [467, 364] on div at bounding box center [471, 354] width 18 height 18
click at [467, 364] on input "Telling the teacher the meaning of a word" at bounding box center [471, 354] width 18 height 18
radio input "true"
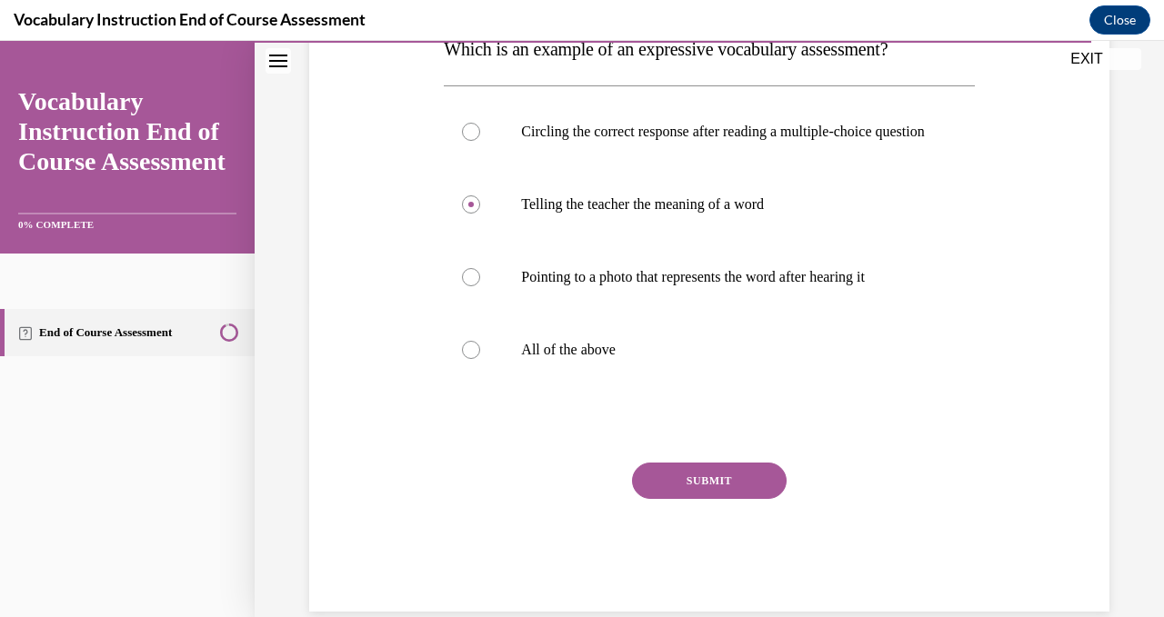
click at [704, 497] on button "SUBMIT" at bounding box center [709, 481] width 155 height 36
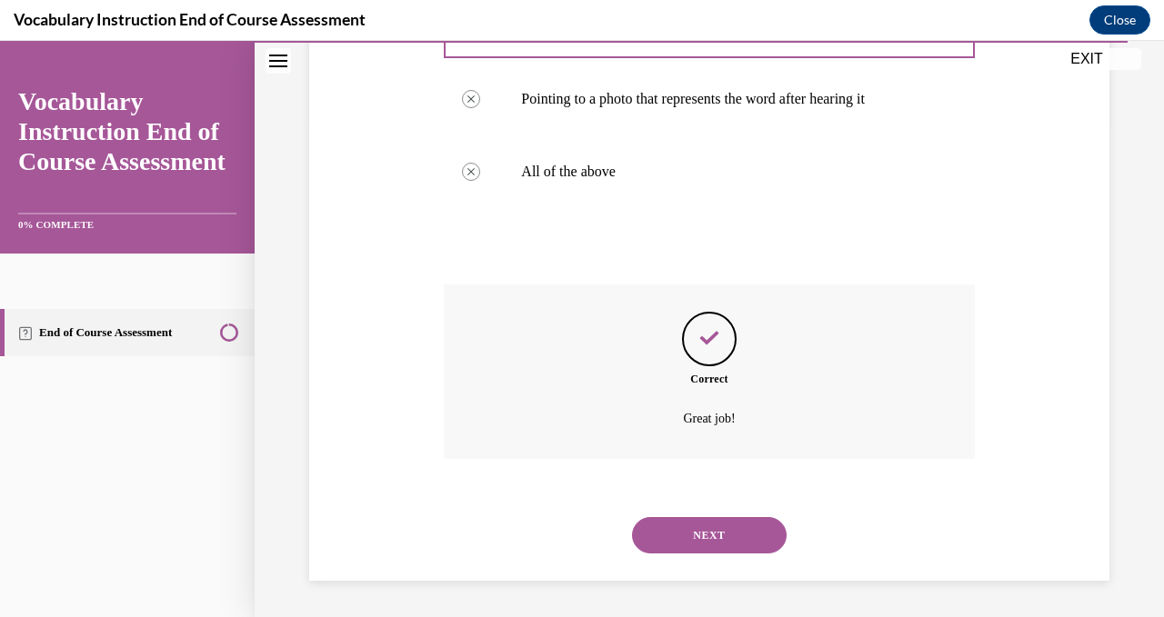
scroll to position [512, 0]
click at [707, 517] on button "NEXT" at bounding box center [709, 535] width 155 height 36
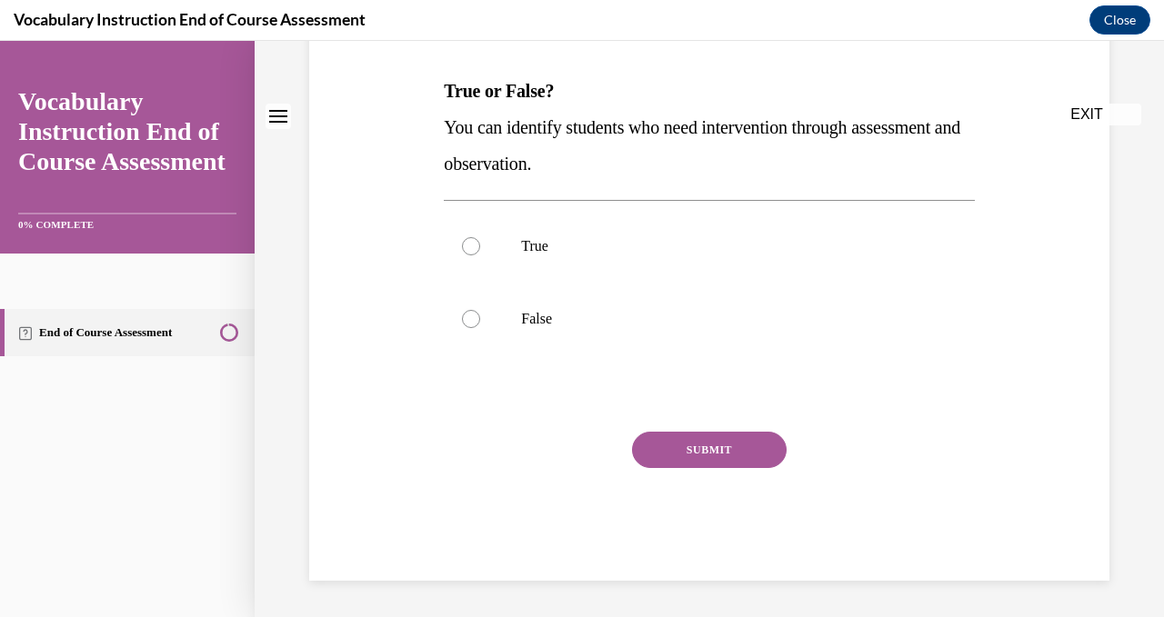
scroll to position [0, 0]
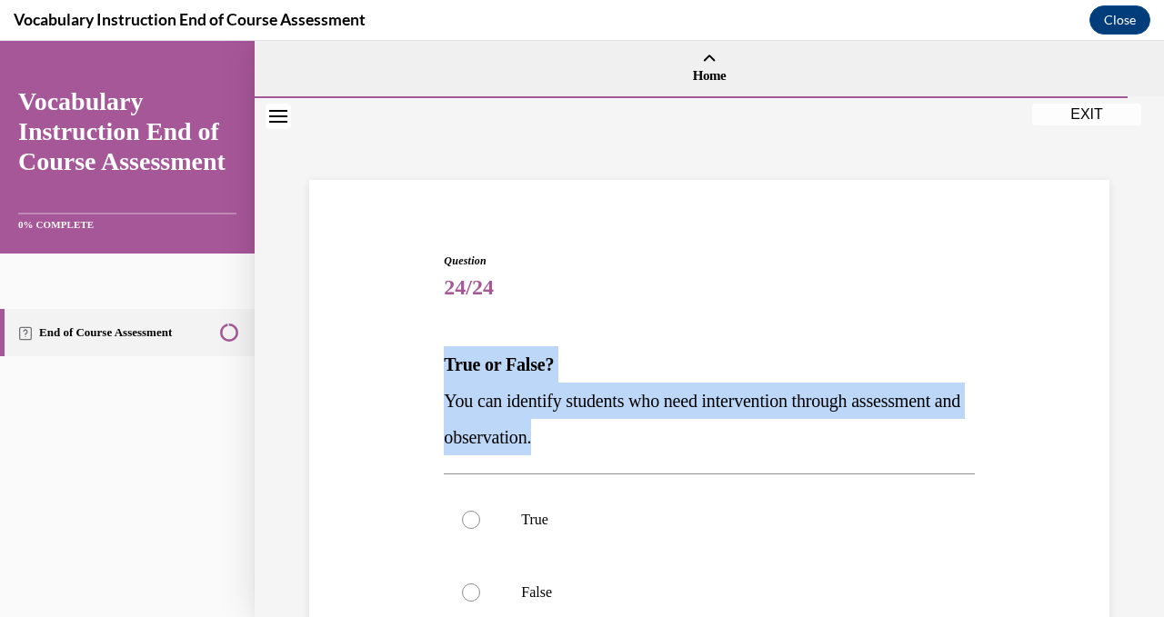
drag, startPoint x: 680, startPoint y: 443, endPoint x: 442, endPoint y: 364, distance: 250.9
click at [442, 364] on div "Question 24/24 True or False? You can identify students who need intervention t…" at bounding box center [708, 539] width 539 height 629
click at [475, 389] on p "You can identify students who need intervention through assessment and observat…" at bounding box center [709, 419] width 530 height 73
drag, startPoint x: 684, startPoint y: 445, endPoint x: 442, endPoint y: 375, distance: 251.5
click at [442, 375] on div "Question 24/24 True or False? You can identify students who need intervention t…" at bounding box center [708, 539] width 539 height 629
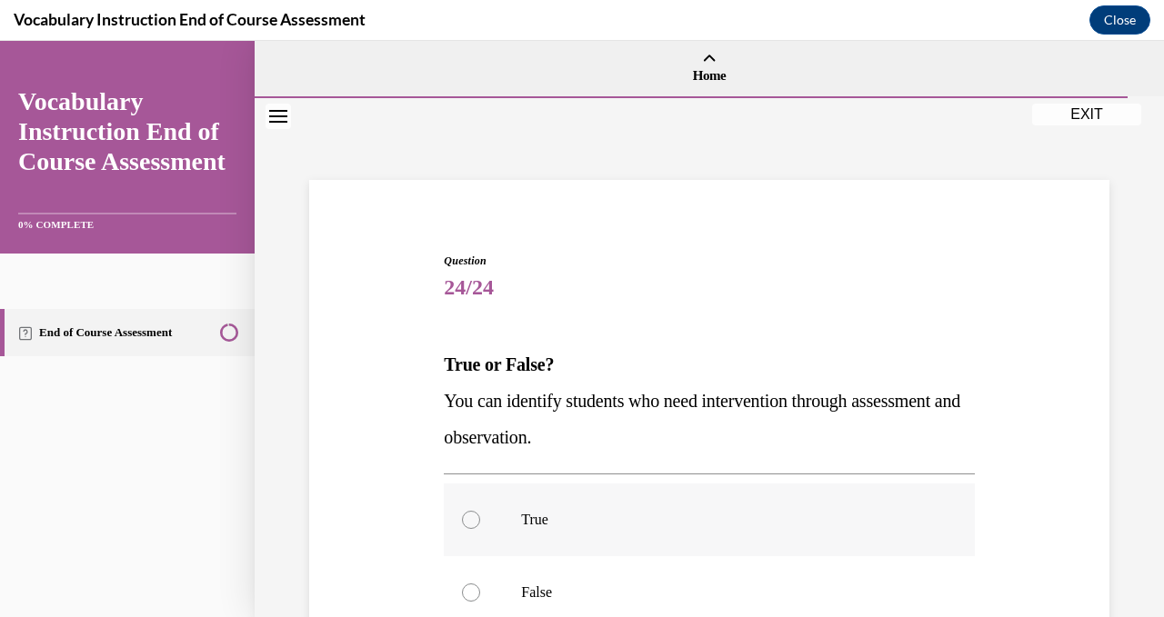
click at [468, 512] on div at bounding box center [471, 520] width 18 height 18
click at [468, 512] on input "True" at bounding box center [471, 520] width 18 height 18
radio input "true"
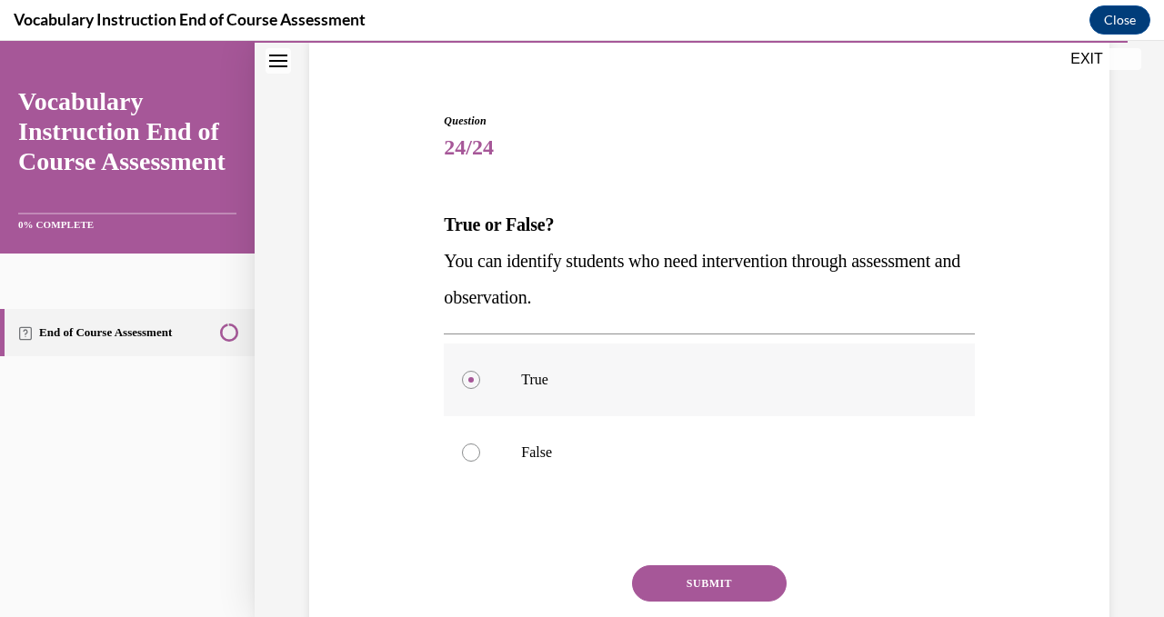
scroll to position [274, 0]
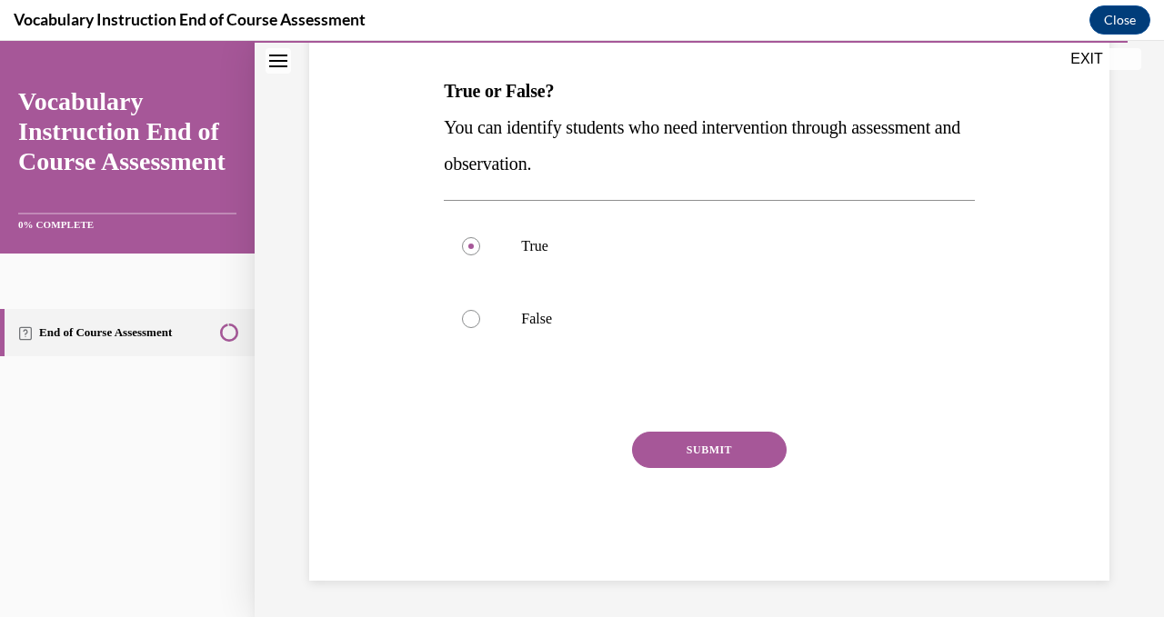
click at [721, 456] on button "SUBMIT" at bounding box center [709, 450] width 155 height 36
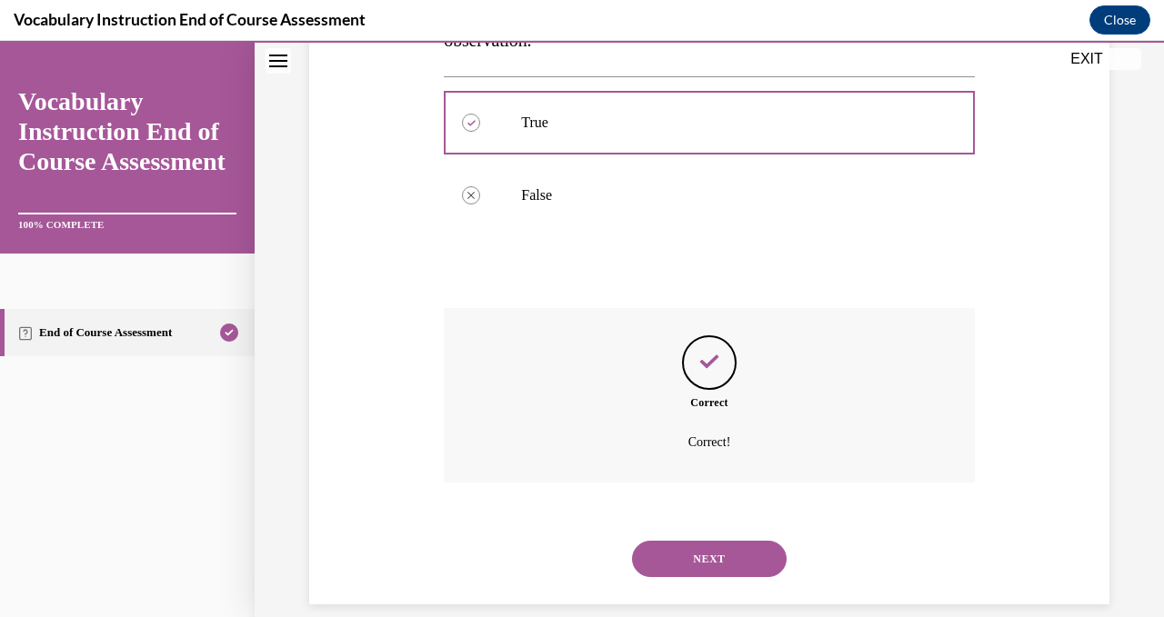
scroll to position [421, 0]
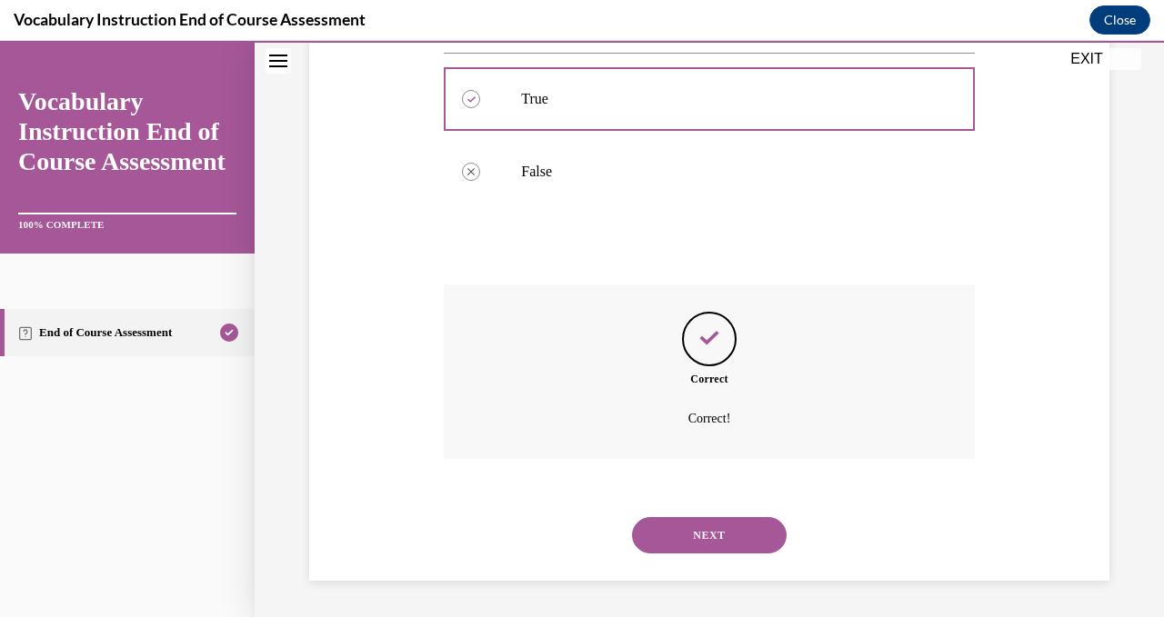
click at [721, 521] on button "NEXT" at bounding box center [709, 535] width 155 height 36
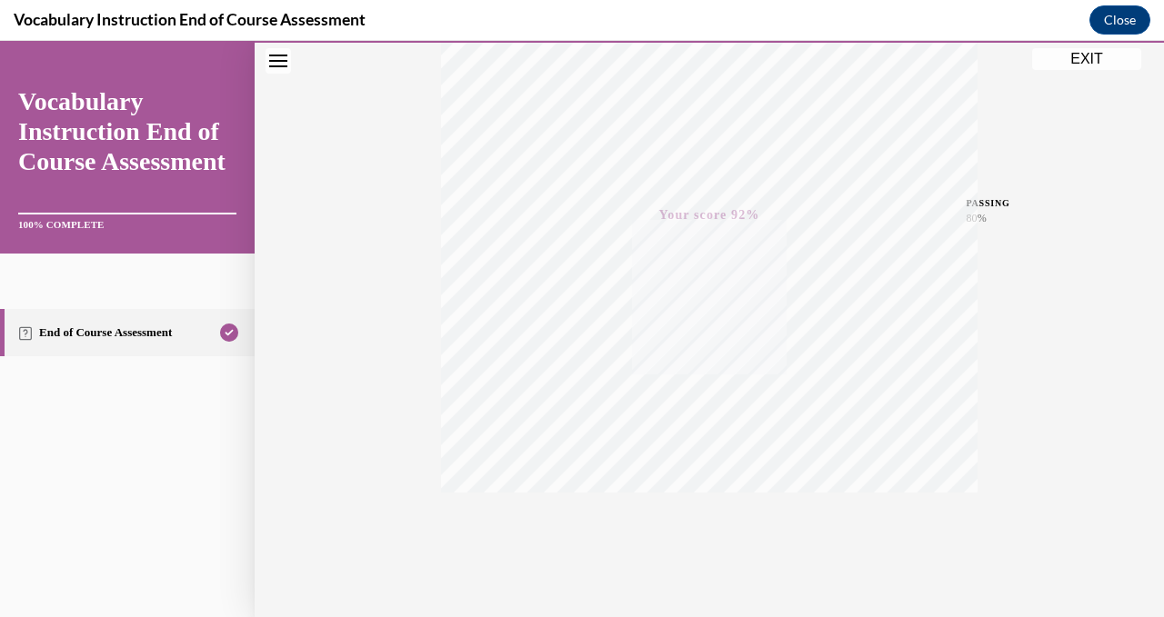
scroll to position [355, 0]
click at [1110, 62] on button "EXIT" at bounding box center [1086, 59] width 109 height 22
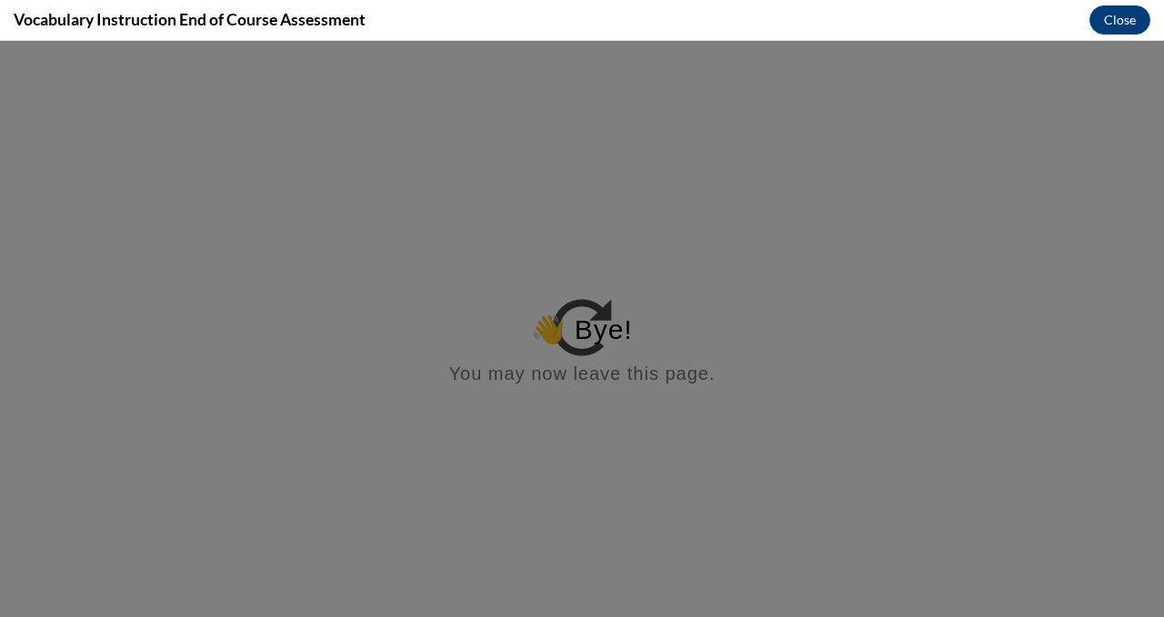
scroll to position [0, 0]
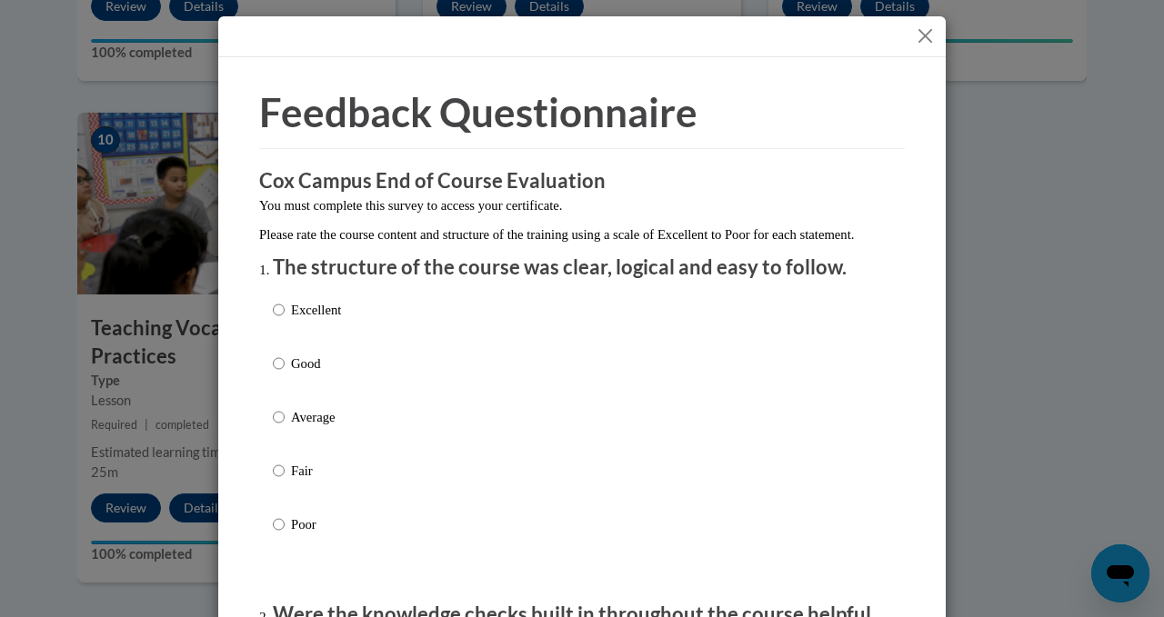
click at [926, 43] on button "Close" at bounding box center [925, 36] width 23 height 23
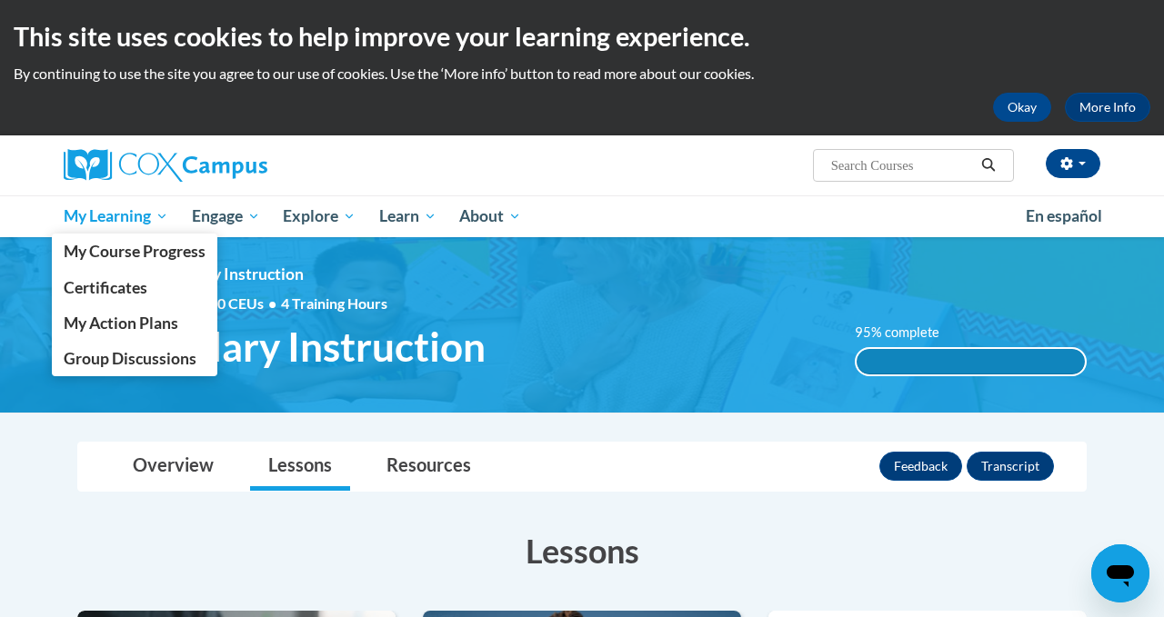
click at [130, 212] on span "My Learning" at bounding box center [116, 216] width 105 height 22
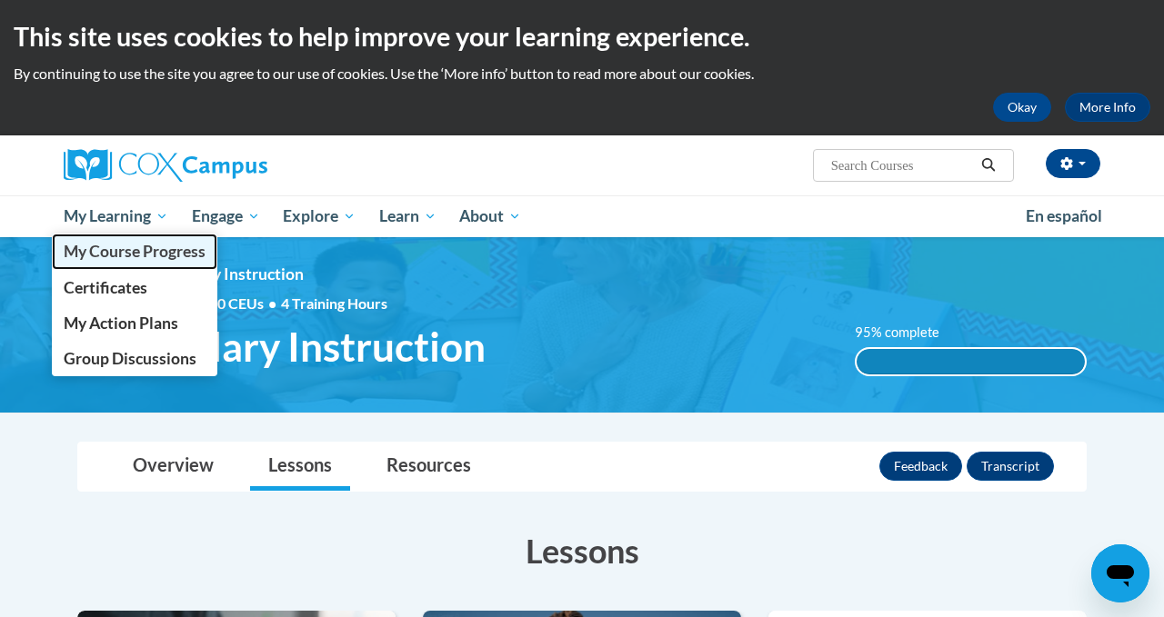
click at [166, 250] on span "My Course Progress" at bounding box center [135, 251] width 142 height 19
